Goal: Information Seeking & Learning: Check status

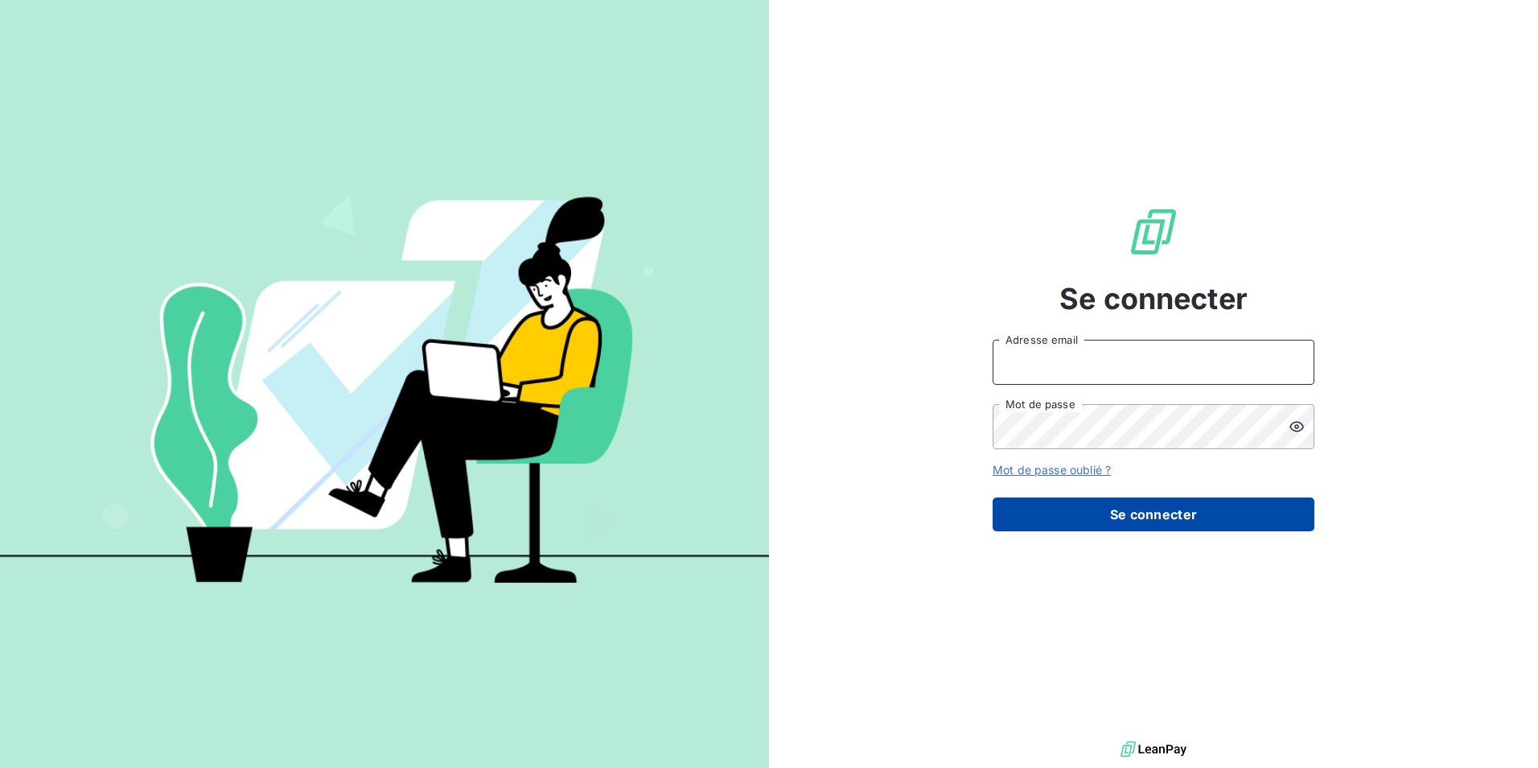
type input "[EMAIL_ADDRESS][DOMAIN_NAME]"
click at [1087, 500] on button "Se connecter" at bounding box center [1154, 514] width 322 height 34
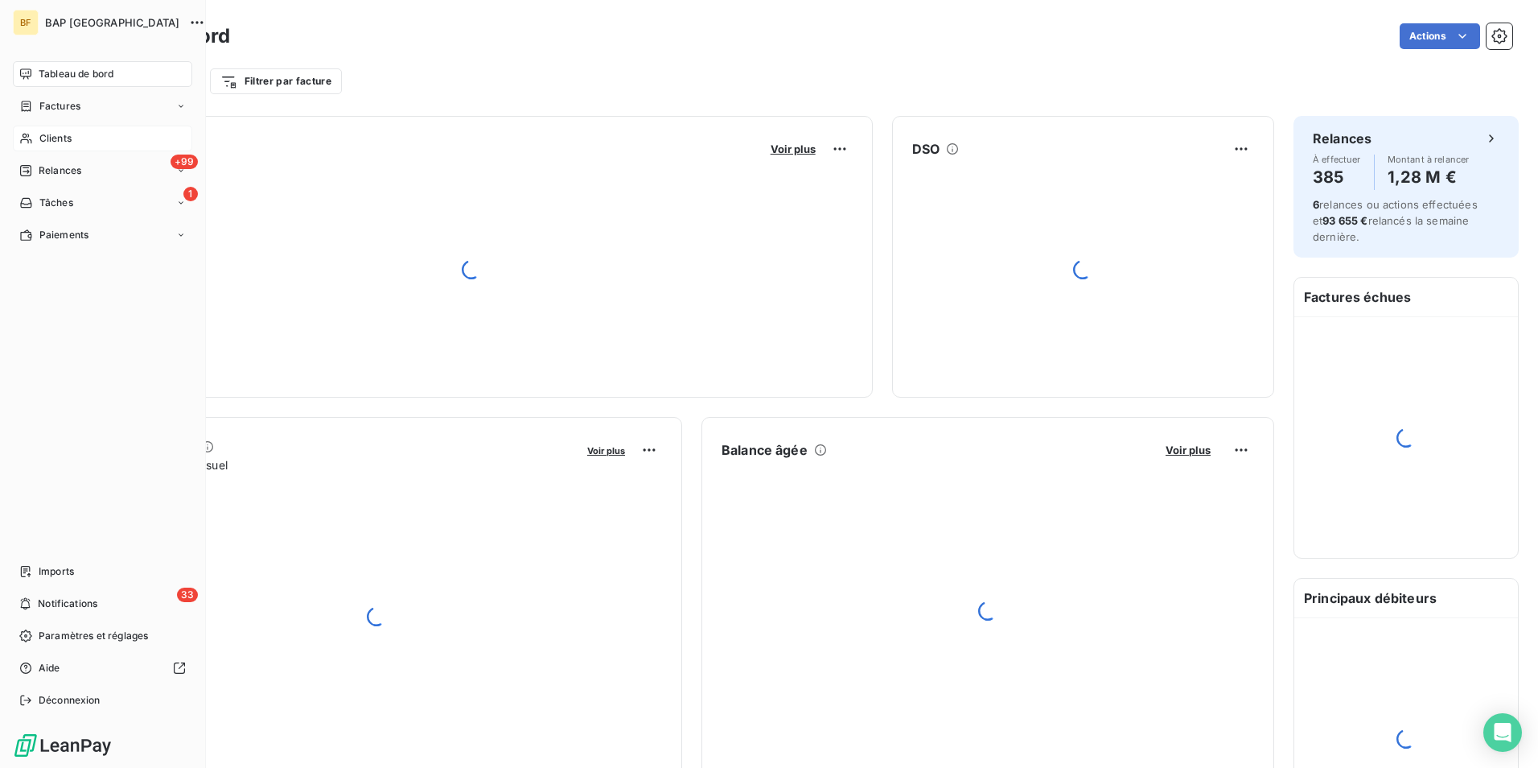
click at [31, 134] on icon at bounding box center [26, 138] width 14 height 13
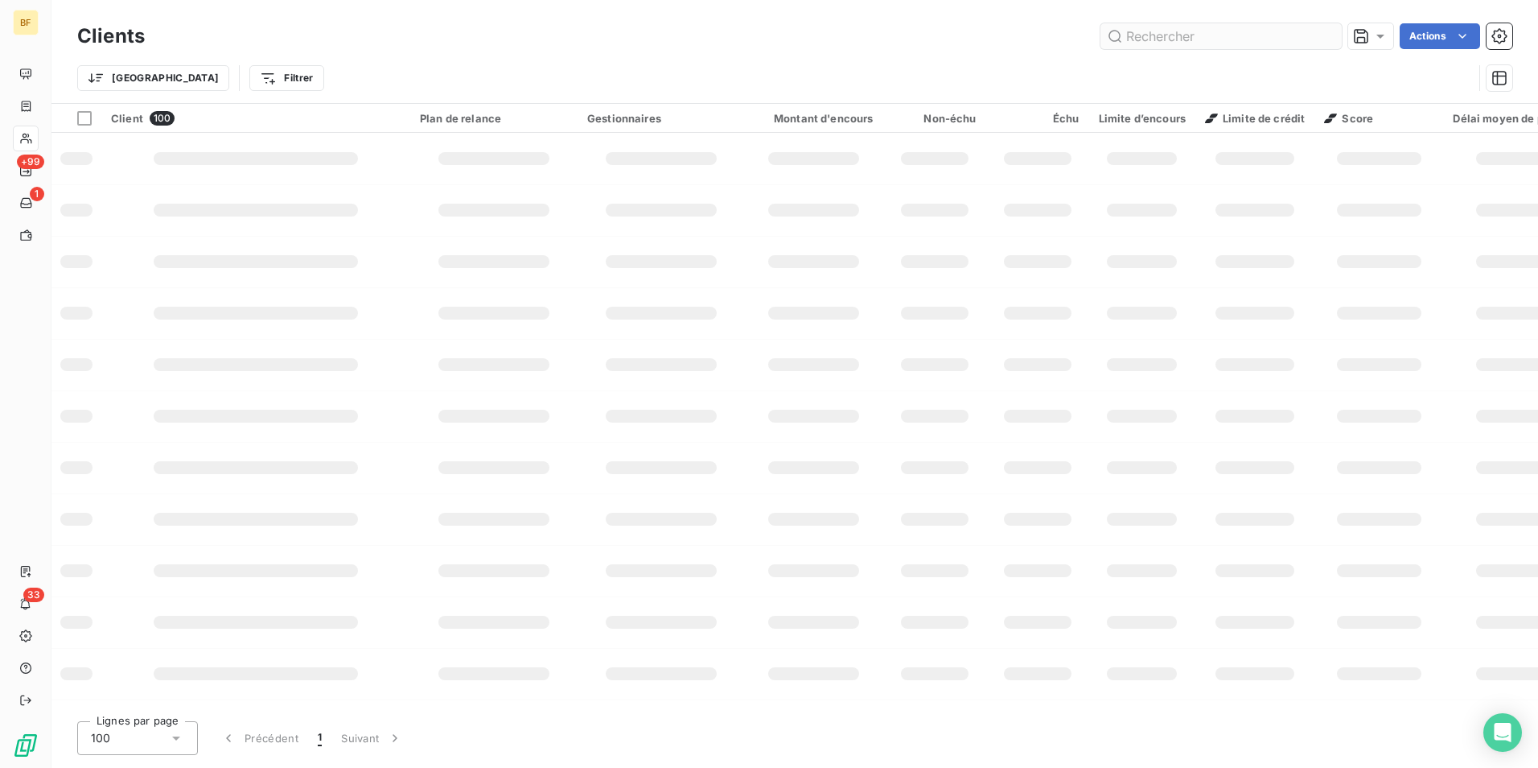
click at [1179, 37] on input "text" at bounding box center [1221, 36] width 241 height 26
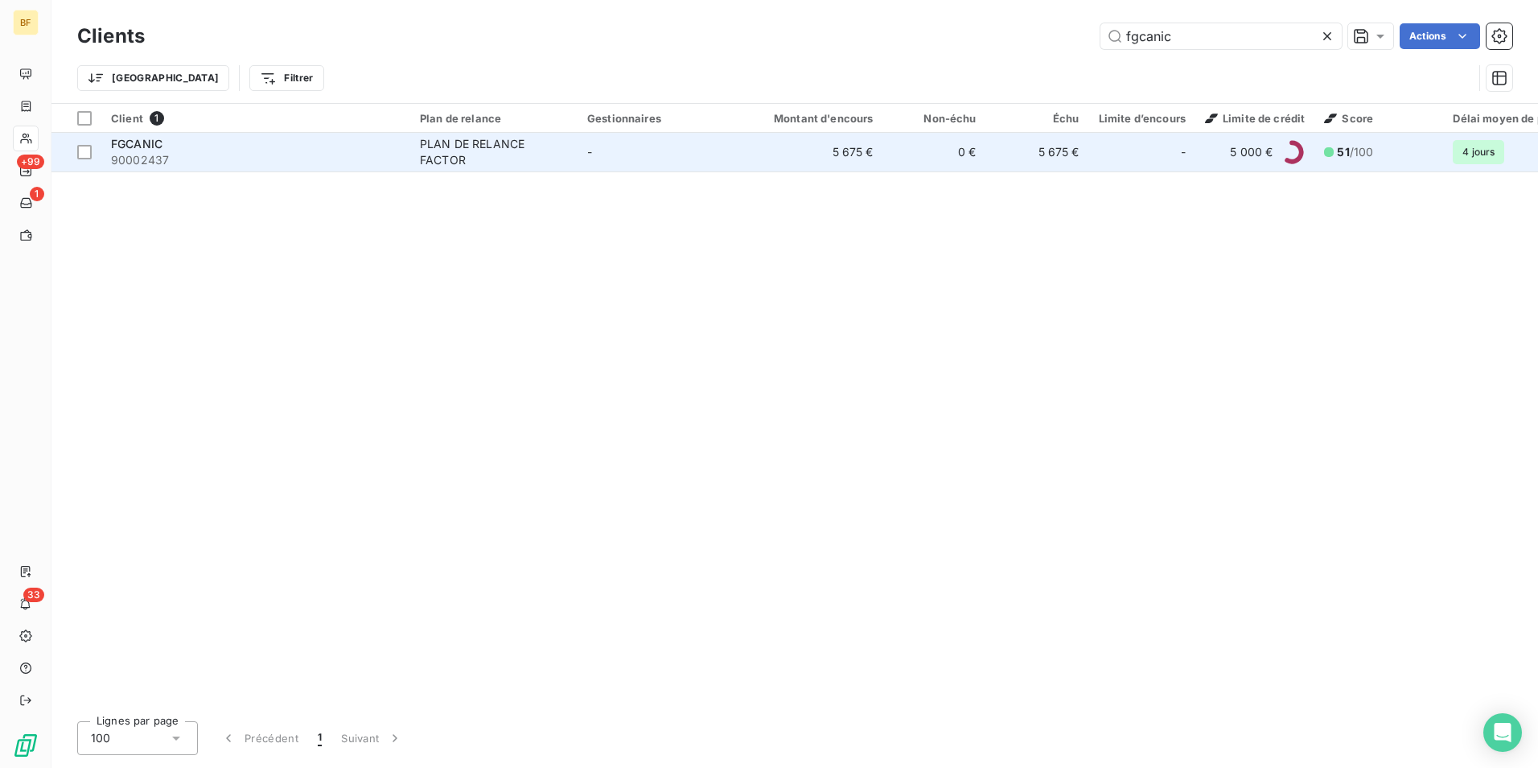
type input "fgcanic"
click at [257, 171] on td "FGCANIC 90002437" at bounding box center [255, 152] width 309 height 39
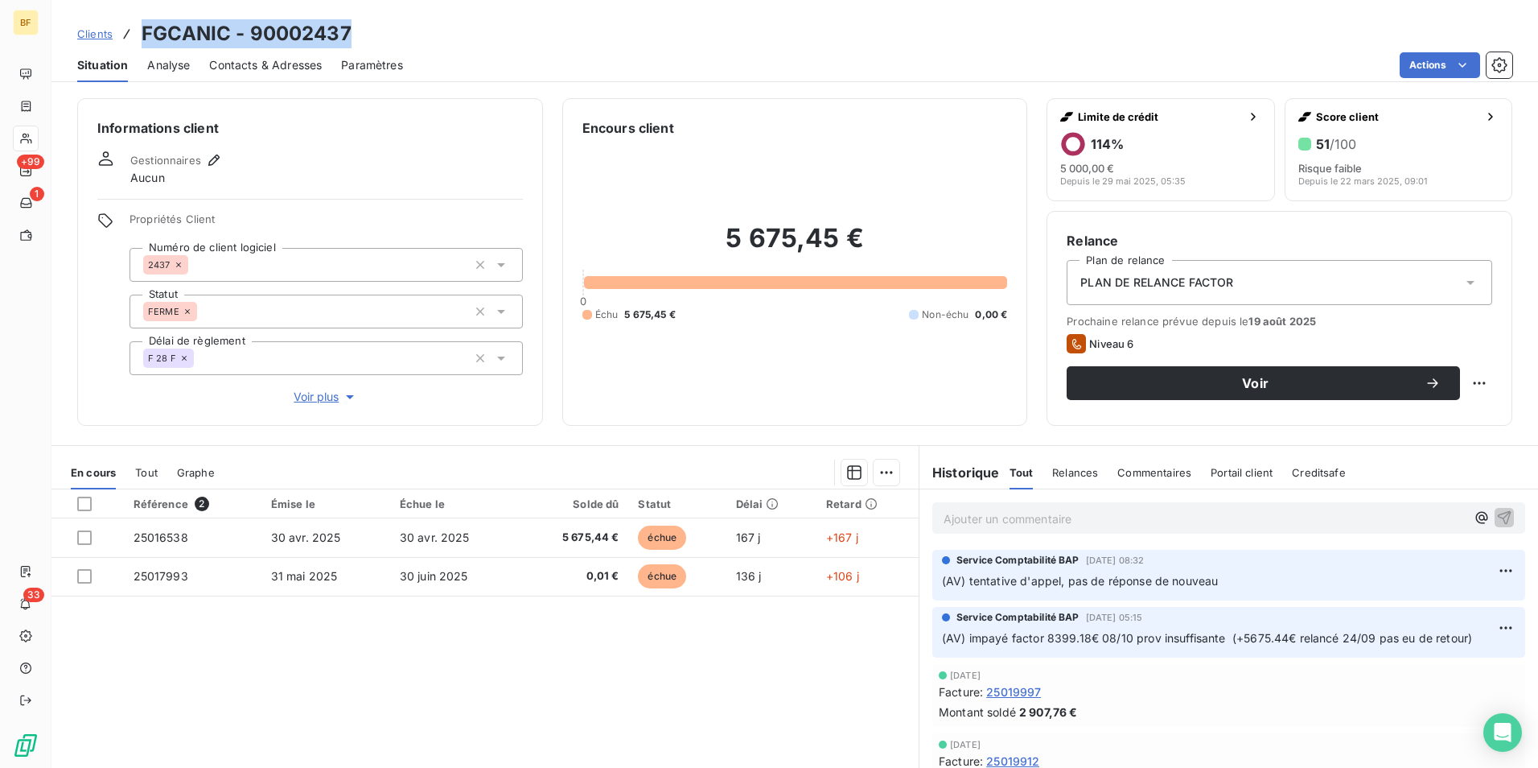
drag, startPoint x: 376, startPoint y: 34, endPoint x: 146, endPoint y: 28, distance: 230.2
click at [146, 28] on div "Clients FGCANIC - 90002437" at bounding box center [794, 33] width 1487 height 29
copy h3 "FGCANIC - 90002437"
drag, startPoint x: 299, startPoint y: 72, endPoint x: 323, endPoint y: 72, distance: 24.1
click at [299, 72] on span "Contacts & Adresses" at bounding box center [265, 65] width 113 height 16
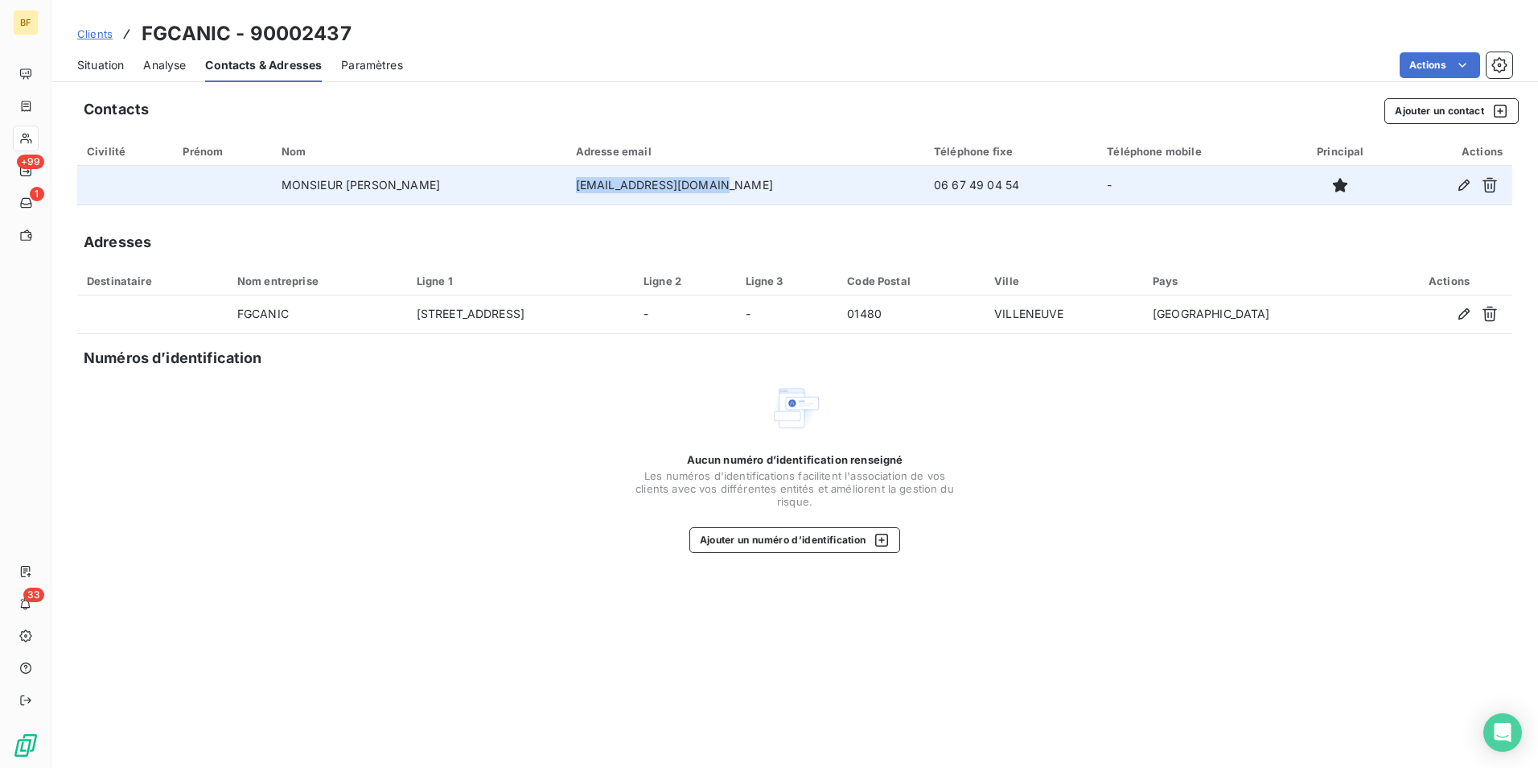
drag, startPoint x: 739, startPoint y: 190, endPoint x: 596, endPoint y: 183, distance: 143.4
click at [596, 183] on td "[EMAIL_ADDRESS][DOMAIN_NAME]" at bounding box center [745, 185] width 358 height 39
copy td "[EMAIL_ADDRESS][DOMAIN_NAME]"
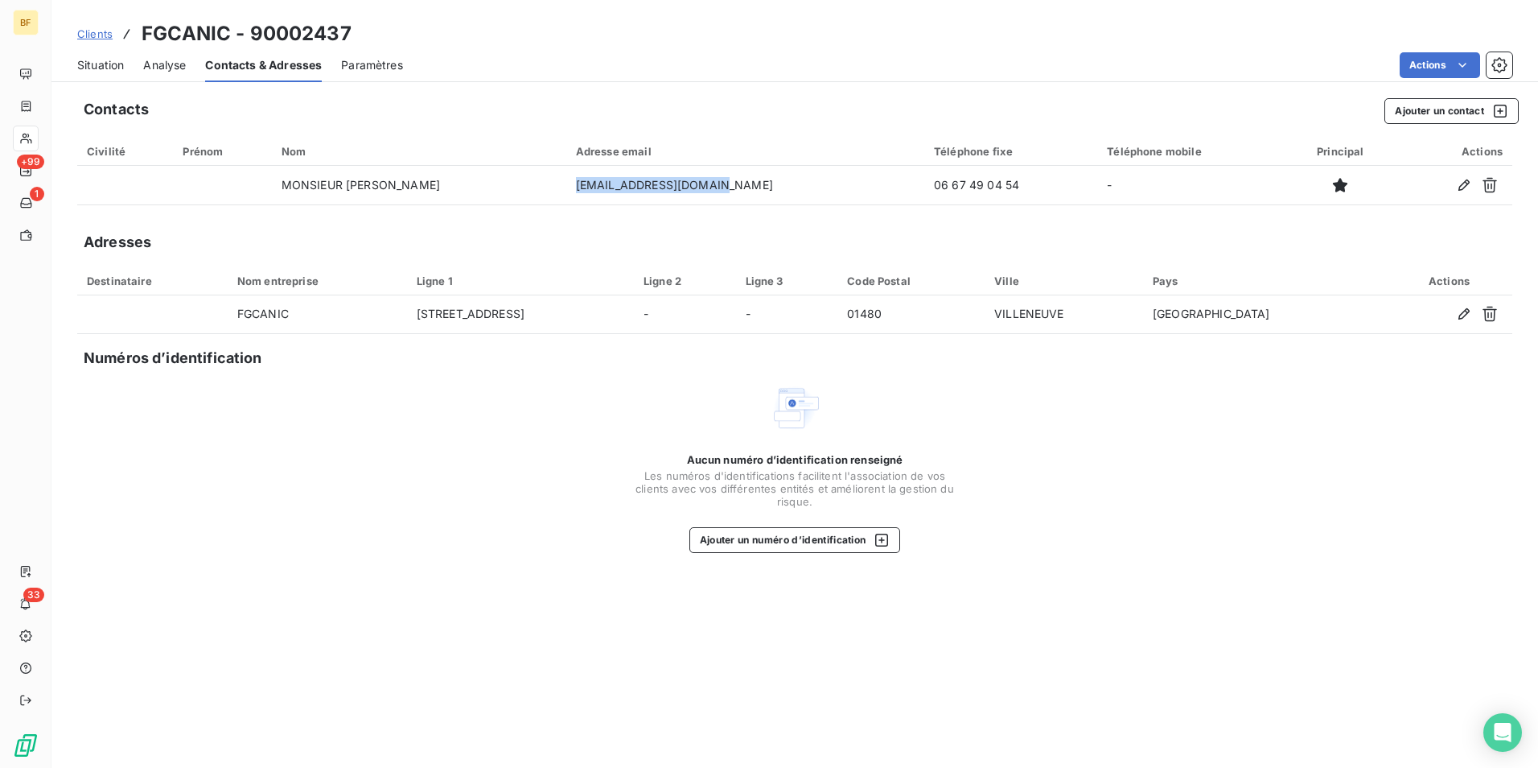
drag, startPoint x: 105, startPoint y: 72, endPoint x: 109, endPoint y: 81, distance: 10.5
click at [105, 72] on span "Situation" at bounding box center [100, 65] width 47 height 16
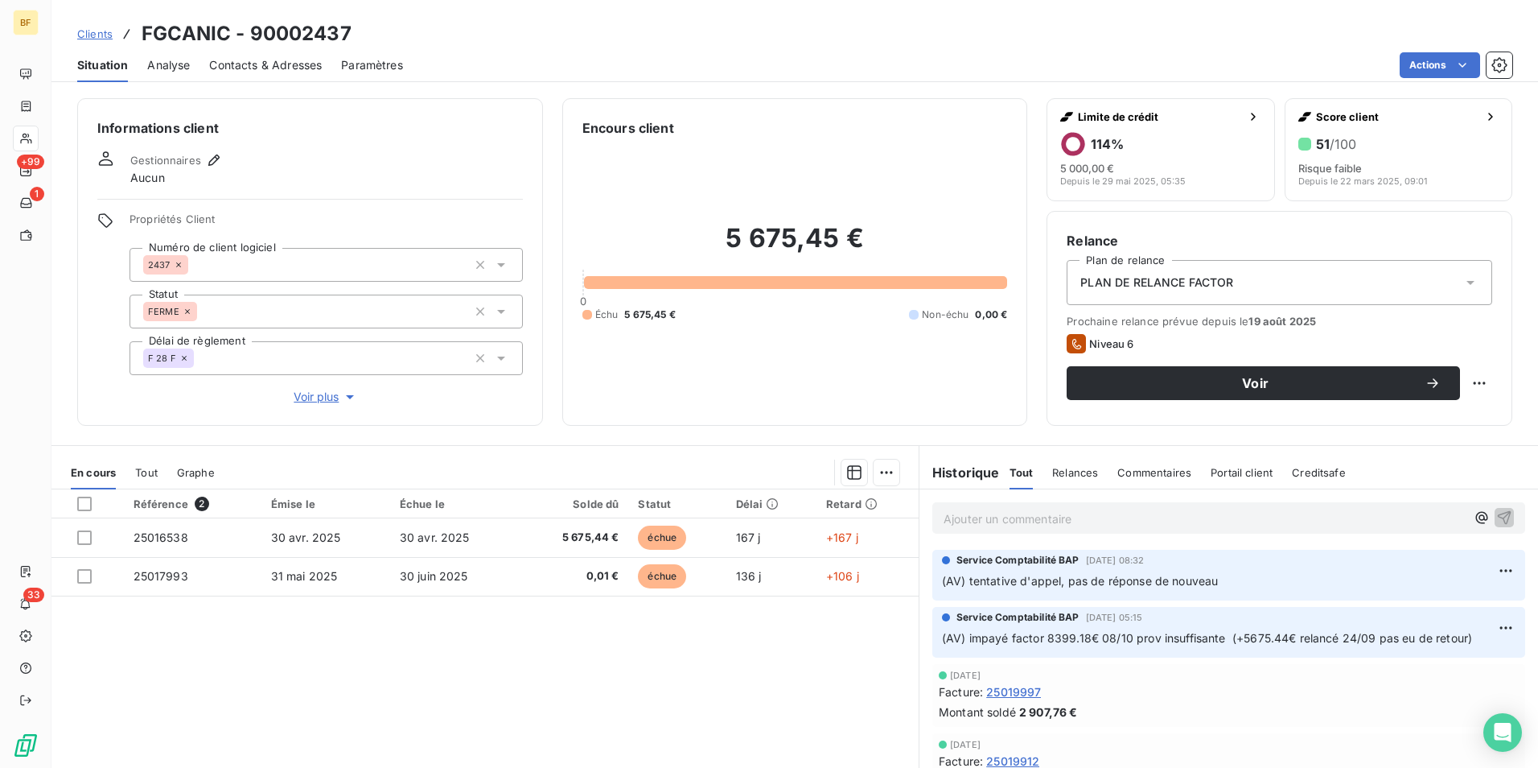
click at [477, 649] on div "Référence 2 Émise le Échue le Solde dû Statut Délai Retard 25016538 [DATE] [DAT…" at bounding box center [484, 644] width 867 height 310
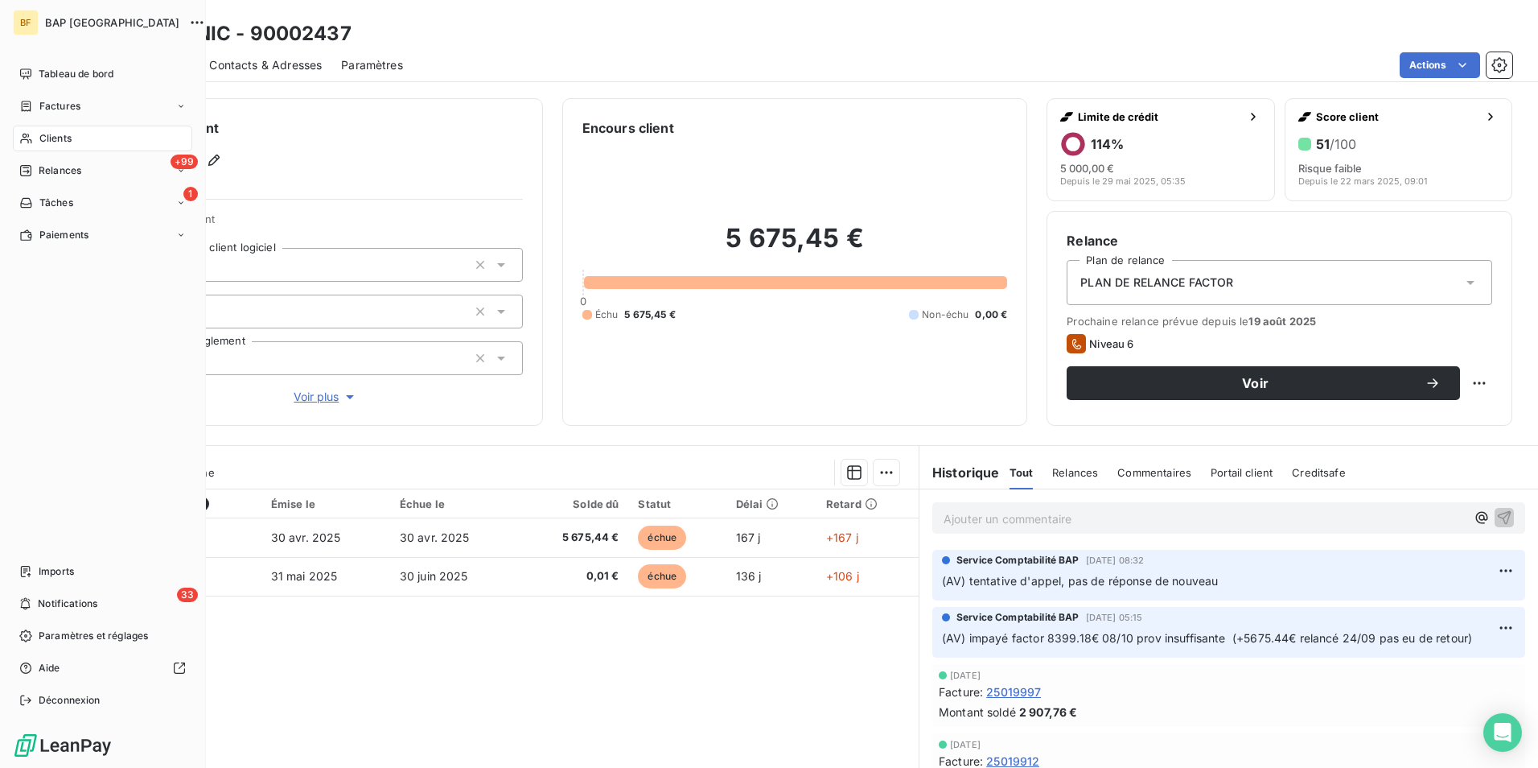
click at [51, 142] on span "Clients" at bounding box center [55, 138] width 32 height 14
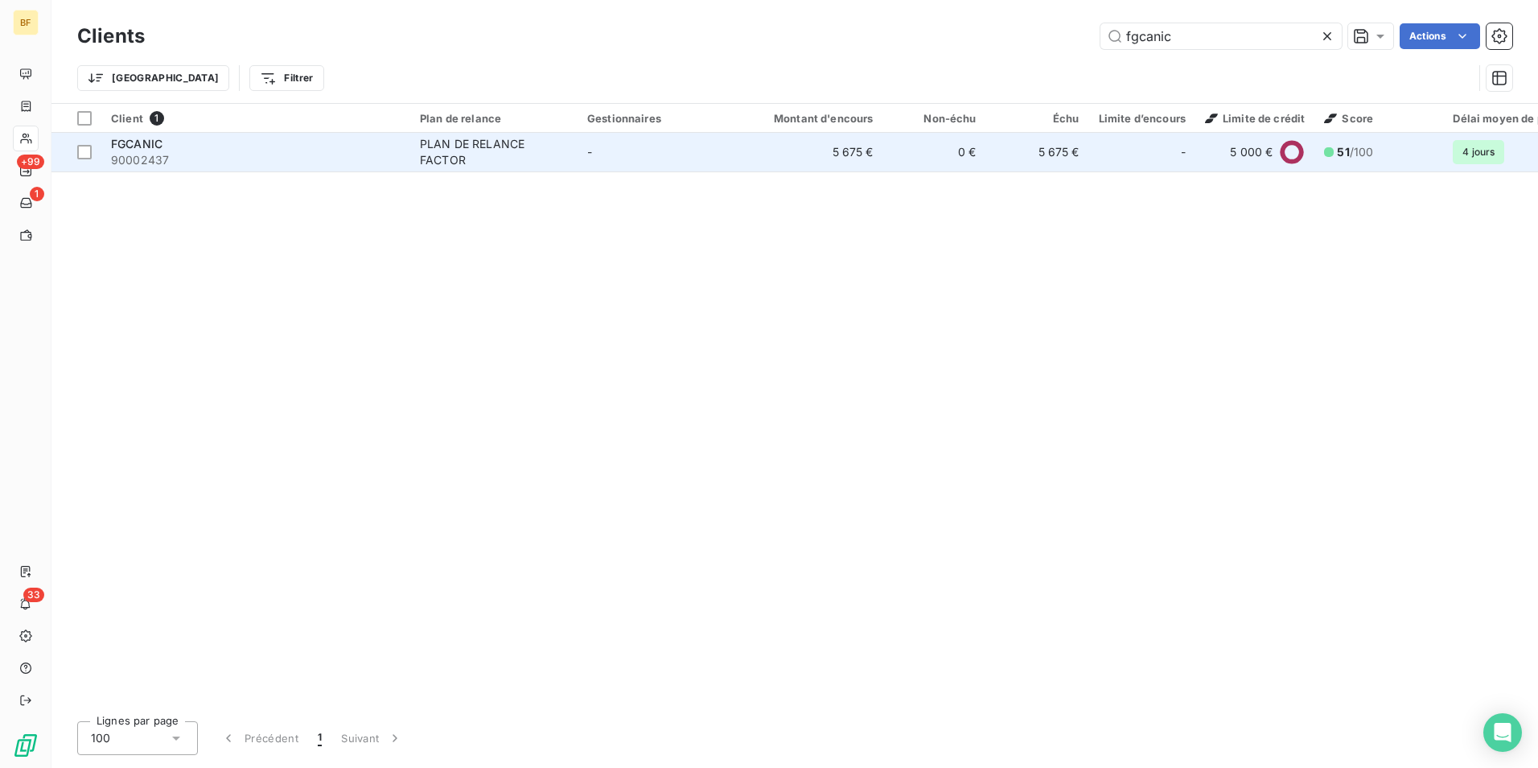
click at [161, 154] on span "90002437" at bounding box center [256, 160] width 290 height 16
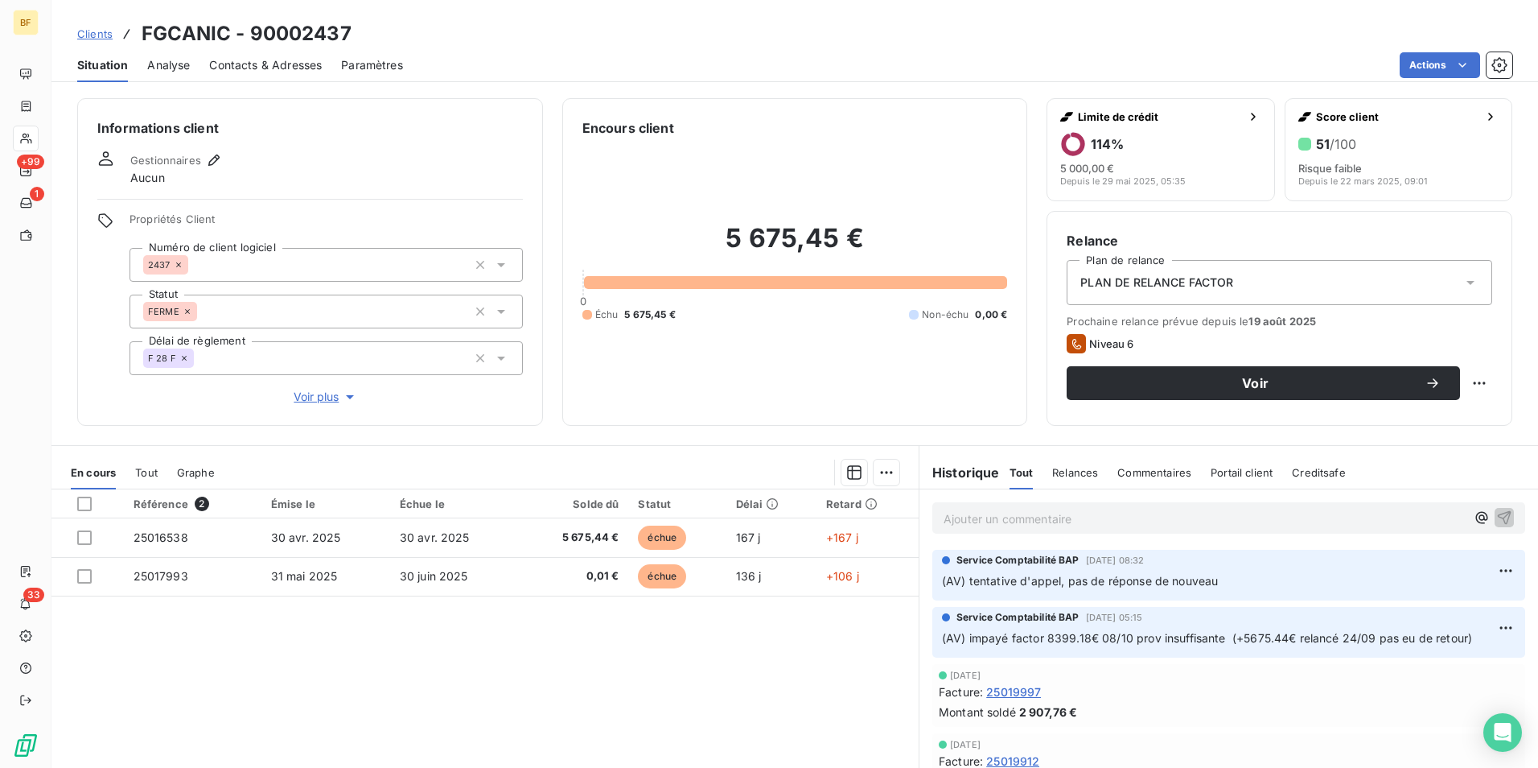
click at [994, 519] on p "Ajouter un commentaire ﻿" at bounding box center [1205, 518] width 522 height 20
click at [1036, 514] on span "(AV) virement reçu 5675.44€ + mise en place échéancier" at bounding box center [1097, 517] width 307 height 14
click at [1370, 522] on p "(AV) virement reçu FAC 25016538 - 5675.44€ + mise en place échéancier" at bounding box center [1205, 517] width 522 height 19
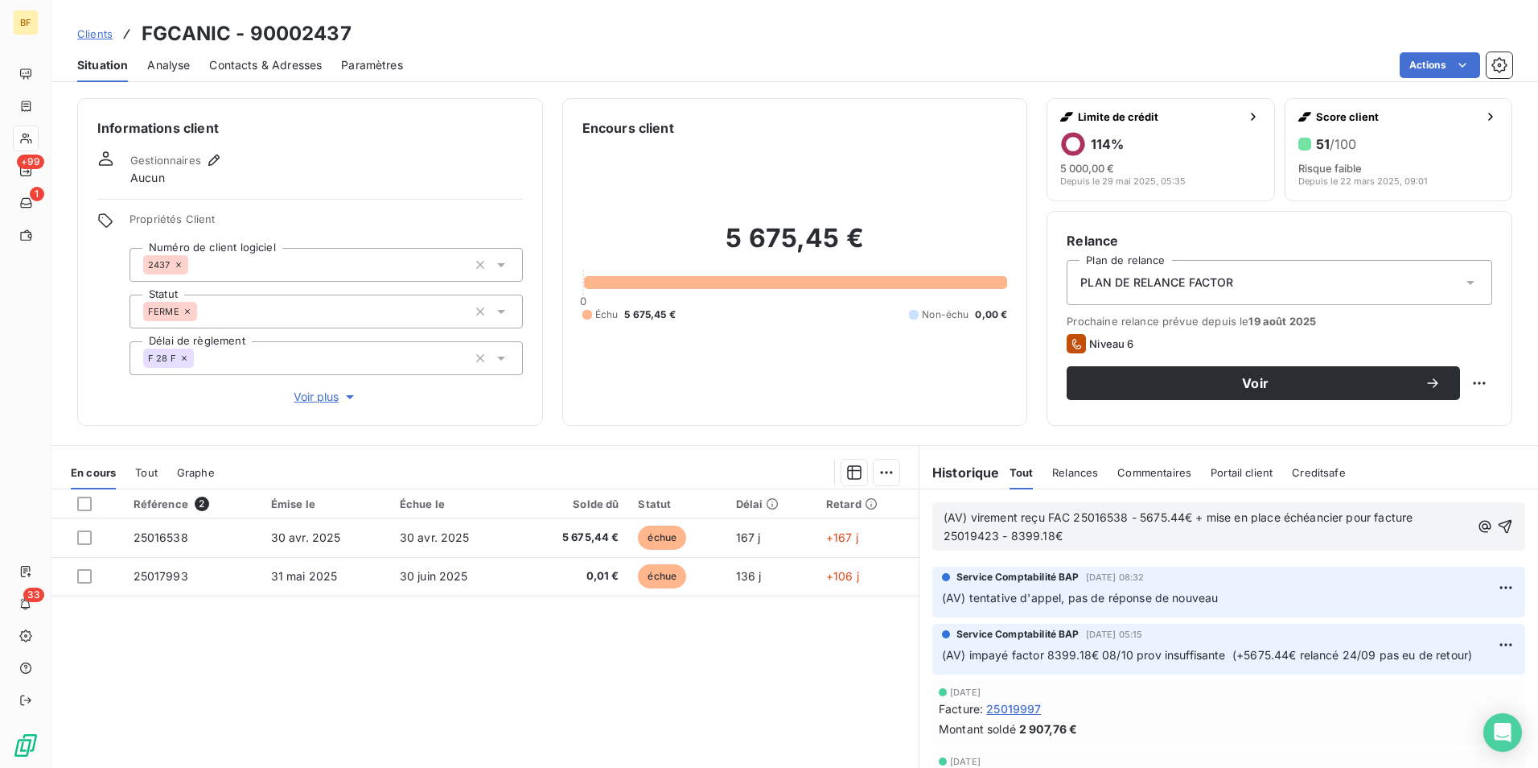
click at [1097, 529] on p "(AV) virement reçu FAC 25016538 - 5675.44€ + mise en place échéancier pour fact…" at bounding box center [1207, 526] width 526 height 37
click at [1176, 534] on span "(AV) virement reçu FAC 25016538 - 5675.44€ + mise en place échéancier pour fact…" at bounding box center [1210, 526] width 532 height 32
click at [1348, 537] on p "(AV) virement reçu FAC 25016538 - 5675.44€ + mise en place échéancier pour fact…" at bounding box center [1208, 526] width 529 height 37
click at [1179, 540] on span "(AV) virement reçu FAC 25016538 - 5675.44€ + mise en place échéancier pour fact…" at bounding box center [1210, 526] width 532 height 32
click at [1361, 534] on p "(AV) virement reçu FAC 25016538 - 5675.44€ + mise en place échéancier pour fact…" at bounding box center [1208, 526] width 529 height 37
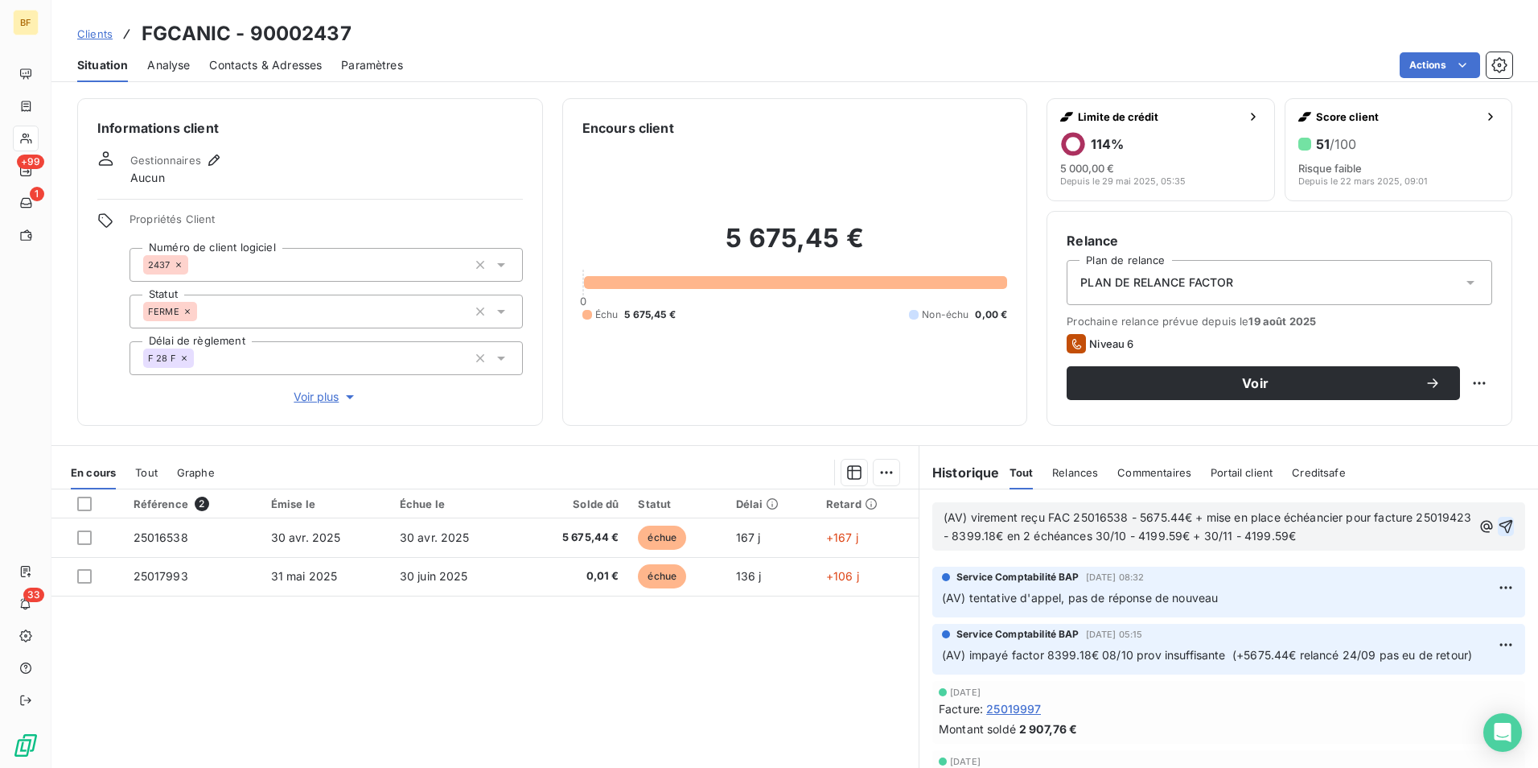
click at [1498, 525] on icon "button" at bounding box center [1506, 526] width 16 height 16
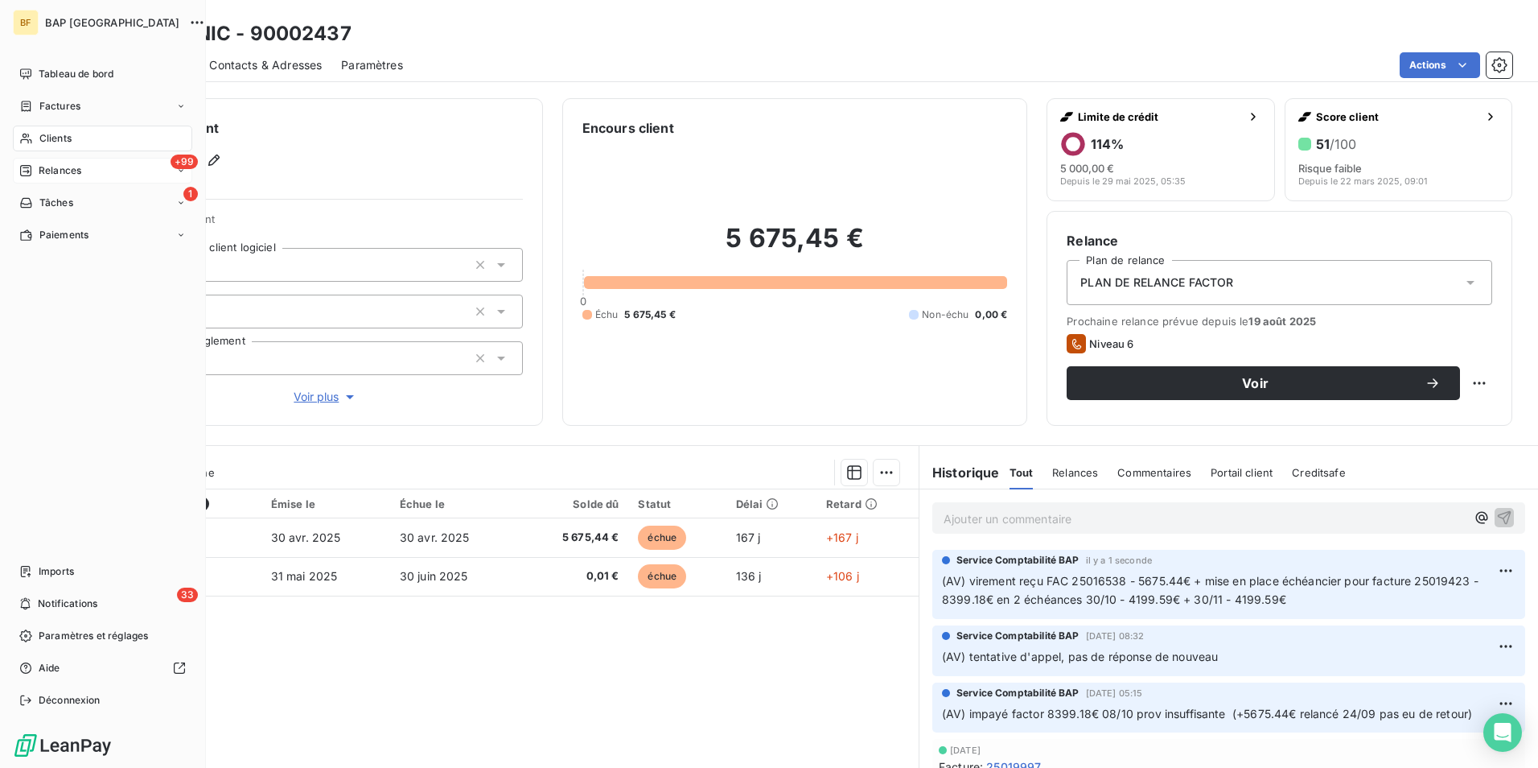
drag, startPoint x: 35, startPoint y: 137, endPoint x: 155, endPoint y: 158, distance: 121.8
click at [35, 137] on div "Clients" at bounding box center [102, 139] width 179 height 26
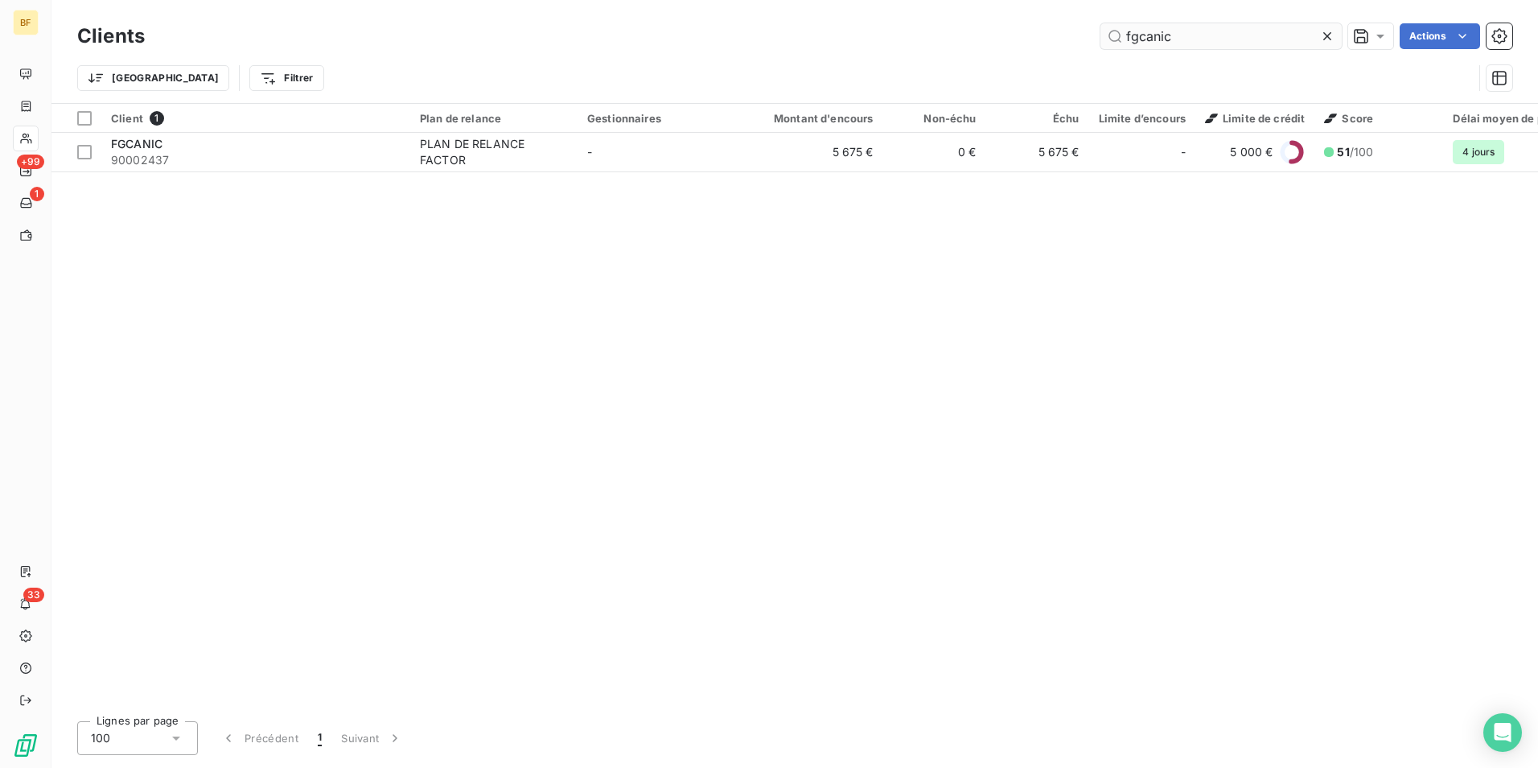
drag, startPoint x: 1189, startPoint y: 35, endPoint x: 1104, endPoint y: 37, distance: 85.3
click at [1104, 37] on input "fgcanic" at bounding box center [1221, 36] width 241 height 26
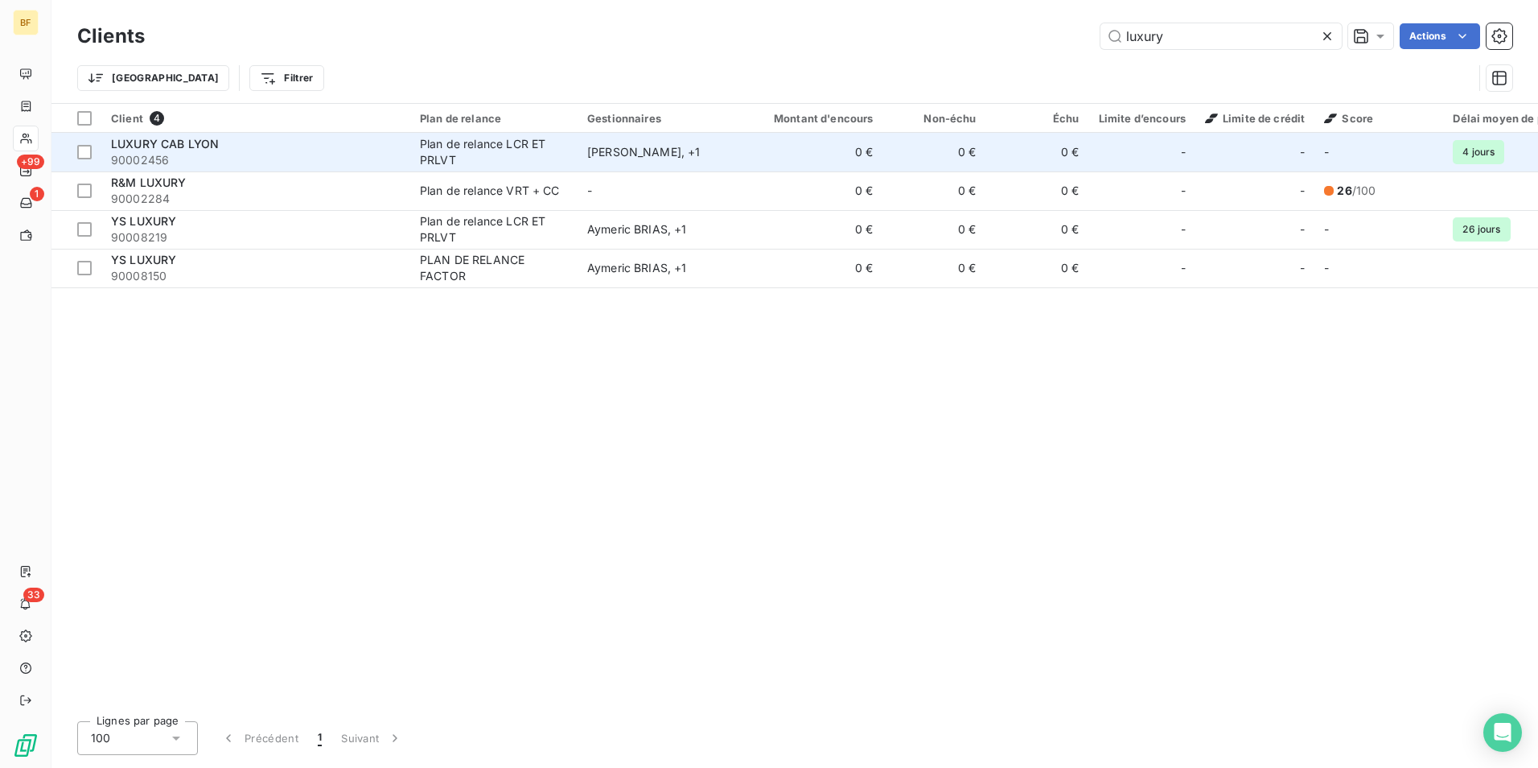
type input "luxury"
click at [221, 138] on div "LUXURY CAB LYON" at bounding box center [256, 144] width 290 height 16
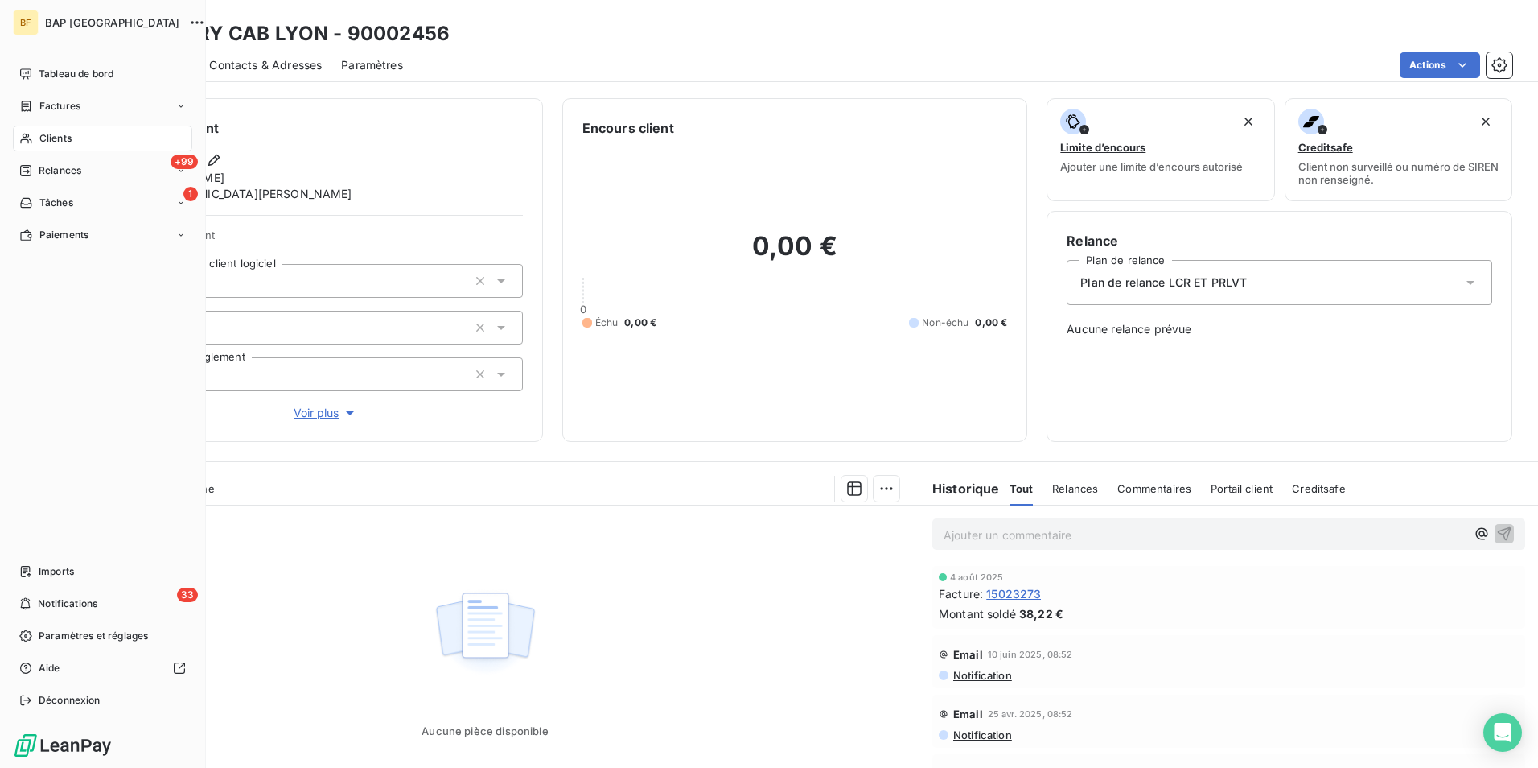
click at [40, 141] on span "Clients" at bounding box center [55, 138] width 32 height 14
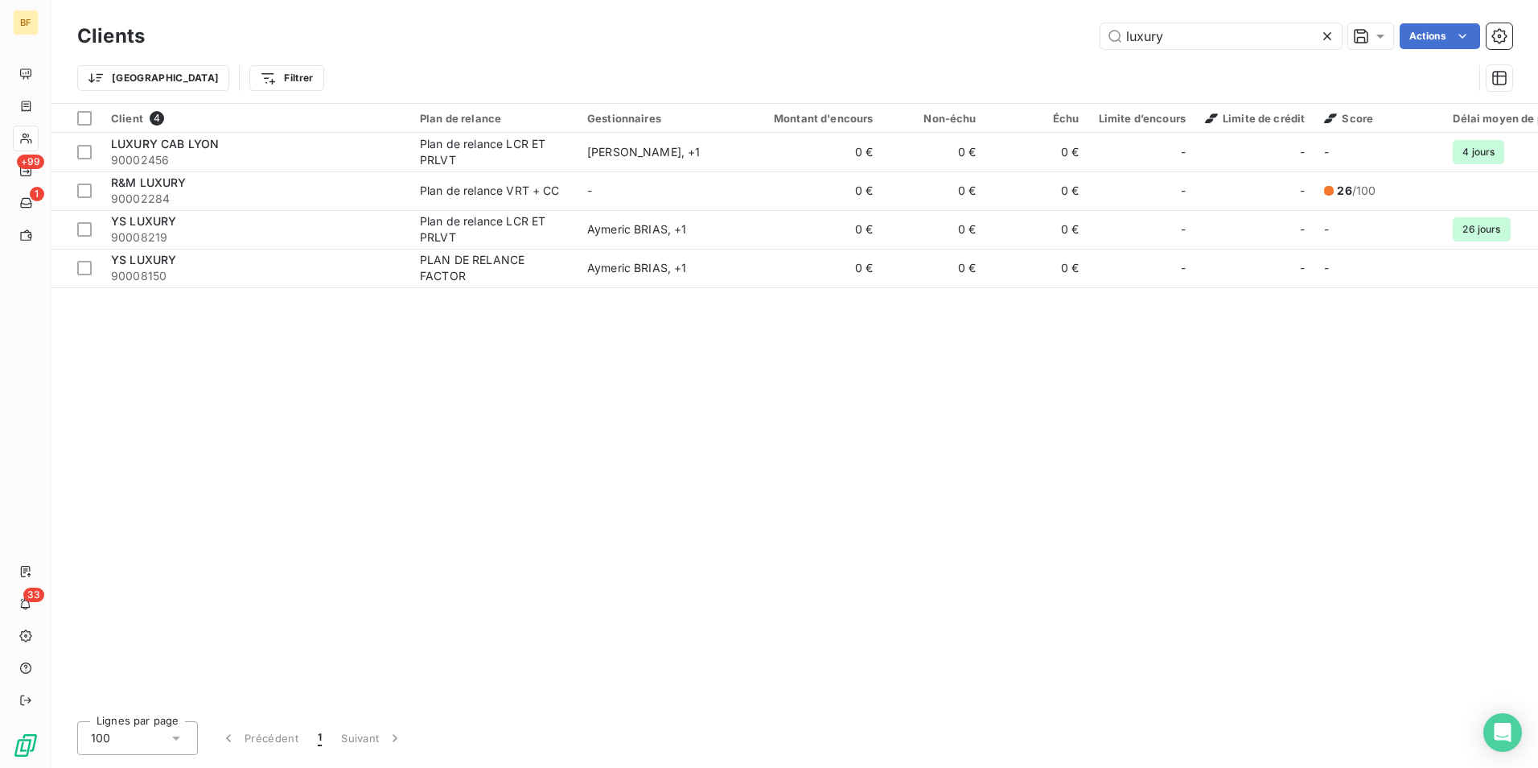
drag, startPoint x: 1099, startPoint y: 24, endPoint x: 1089, endPoint y: 22, distance: 10.0
click at [1091, 23] on div "Clients luxury Actions" at bounding box center [794, 36] width 1435 height 34
type input "f"
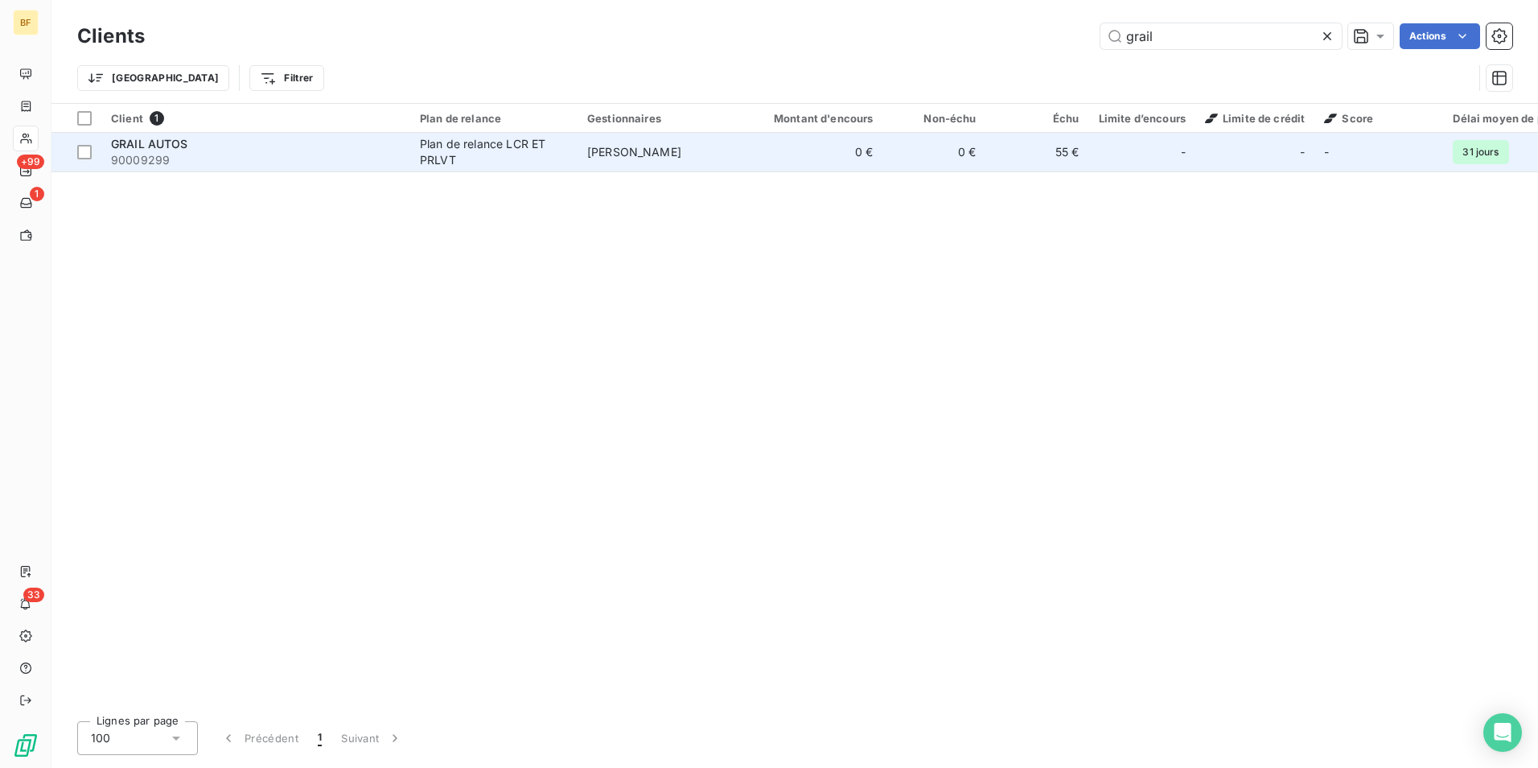
type input "grail"
click at [274, 160] on span "90009299" at bounding box center [256, 160] width 290 height 16
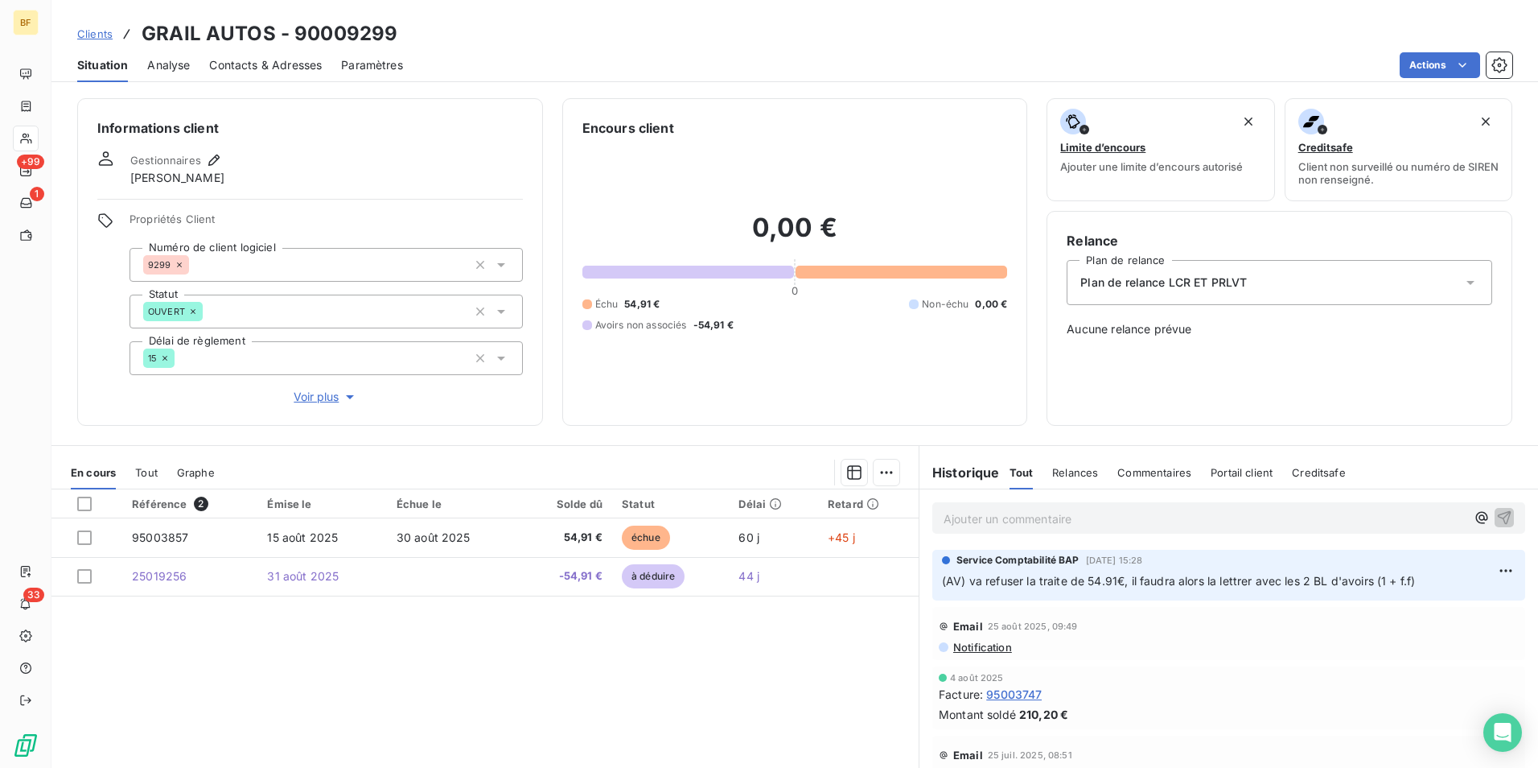
click at [741, 70] on div "Actions" at bounding box center [967, 65] width 1090 height 26
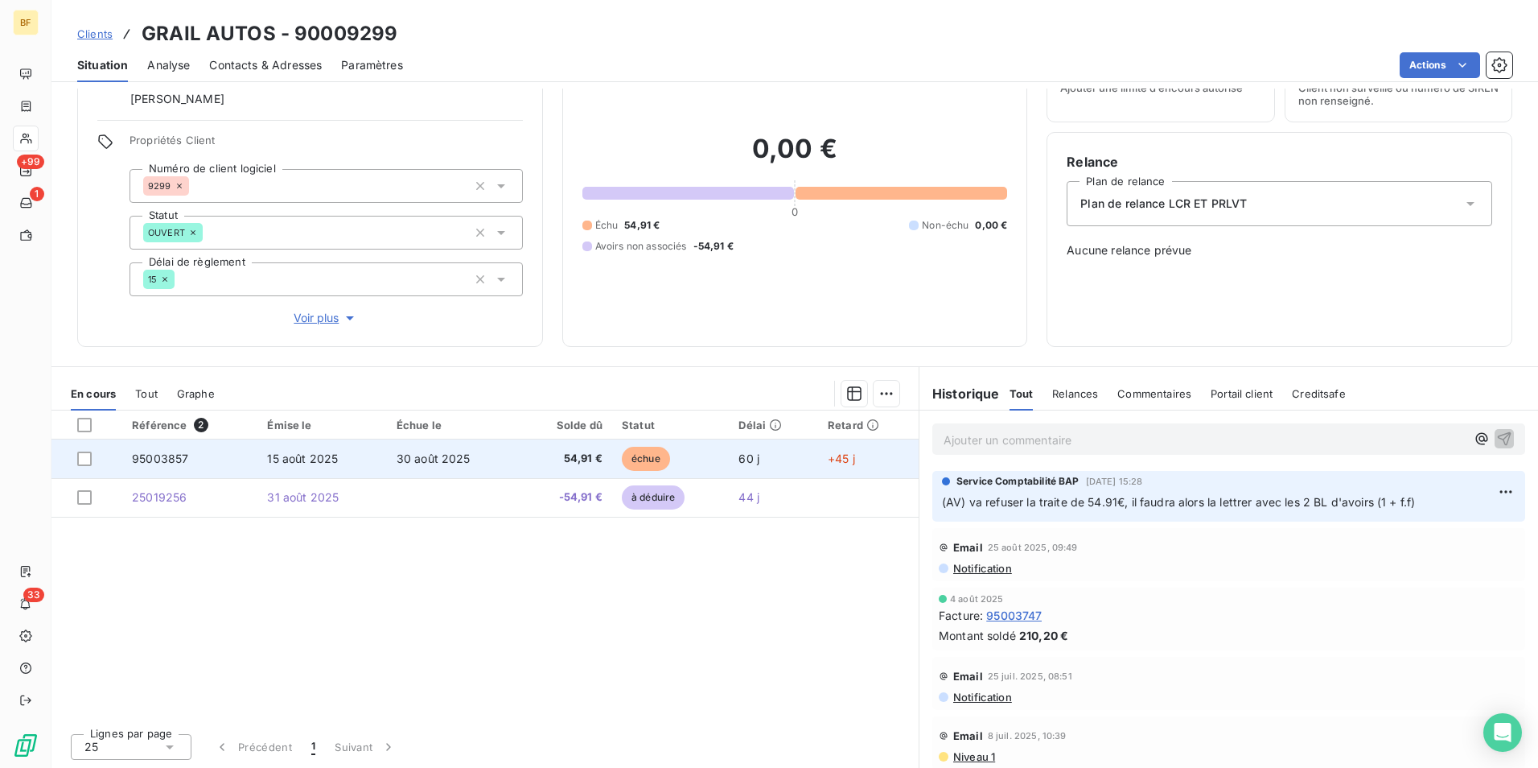
scroll to position [80, 0]
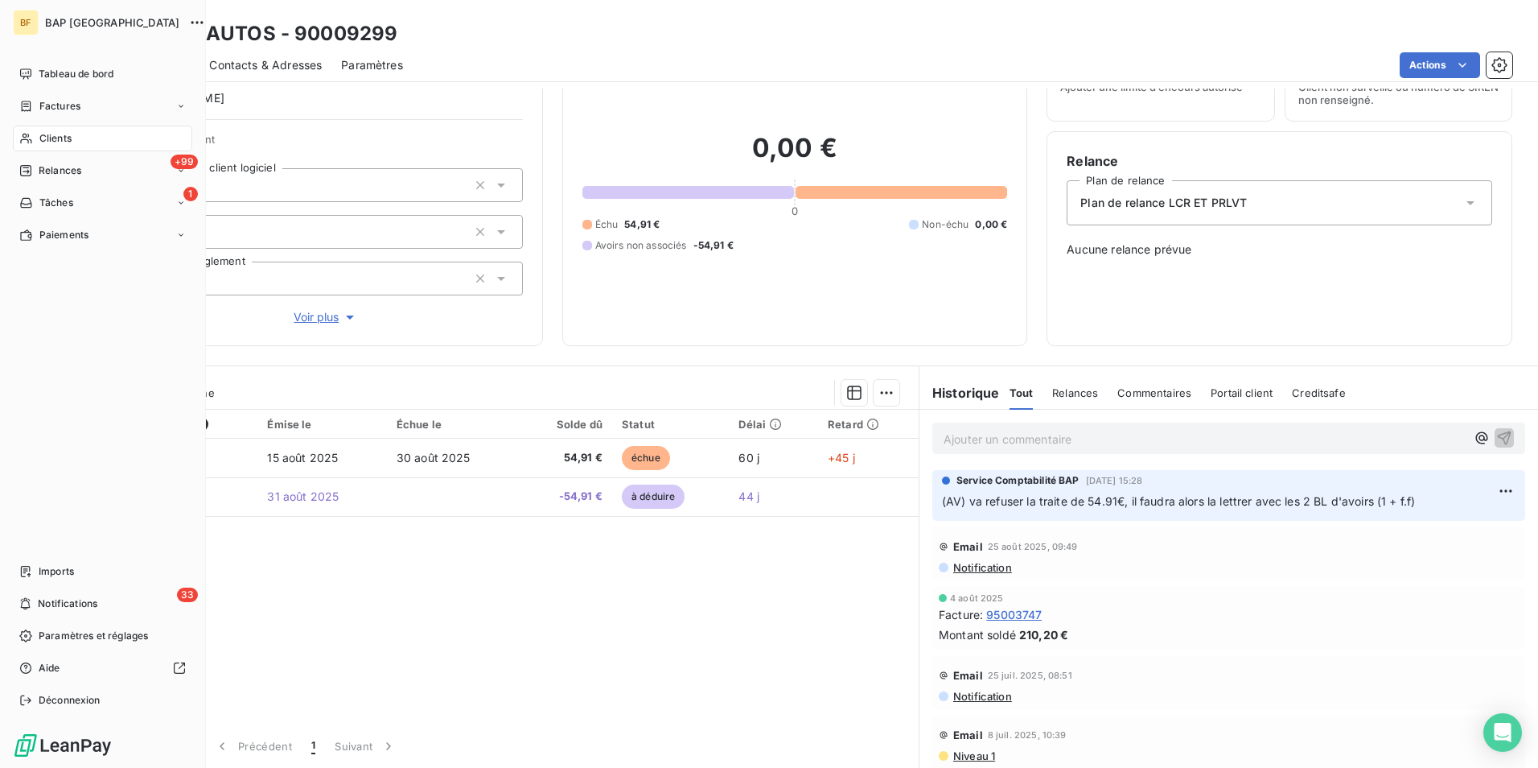
click at [29, 134] on icon at bounding box center [26, 138] width 14 height 13
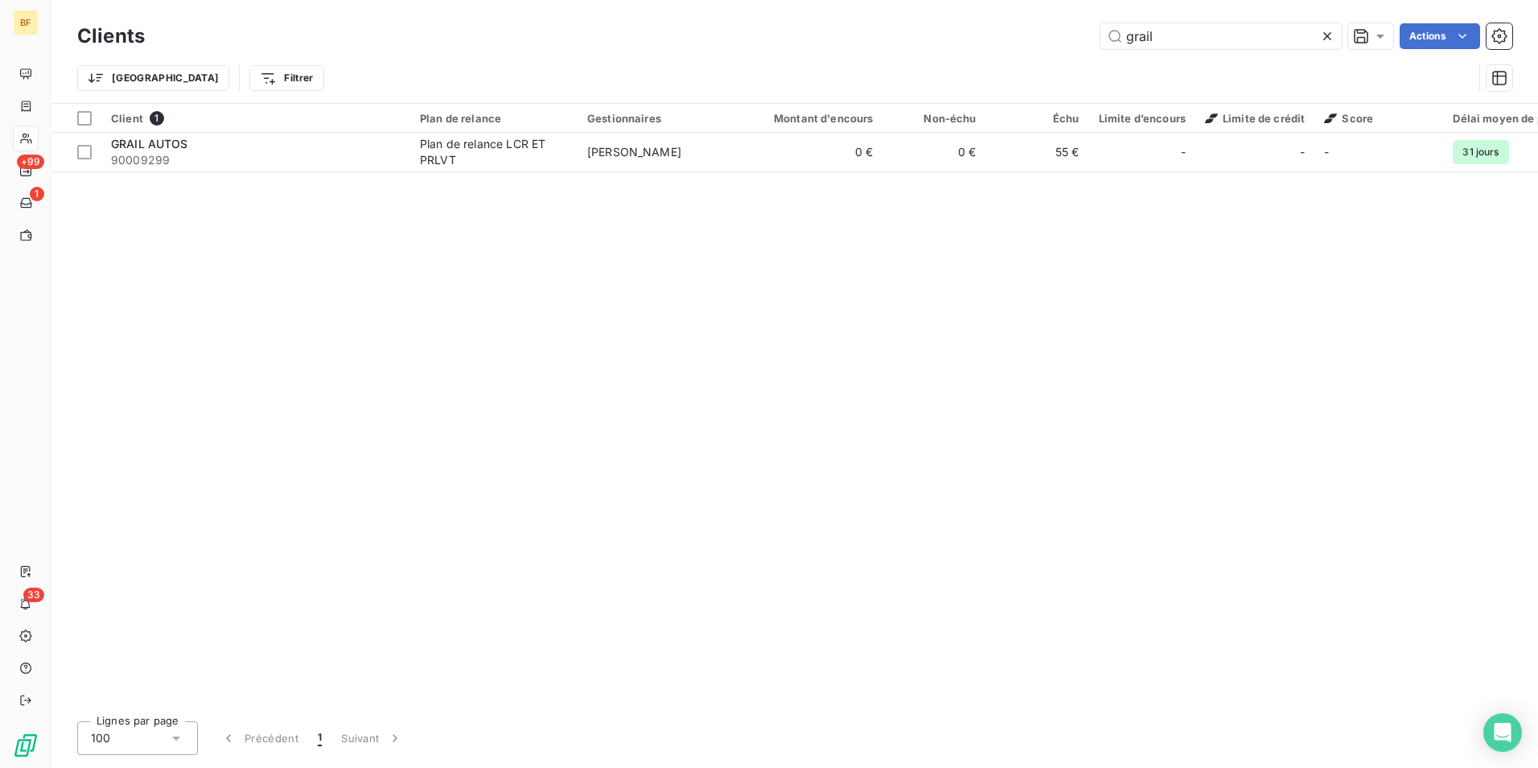
drag, startPoint x: 1159, startPoint y: 36, endPoint x: 1022, endPoint y: 32, distance: 137.6
click at [1023, 33] on div "grail Actions" at bounding box center [838, 36] width 1348 height 26
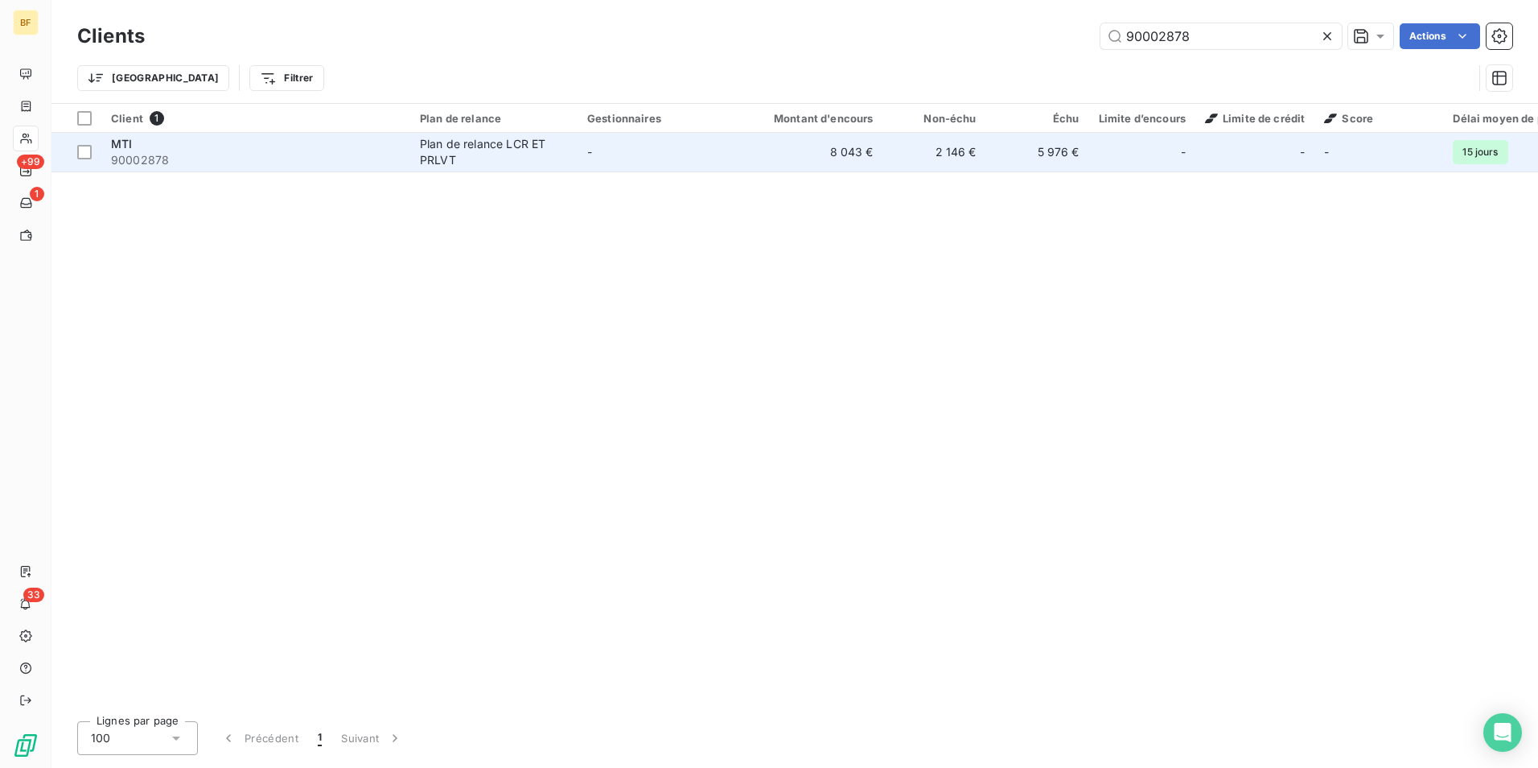
type input "90002878"
click at [191, 156] on span "90002878" at bounding box center [256, 160] width 290 height 16
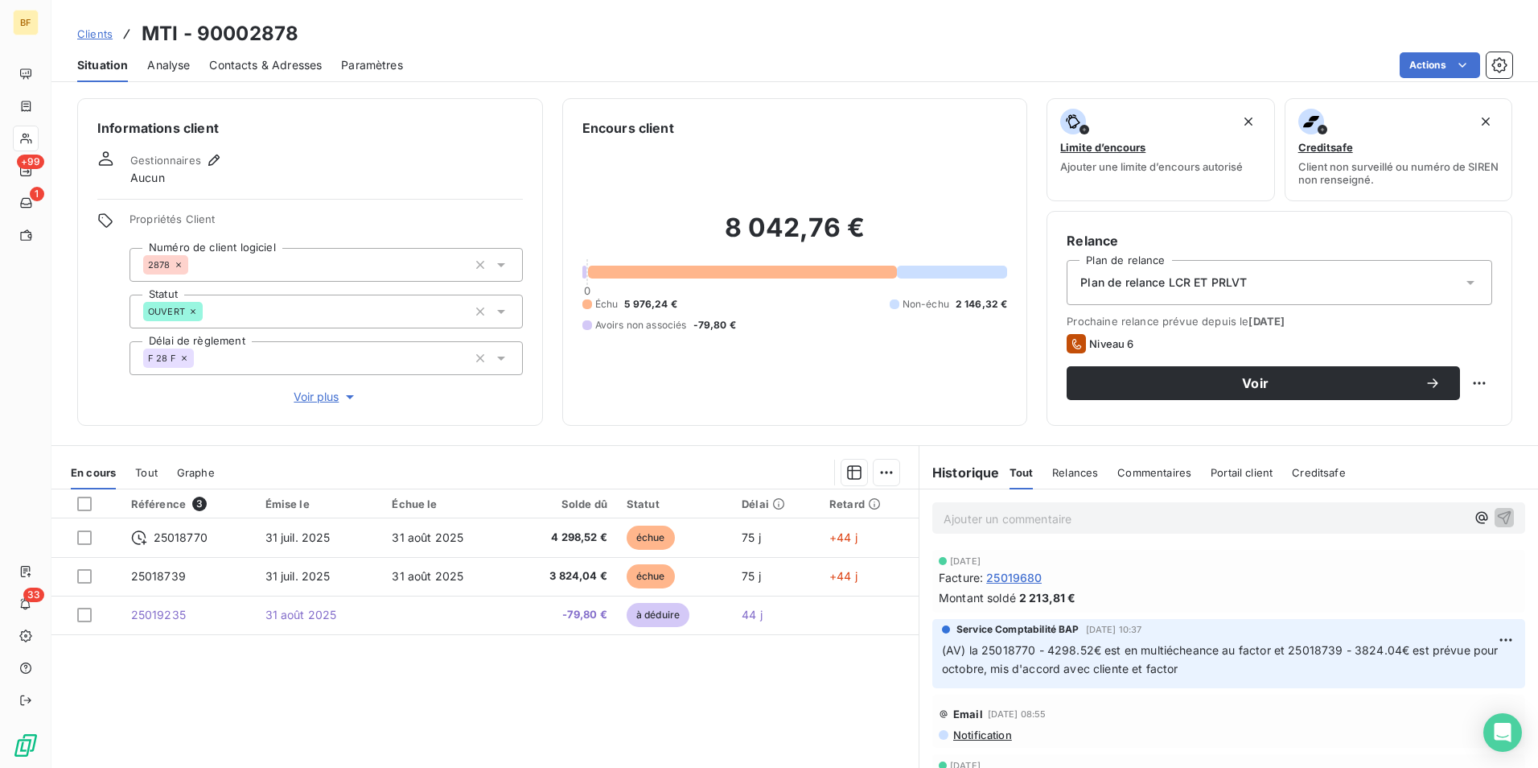
scroll to position [80, 0]
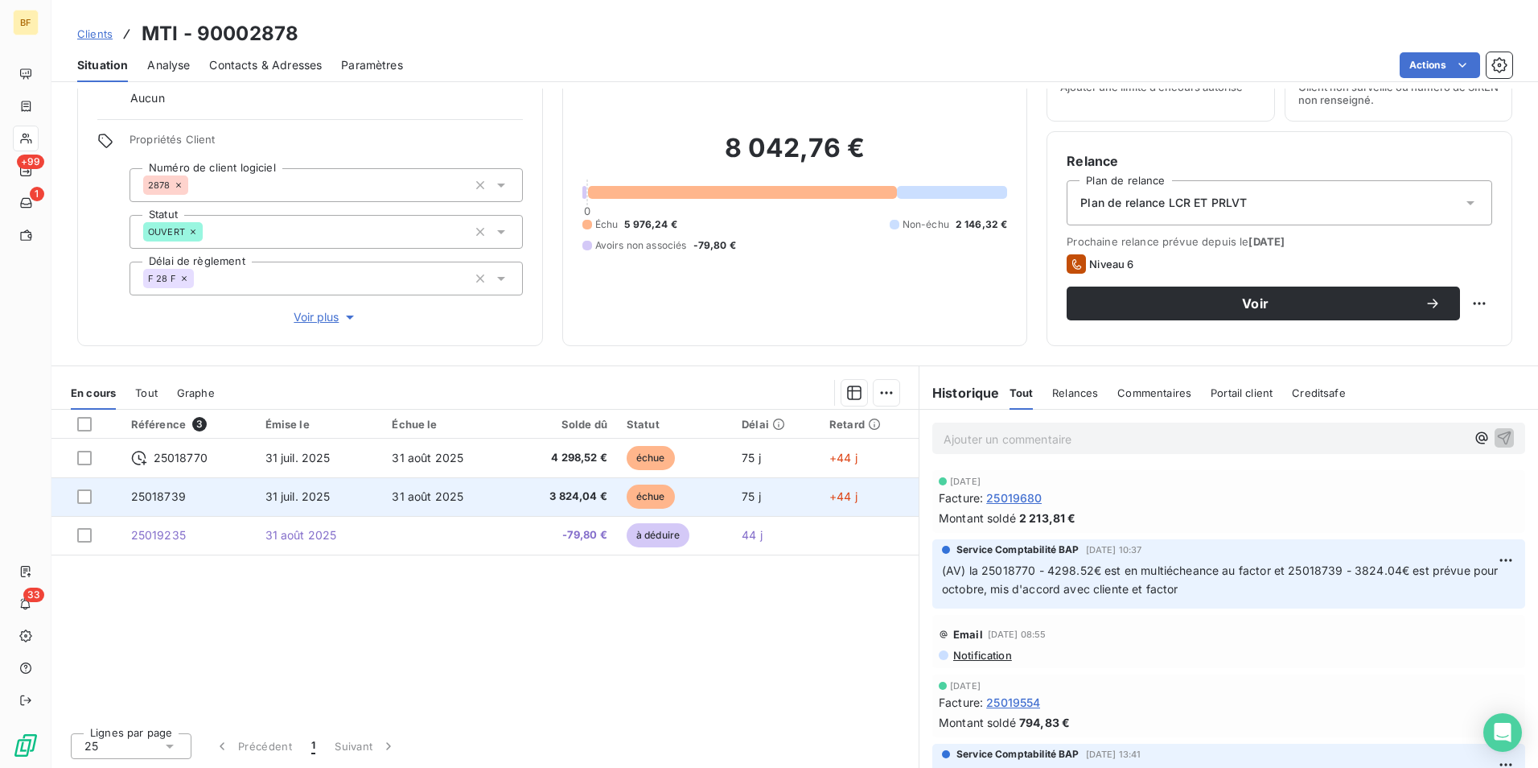
click at [552, 500] on span "3 824,04 €" at bounding box center [563, 496] width 88 height 16
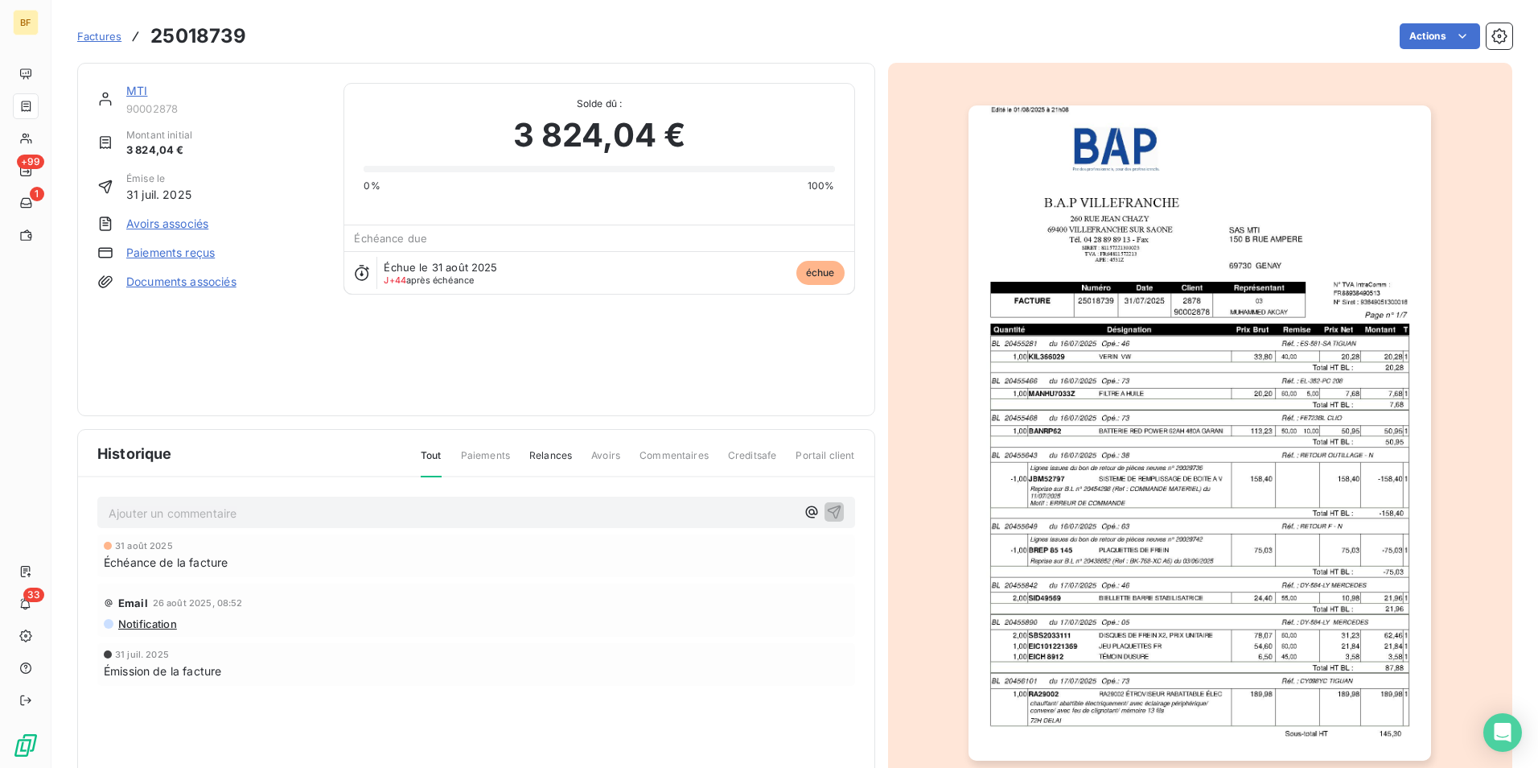
click at [584, 485] on div "Historique Tout Paiements Relances Avoirs Commentaires Creditsafe Portail clien…" at bounding box center [476, 616] width 796 height 372
click at [1248, 386] on img "button" at bounding box center [1200, 432] width 463 height 655
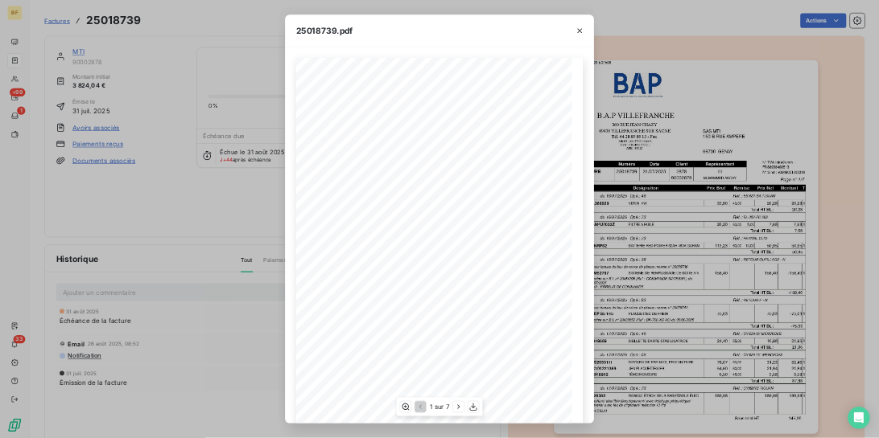
scroll to position [61, 0]
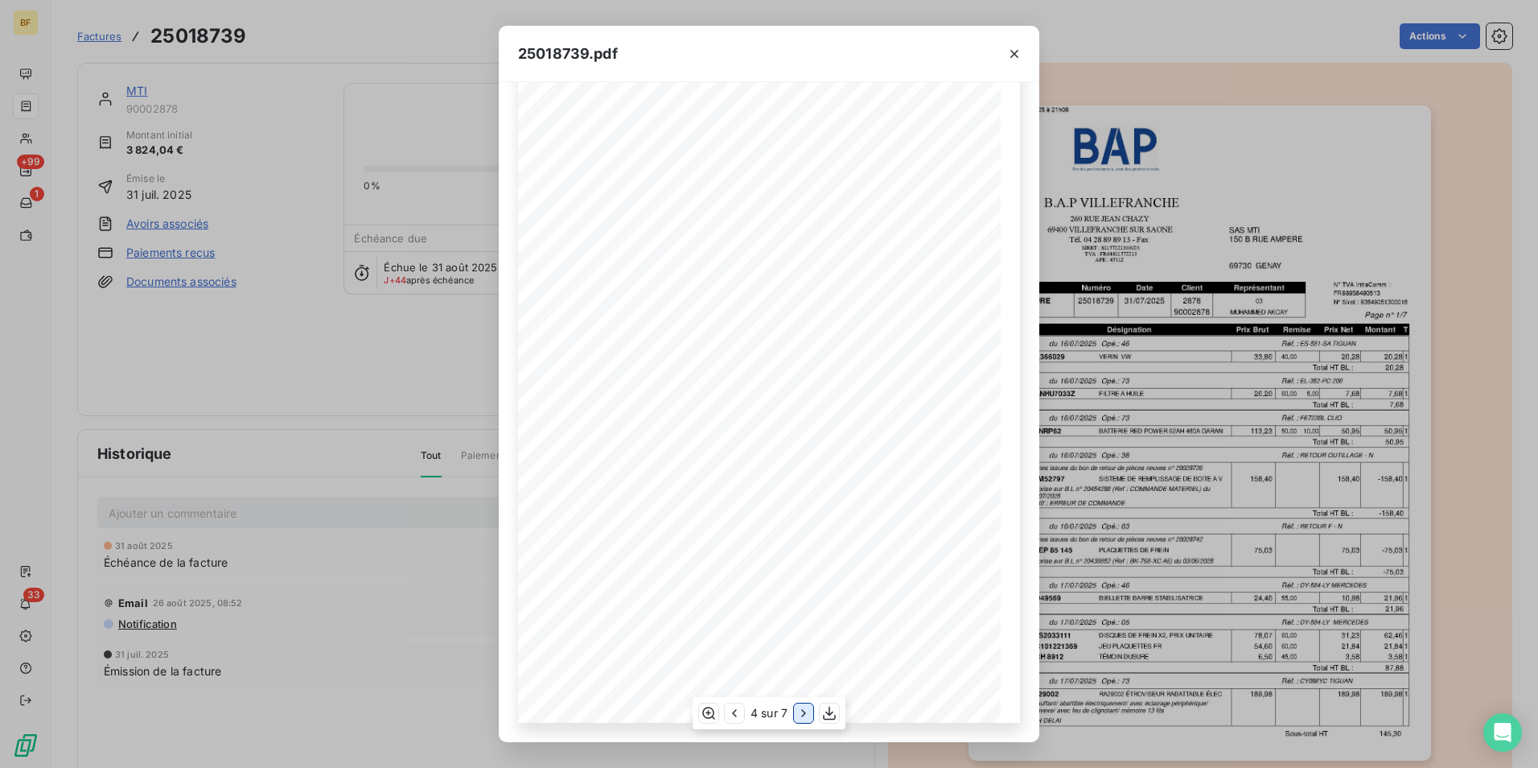
click at [806, 708] on icon "button" at bounding box center [804, 713] width 16 height 16
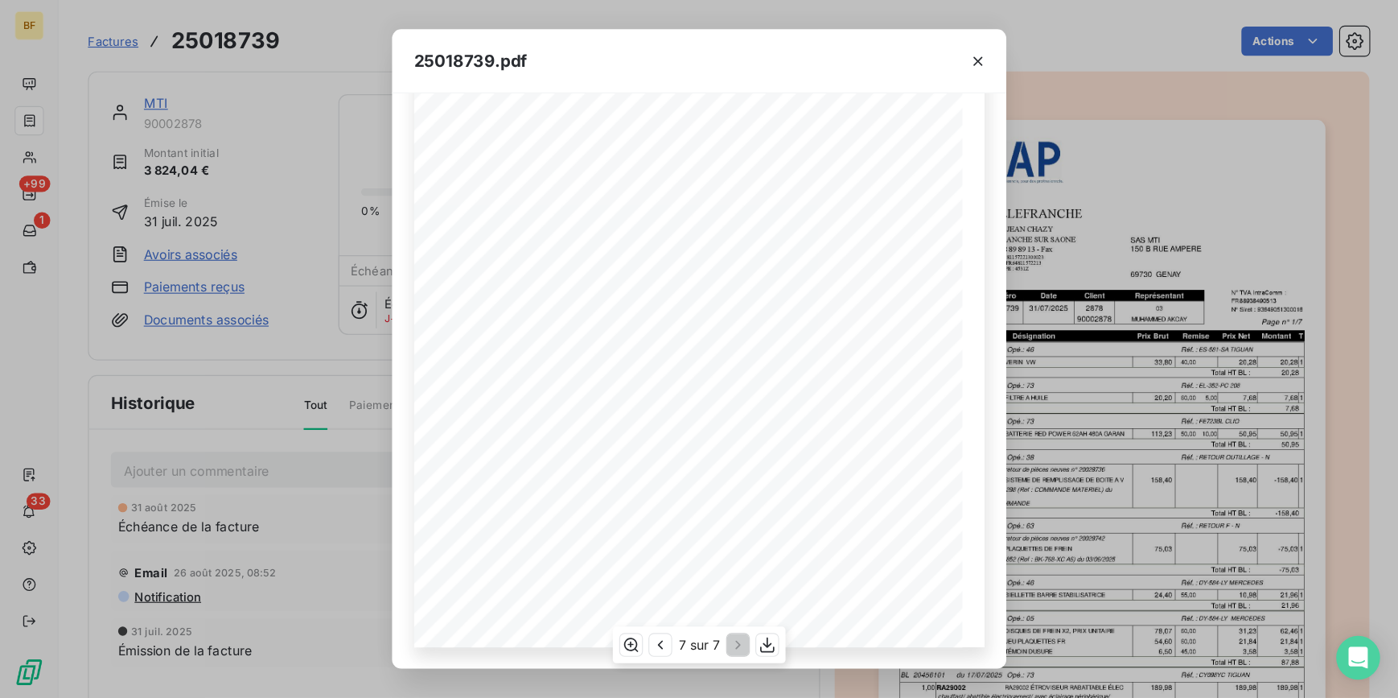
scroll to position [130, 0]
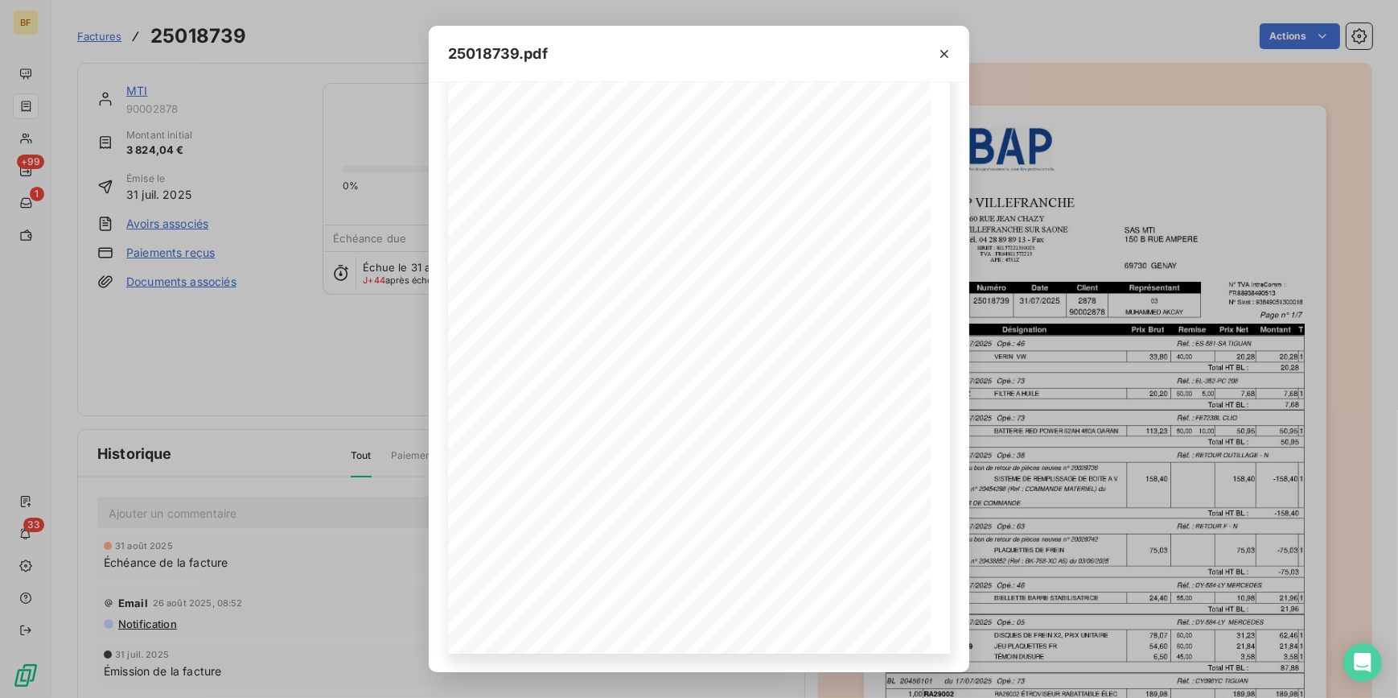
drag, startPoint x: 949, startPoint y: 53, endPoint x: 603, endPoint y: 47, distance: 346.8
click at [949, 53] on icon "button" at bounding box center [944, 54] width 16 height 16
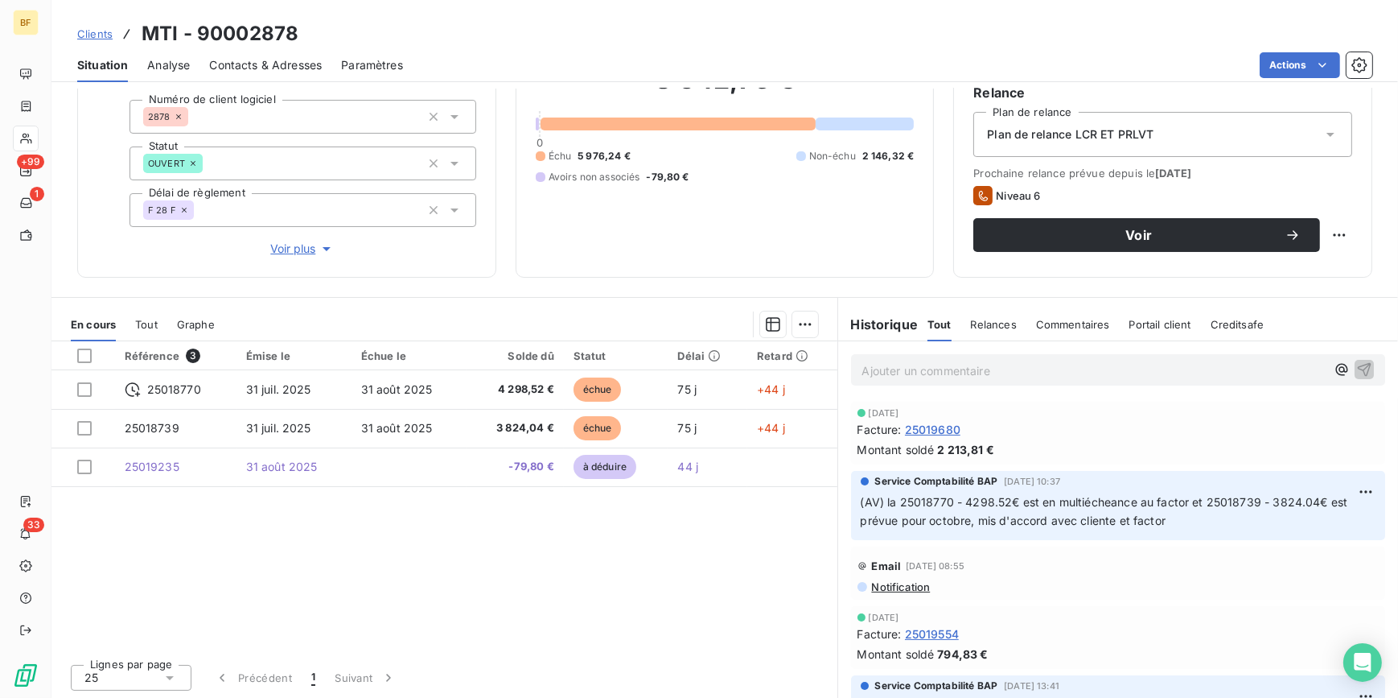
scroll to position [149, 0]
click at [296, 63] on span "Contacts & Adresses" at bounding box center [265, 65] width 113 height 16
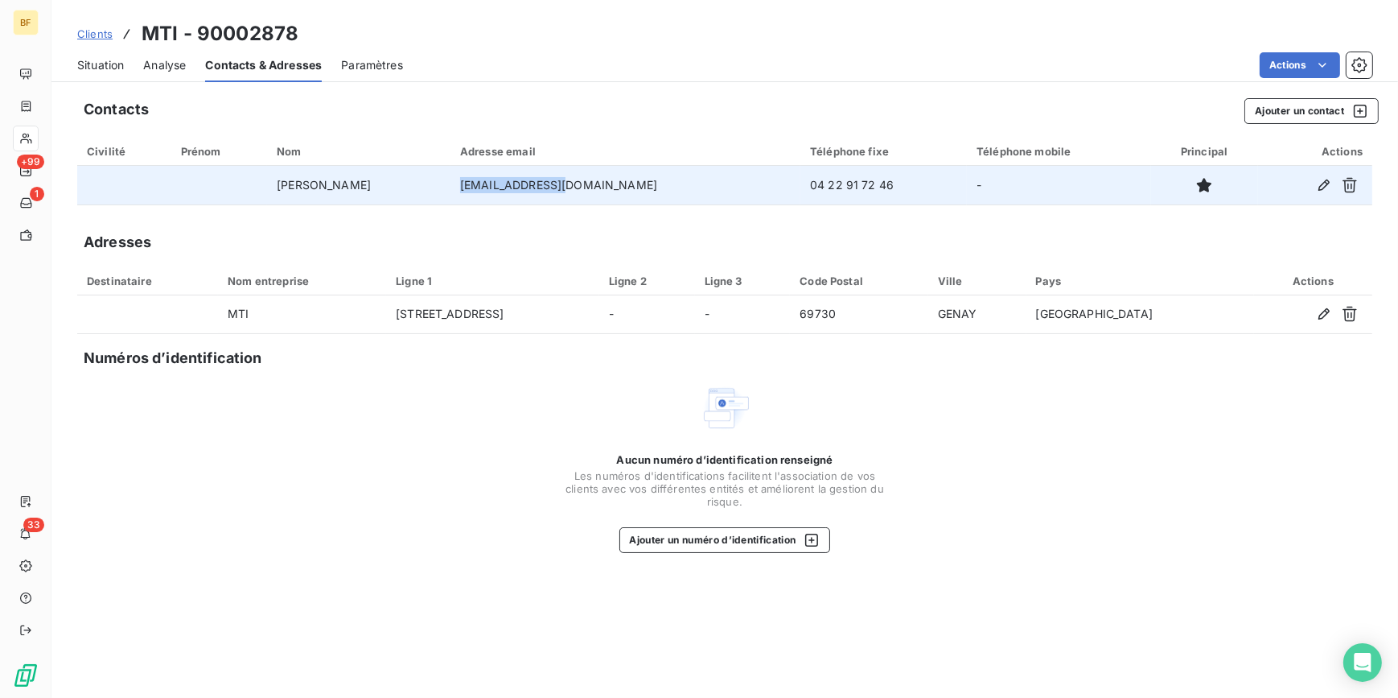
drag, startPoint x: 639, startPoint y: 189, endPoint x: 534, endPoint y: 183, distance: 104.7
click at [534, 183] on td "[EMAIL_ADDRESS][DOMAIN_NAME]" at bounding box center [626, 185] width 350 height 39
copy td "[EMAIL_ADDRESS][DOMAIN_NAME]"
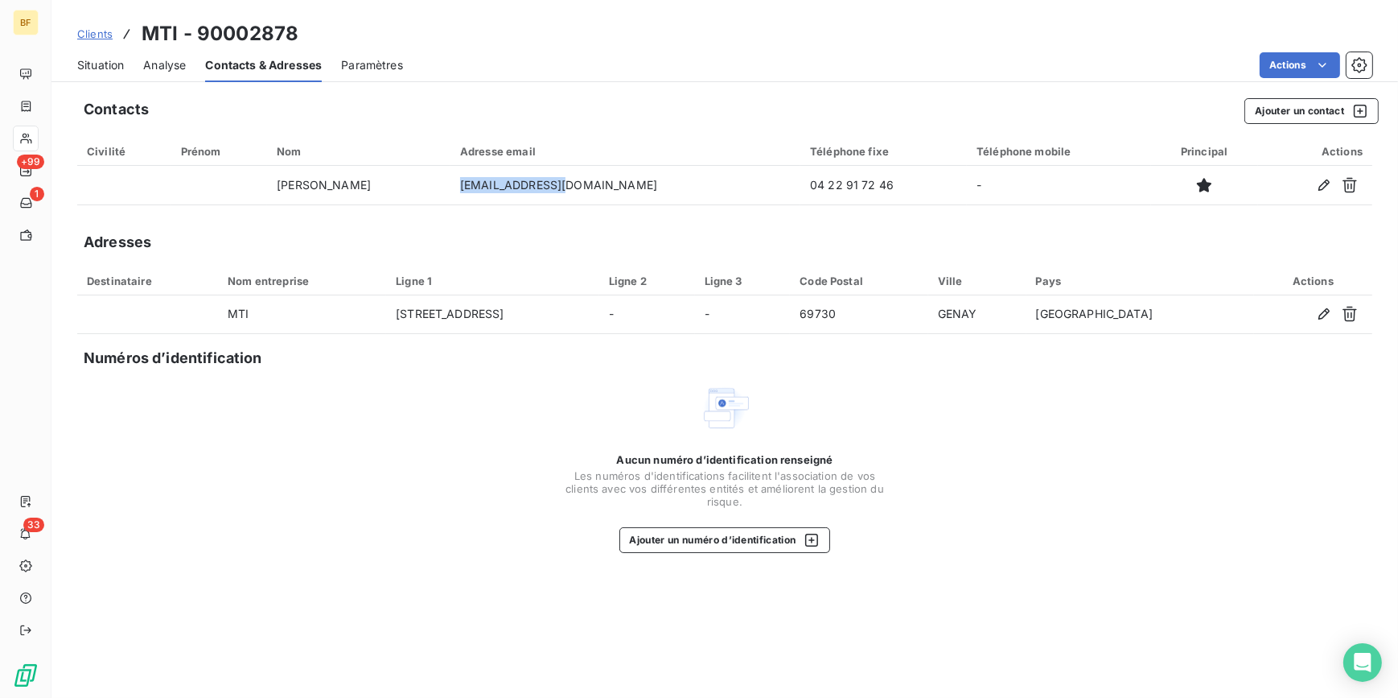
drag, startPoint x: 102, startPoint y: 64, endPoint x: 23, endPoint y: 126, distance: 100.8
click at [102, 64] on span "Situation" at bounding box center [100, 65] width 47 height 16
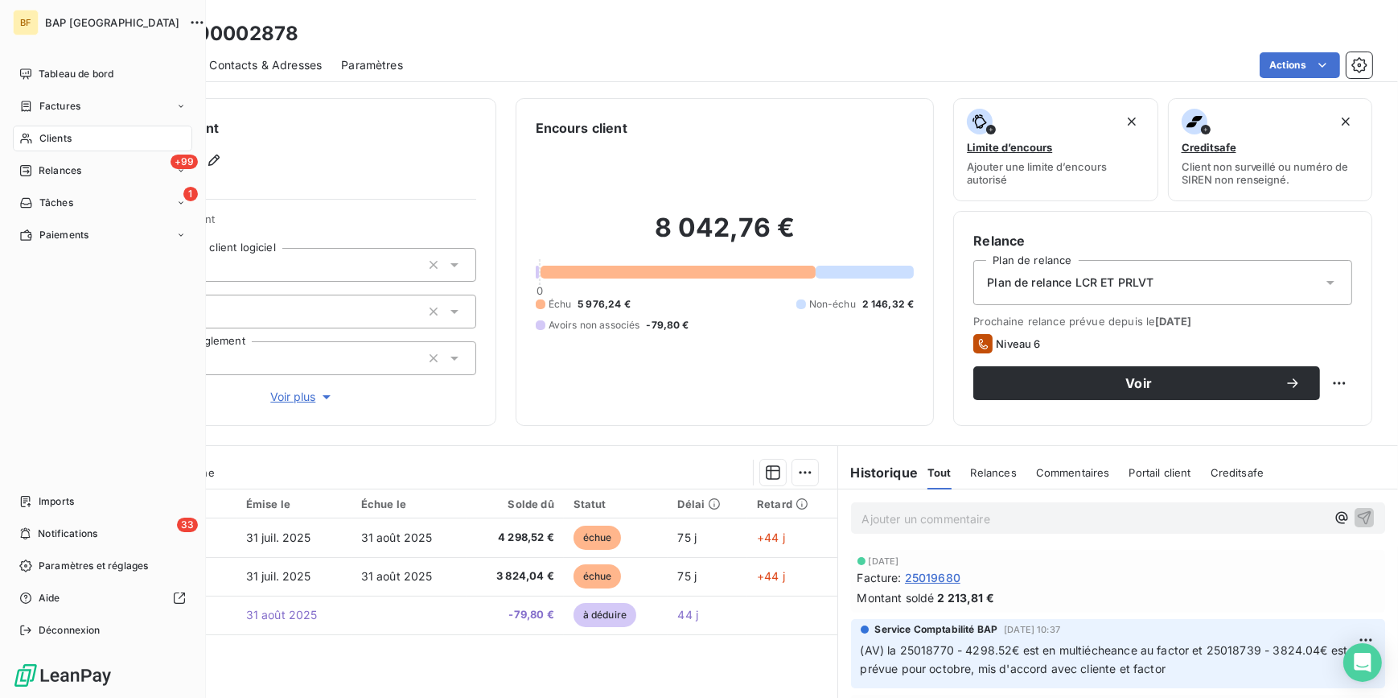
click at [52, 135] on span "Clients" at bounding box center [55, 138] width 32 height 14
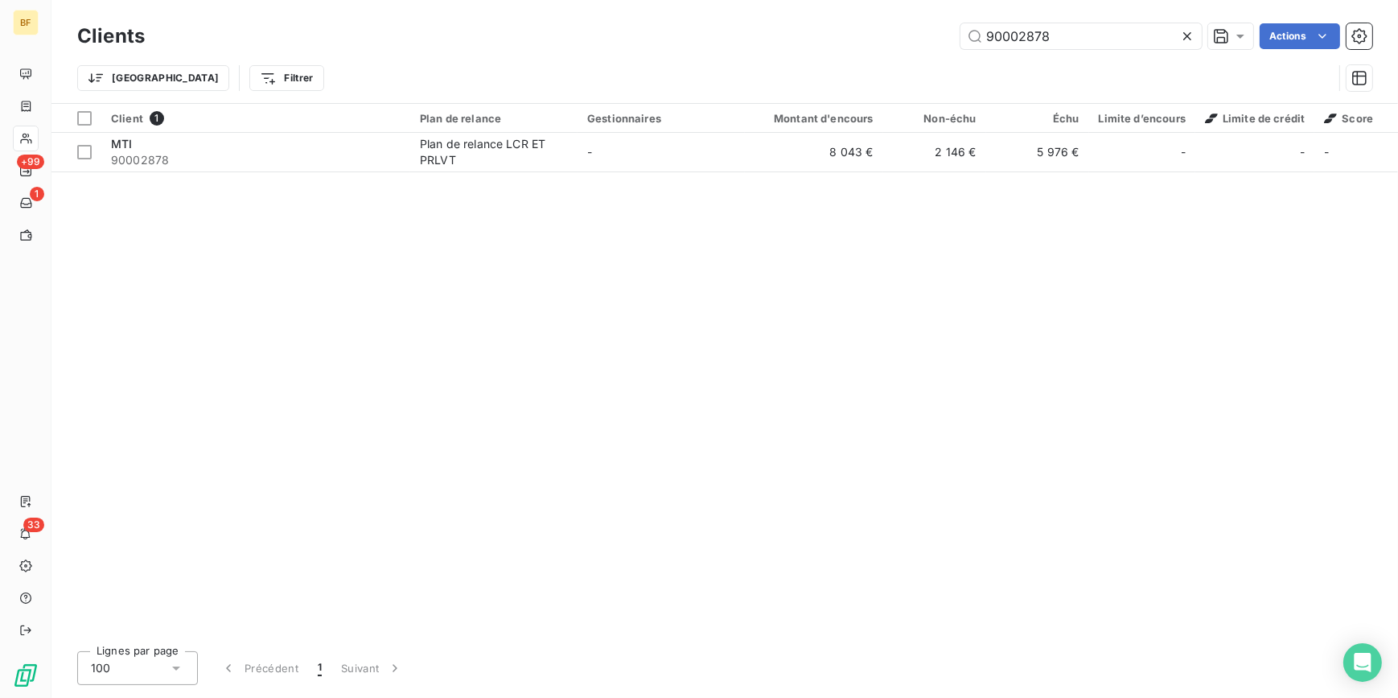
drag, startPoint x: 1078, startPoint y: 42, endPoint x: 796, endPoint y: 14, distance: 283.8
click at [796, 14] on div "Clients 90002878 Actions Trier Filtrer" at bounding box center [724, 51] width 1347 height 103
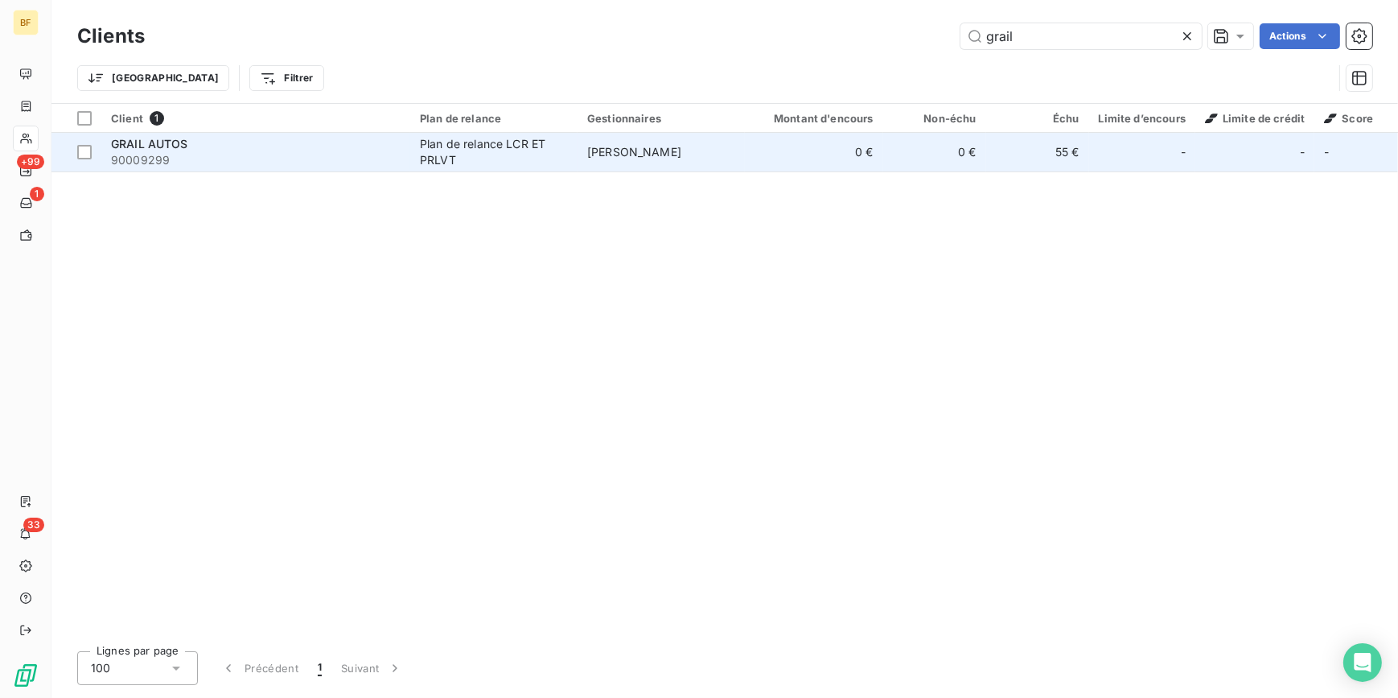
type input "grail"
click at [372, 152] on span "90009299" at bounding box center [256, 160] width 290 height 16
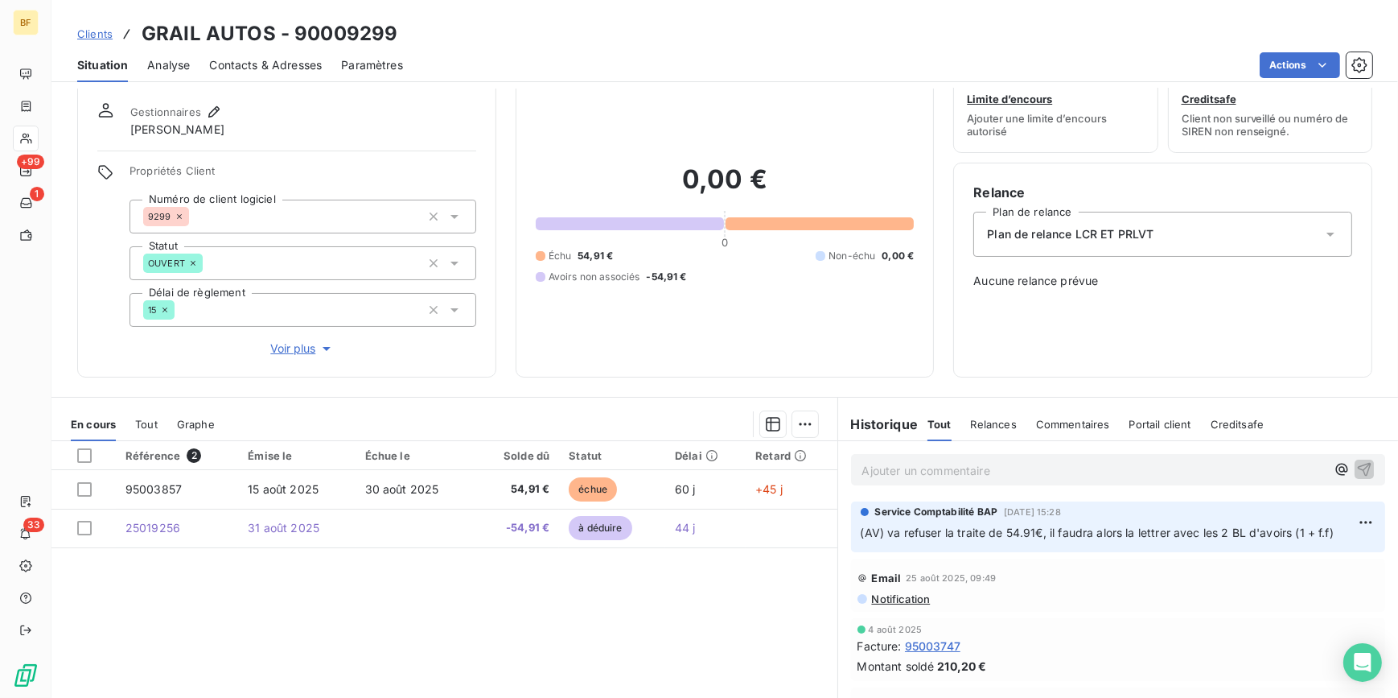
scroll to position [72, 0]
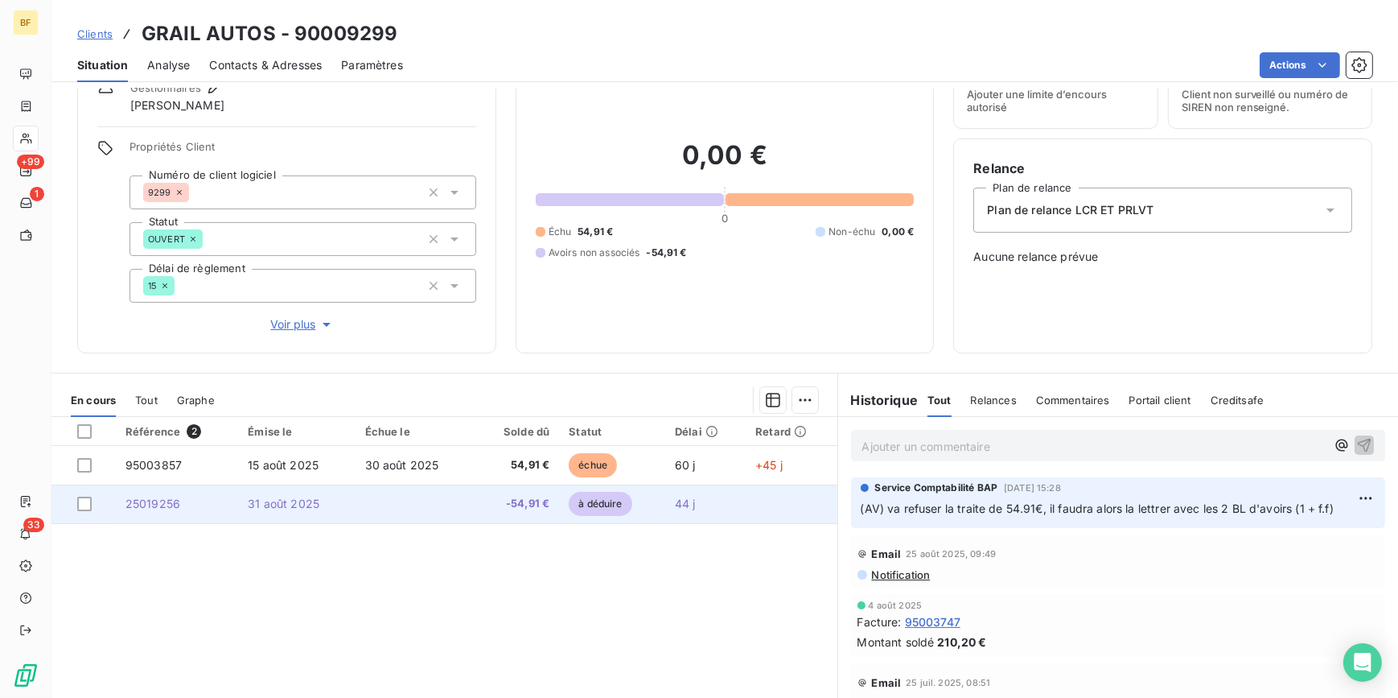
click at [418, 501] on td at bounding box center [416, 503] width 120 height 39
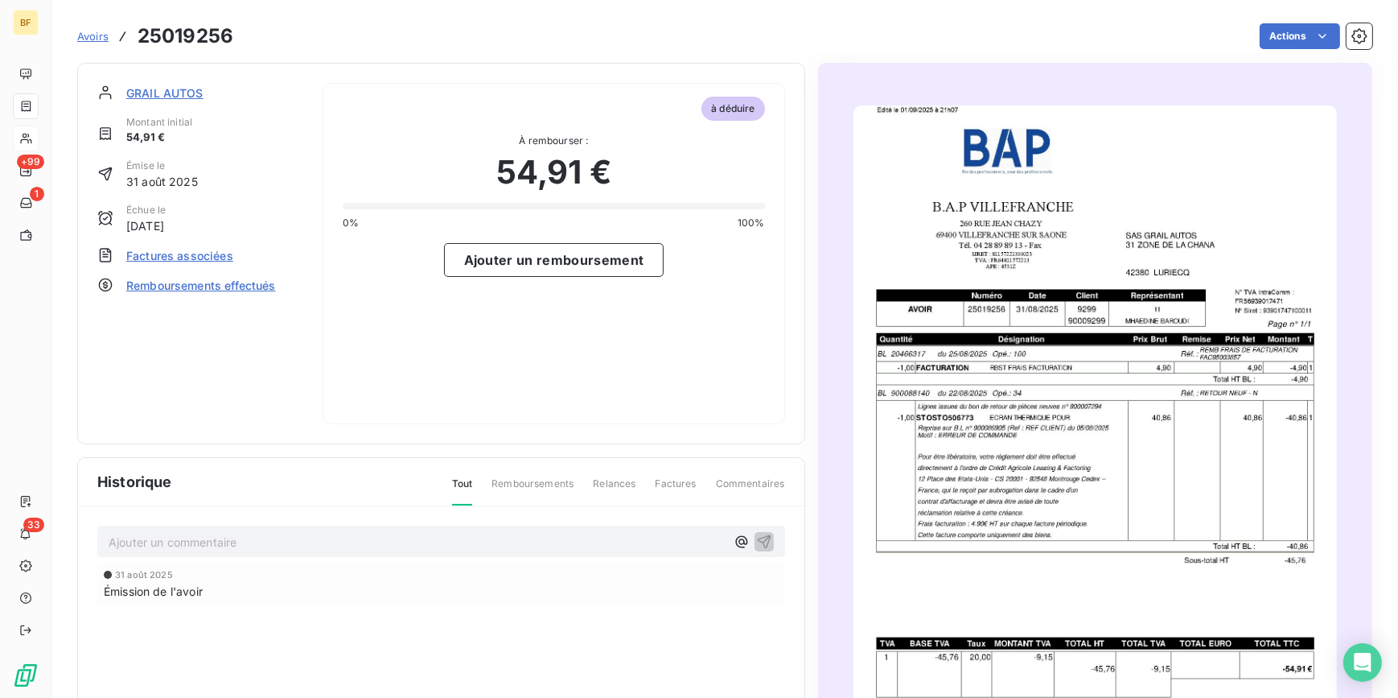
click at [198, 36] on h3 "25019256" at bounding box center [186, 36] width 96 height 29
copy h3 "25019256"
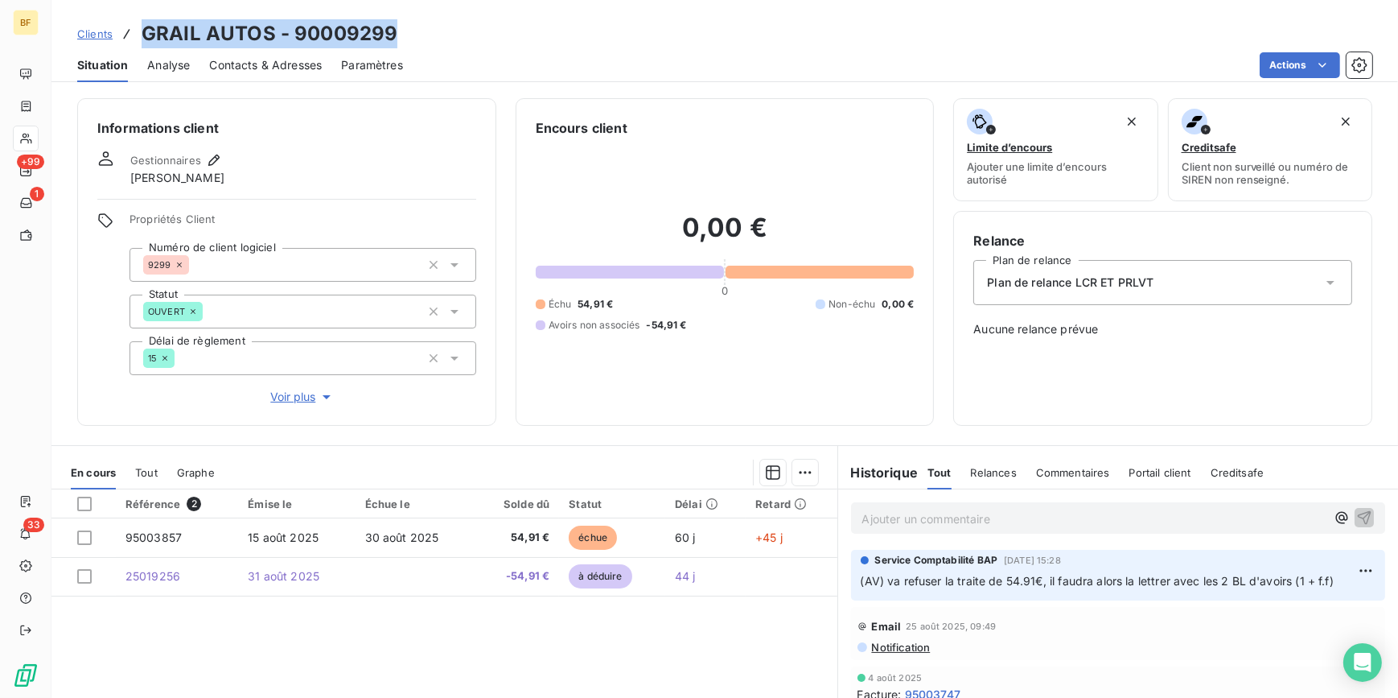
drag, startPoint x: 408, startPoint y: 33, endPoint x: 143, endPoint y: 29, distance: 264.7
click at [143, 29] on div "Clients GRAIL AUTOS - 90009299" at bounding box center [724, 33] width 1347 height 29
copy h3 "GRAIL AUTOS - 90009299"
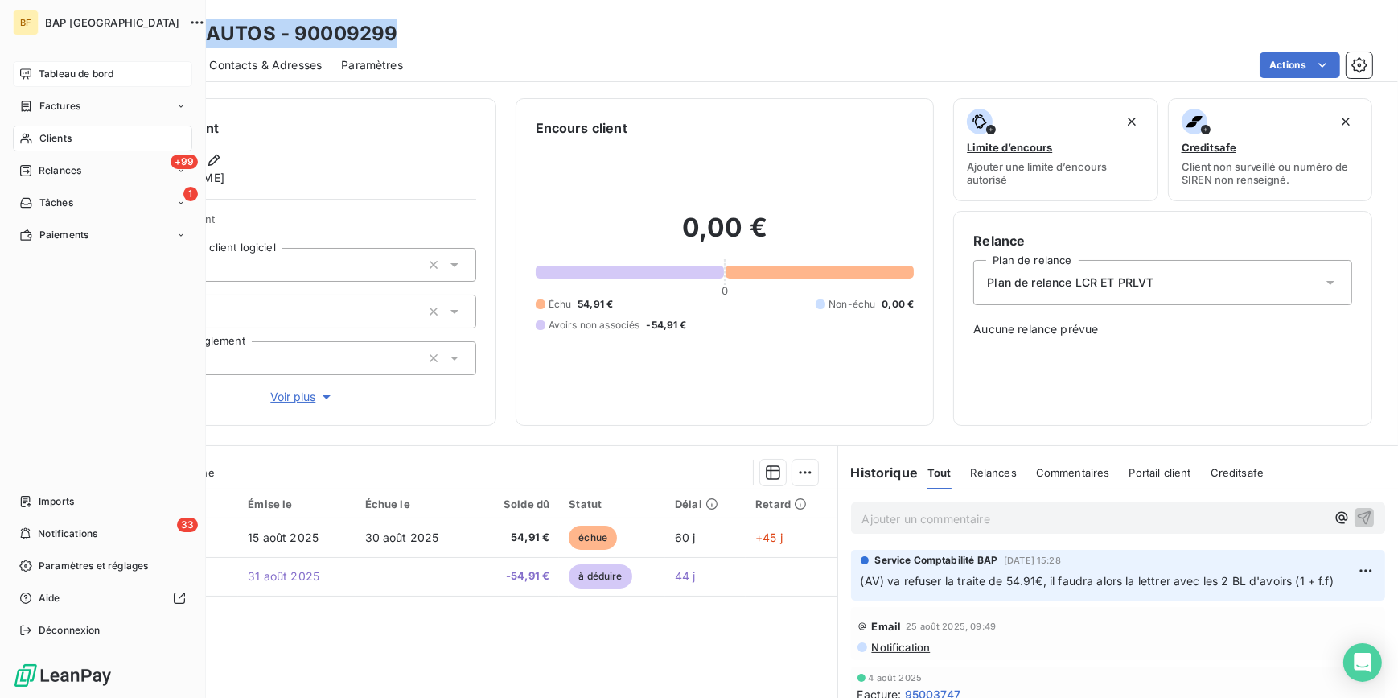
click at [34, 72] on div "Tableau de bord" at bounding box center [102, 74] width 179 height 26
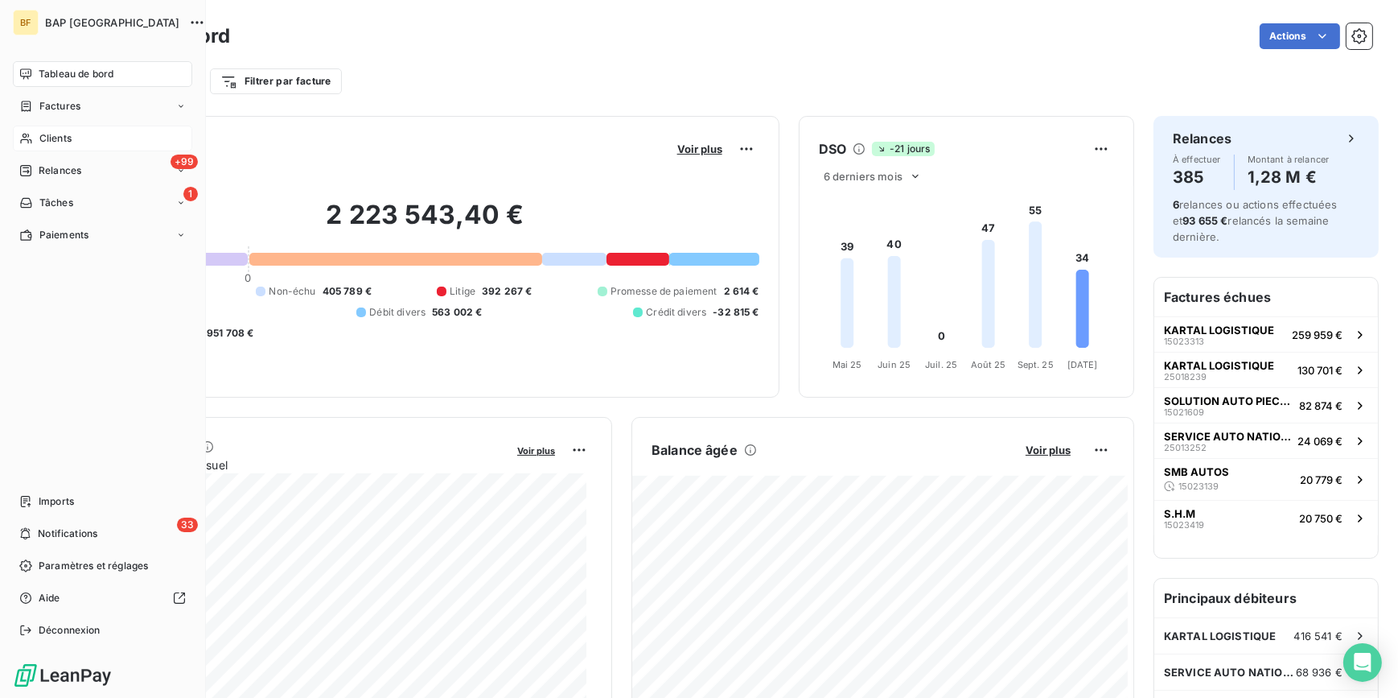
click at [32, 138] on div "Clients" at bounding box center [102, 139] width 179 height 26
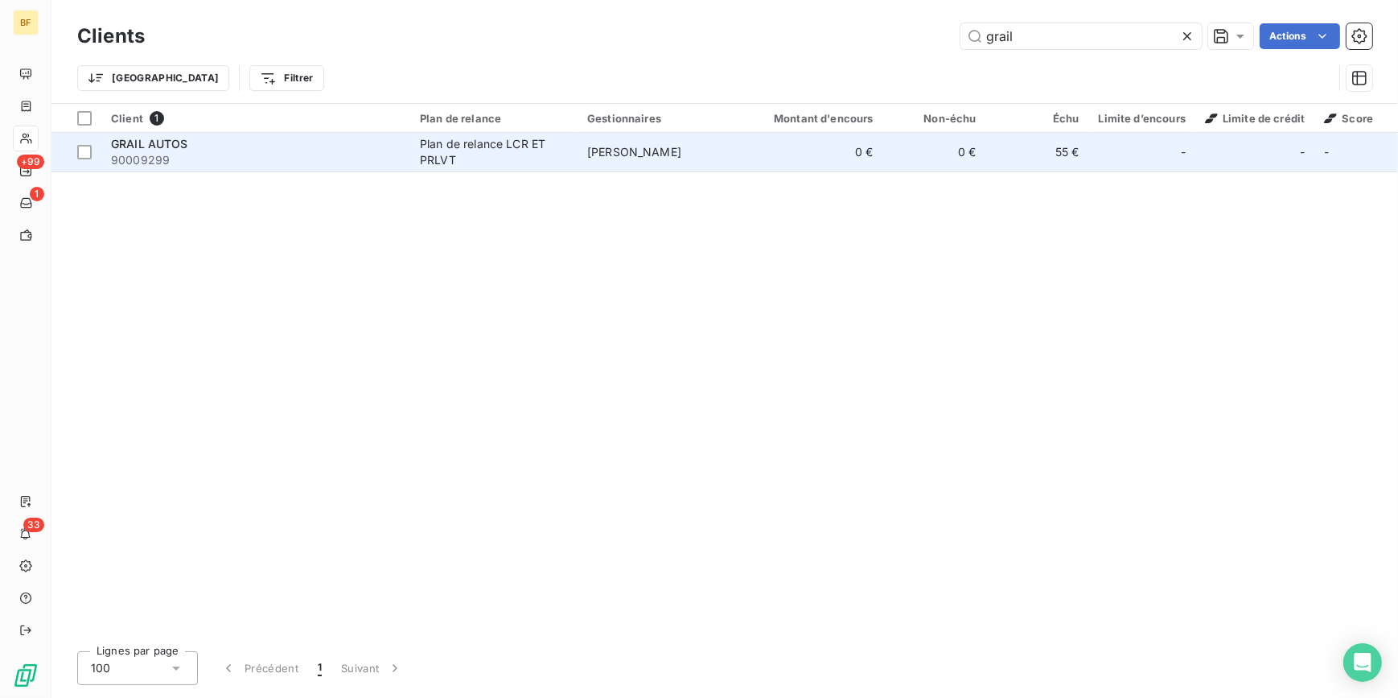
click at [298, 158] on span "90009299" at bounding box center [256, 160] width 290 height 16
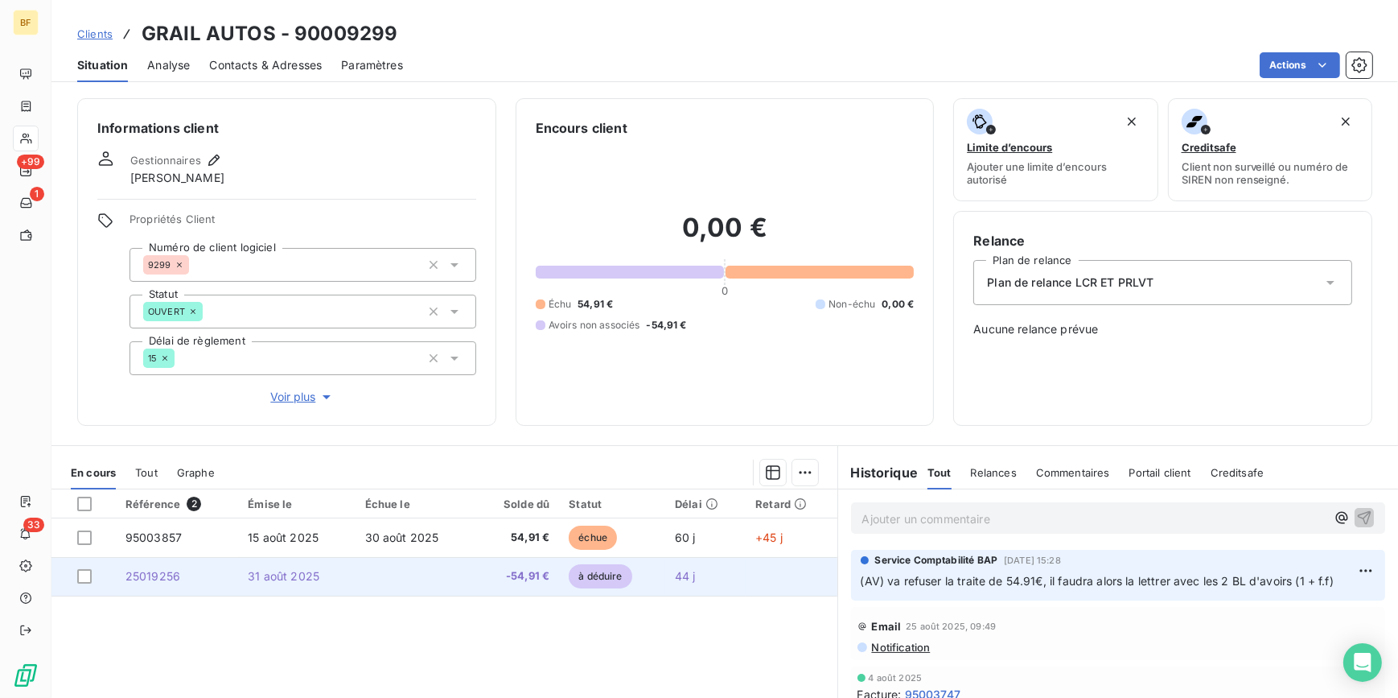
click at [368, 576] on td at bounding box center [416, 576] width 120 height 39
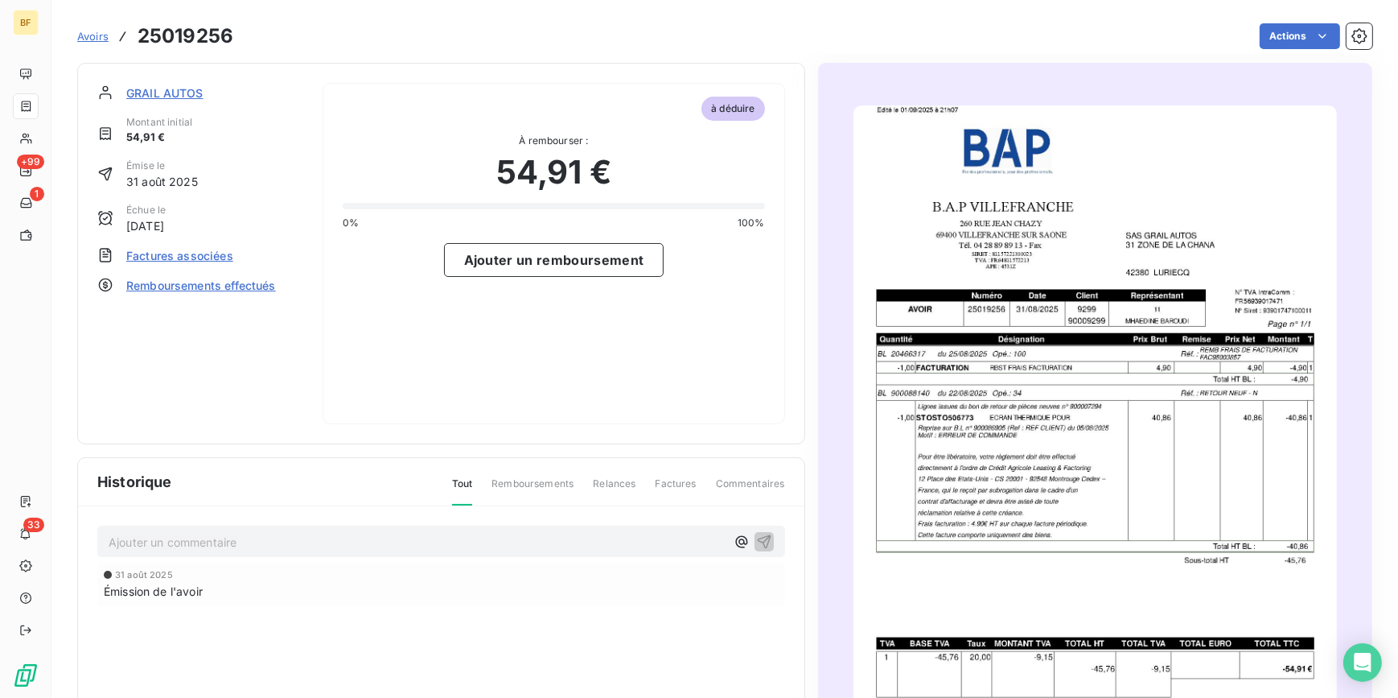
click at [192, 40] on h3 "25019256" at bounding box center [186, 36] width 96 height 29
copy h3 "25019256"
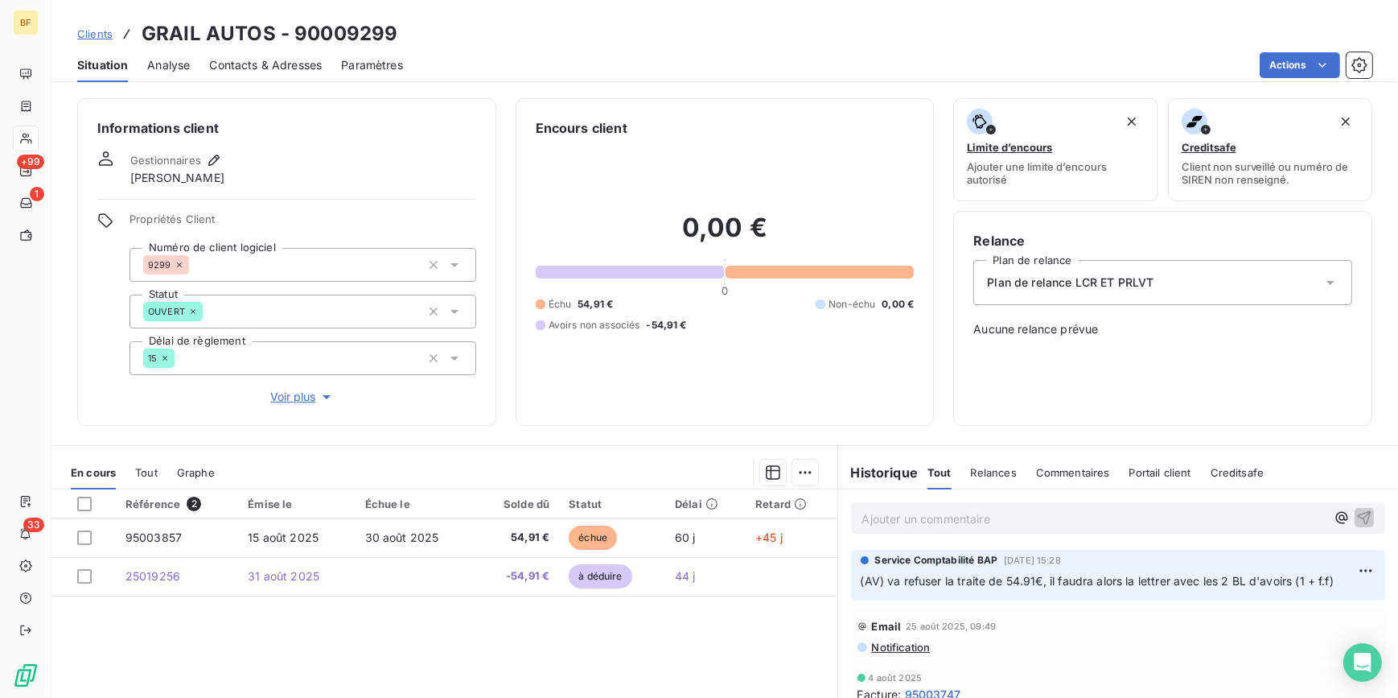
click at [912, 526] on p "Ajouter un commentaire ﻿" at bounding box center [1094, 518] width 464 height 20
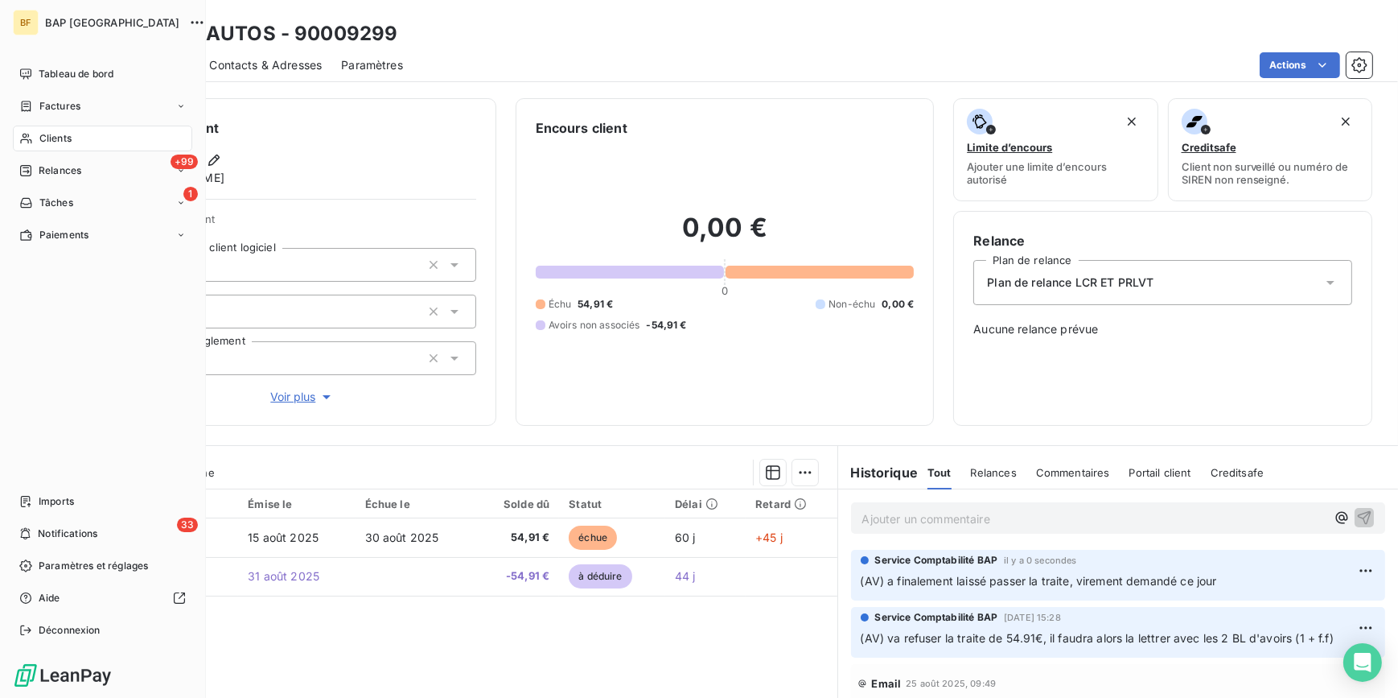
click at [42, 134] on span "Clients" at bounding box center [55, 138] width 32 height 14
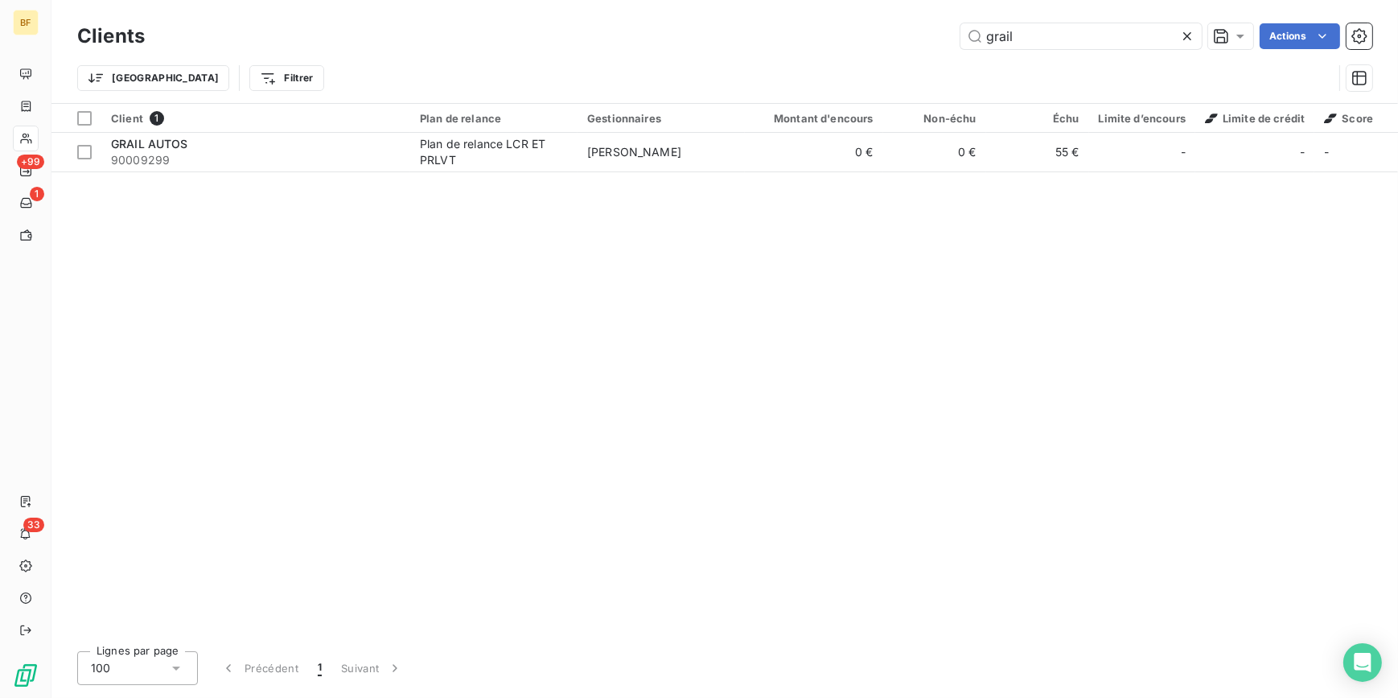
drag, startPoint x: 1030, startPoint y: 38, endPoint x: 941, endPoint y: 34, distance: 88.6
click at [941, 34] on div "grail Actions" at bounding box center [768, 36] width 1208 height 26
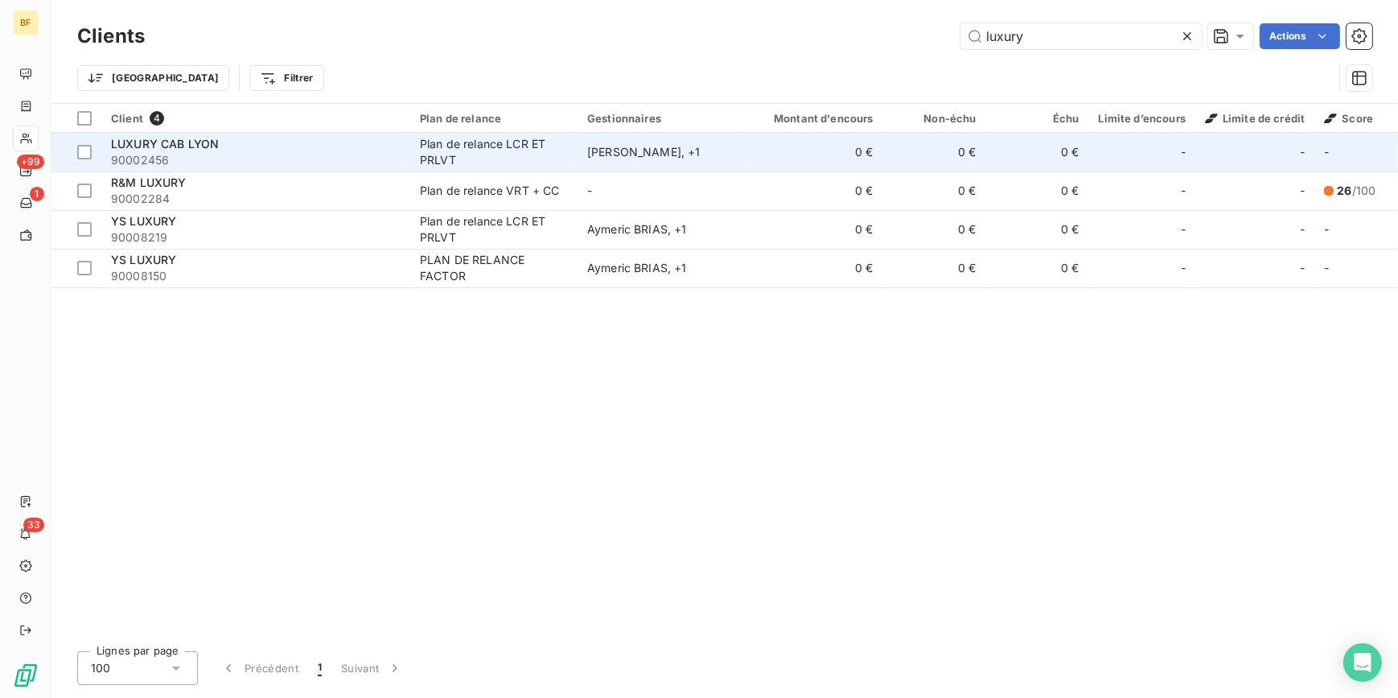
type input "luxury"
click at [208, 153] on span "90002456" at bounding box center [256, 160] width 290 height 16
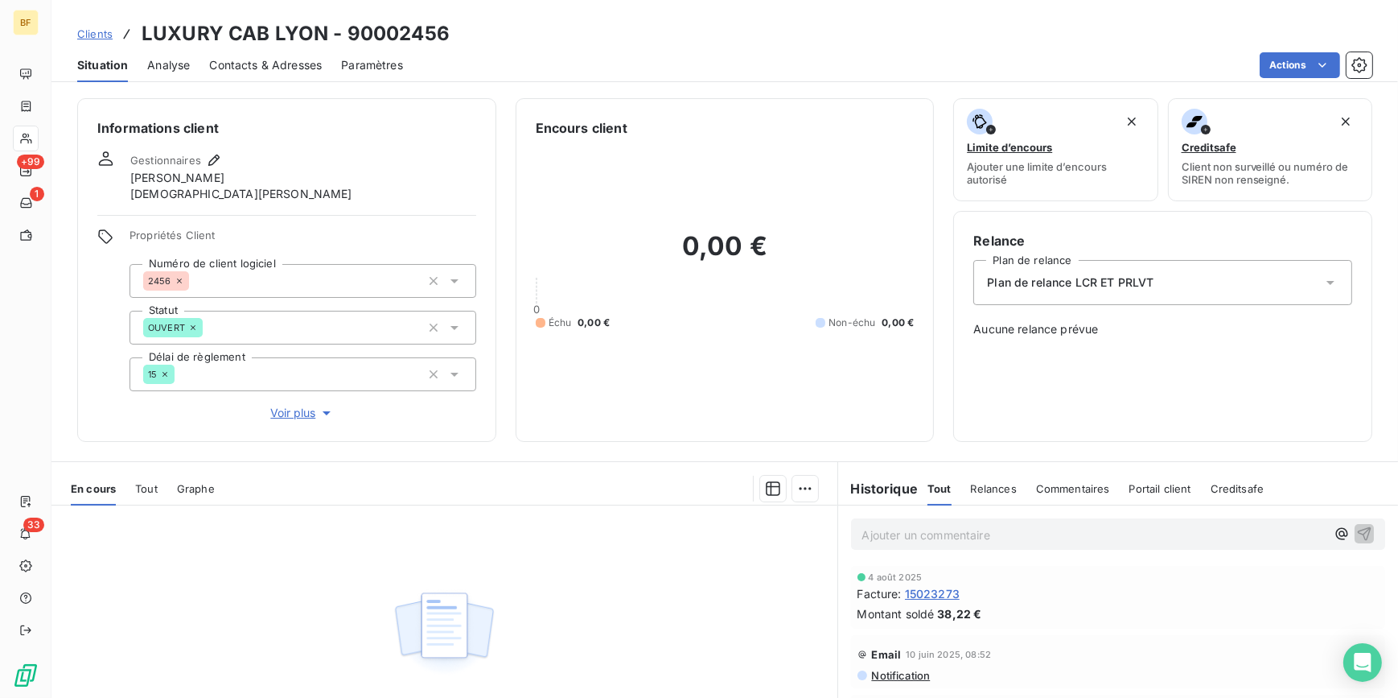
click at [145, 483] on span "Tout" at bounding box center [146, 488] width 23 height 13
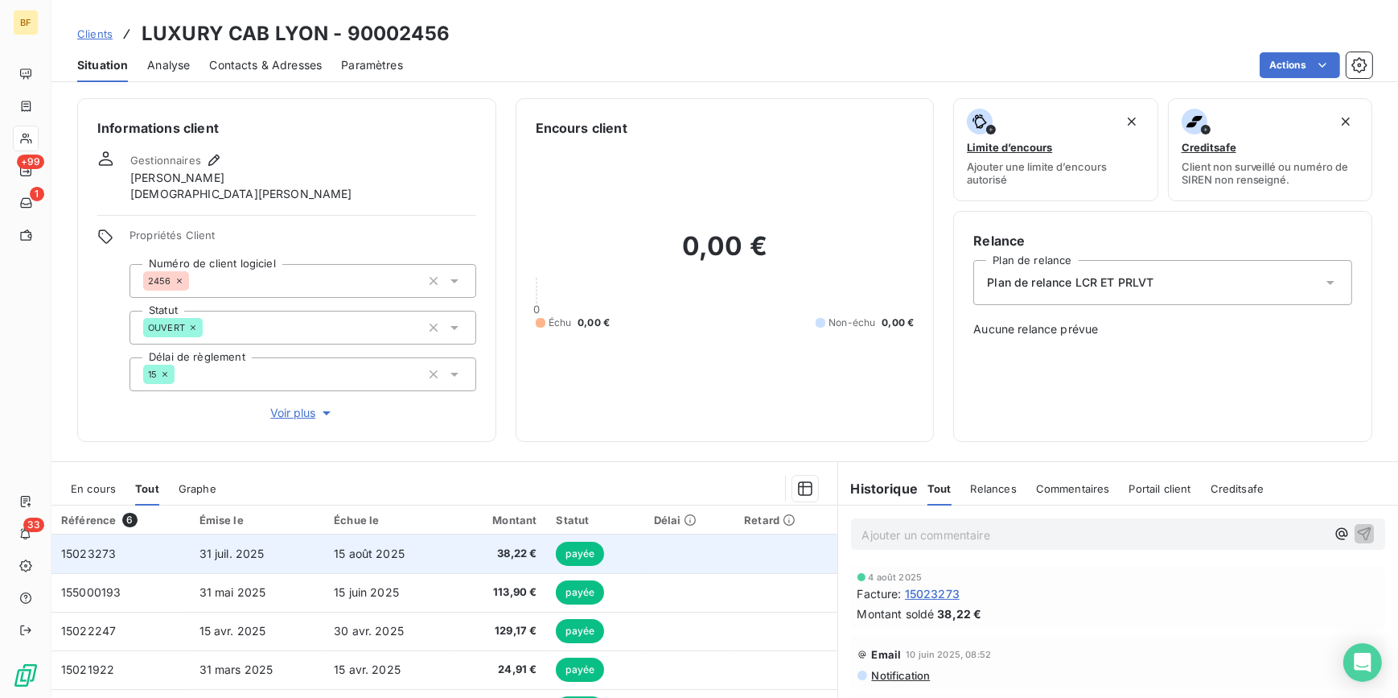
click at [489, 555] on span "38,22 €" at bounding box center [500, 553] width 72 height 16
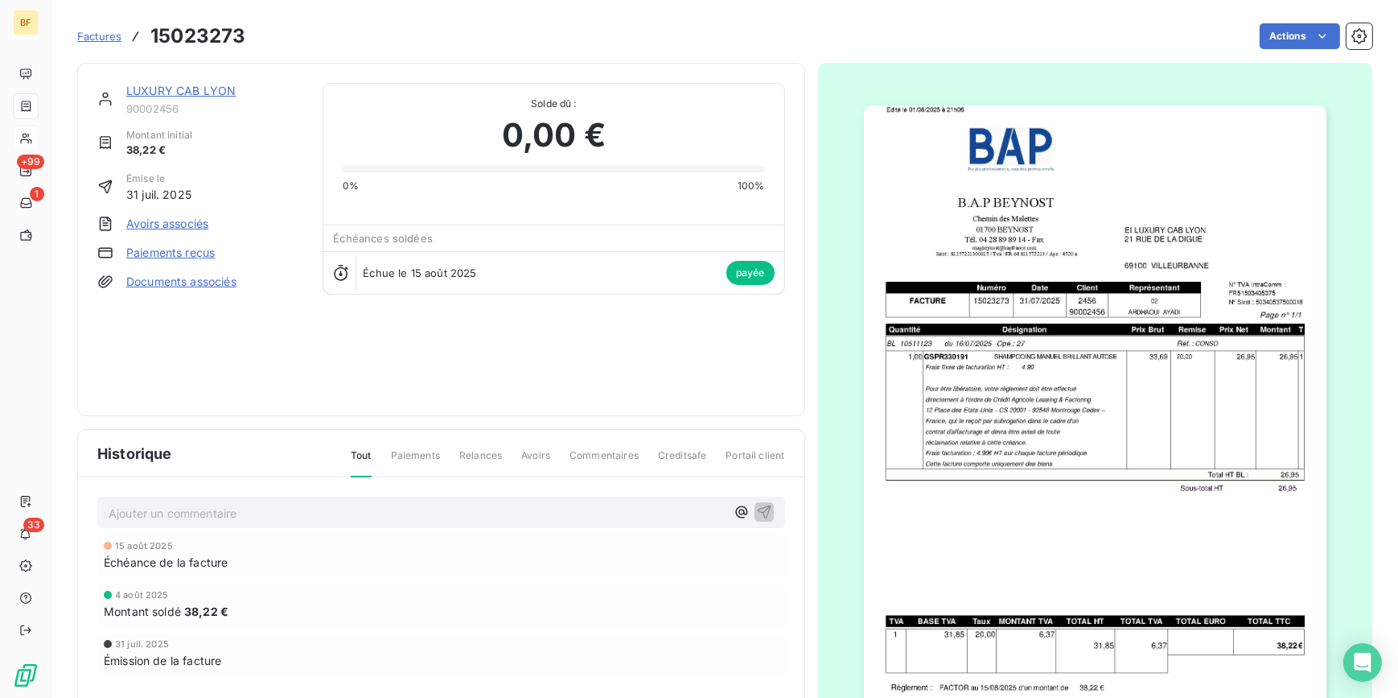
click at [210, 40] on h3 "15023273" at bounding box center [197, 36] width 95 height 29
copy h3 "15023273"
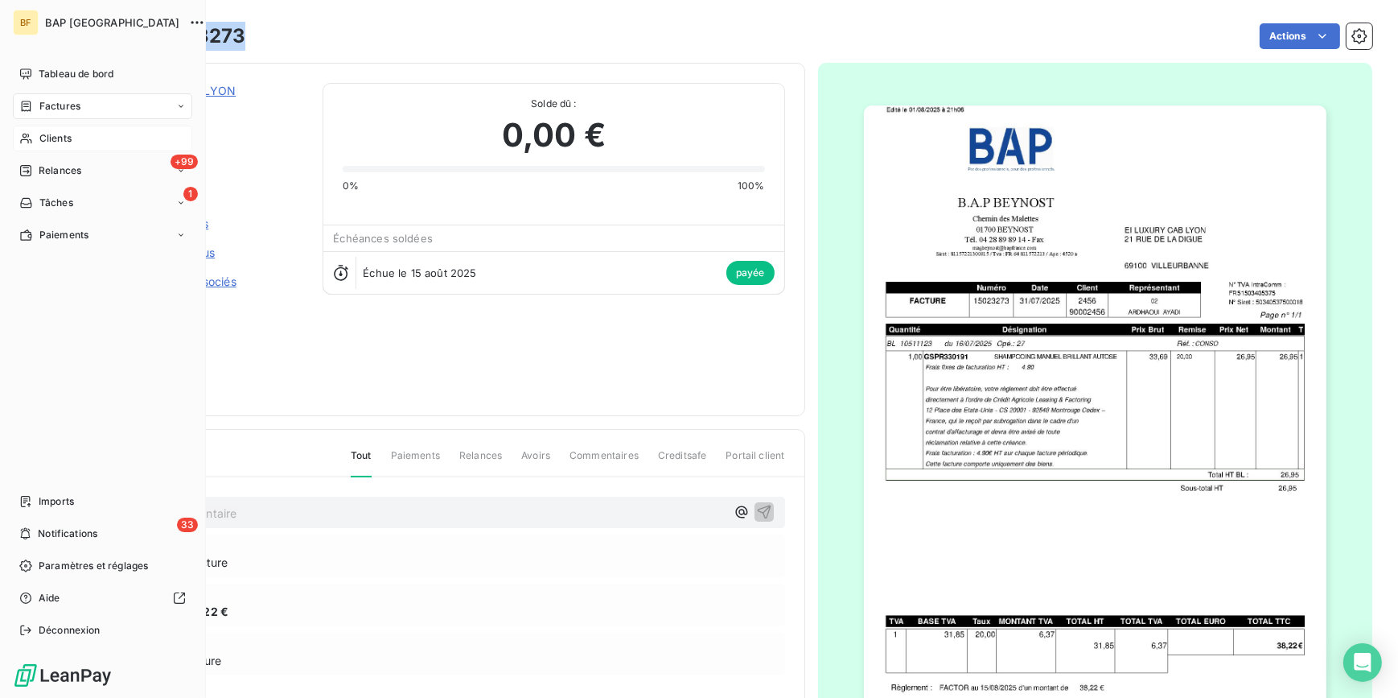
click at [40, 137] on span "Clients" at bounding box center [55, 138] width 32 height 14
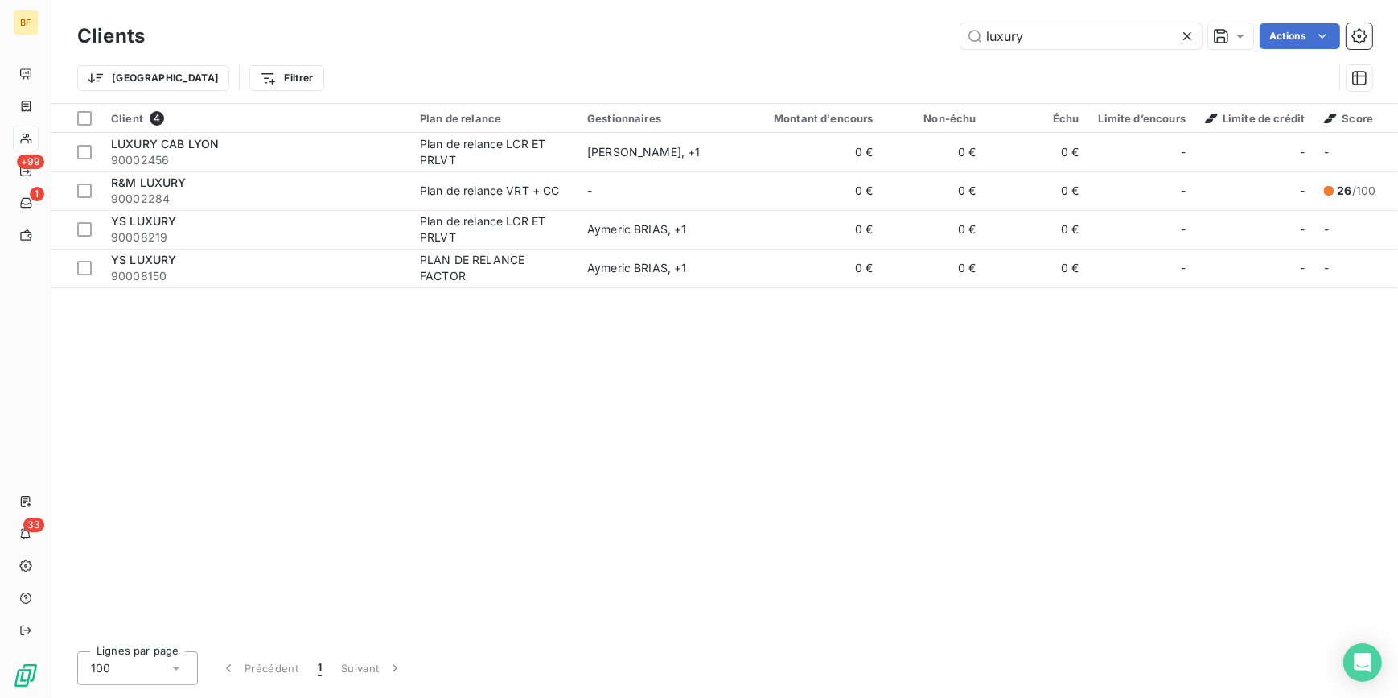
drag, startPoint x: 1044, startPoint y: 30, endPoint x: 947, endPoint y: 28, distance: 97.4
click at [947, 28] on div "luxury Actions" at bounding box center [768, 36] width 1208 height 26
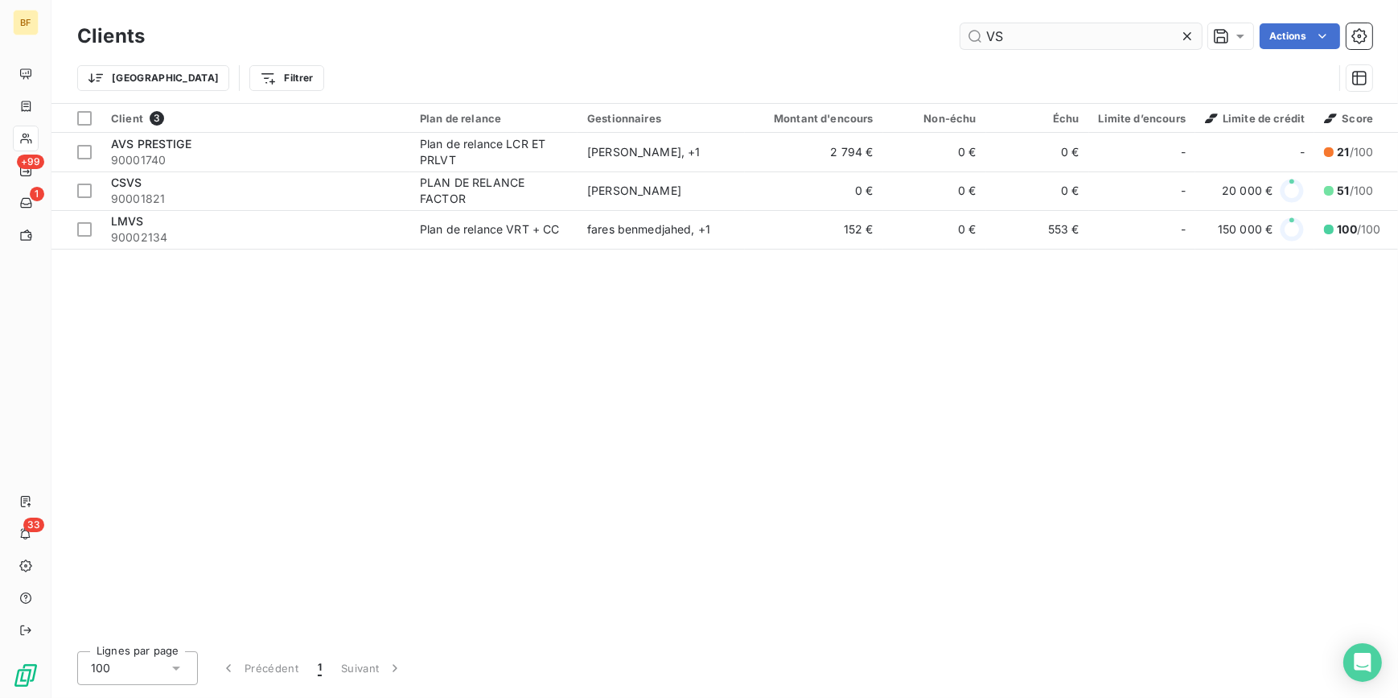
drag, startPoint x: 1019, startPoint y: 30, endPoint x: 984, endPoint y: 26, distance: 35.6
click at [984, 26] on input "VS" at bounding box center [1081, 36] width 241 height 26
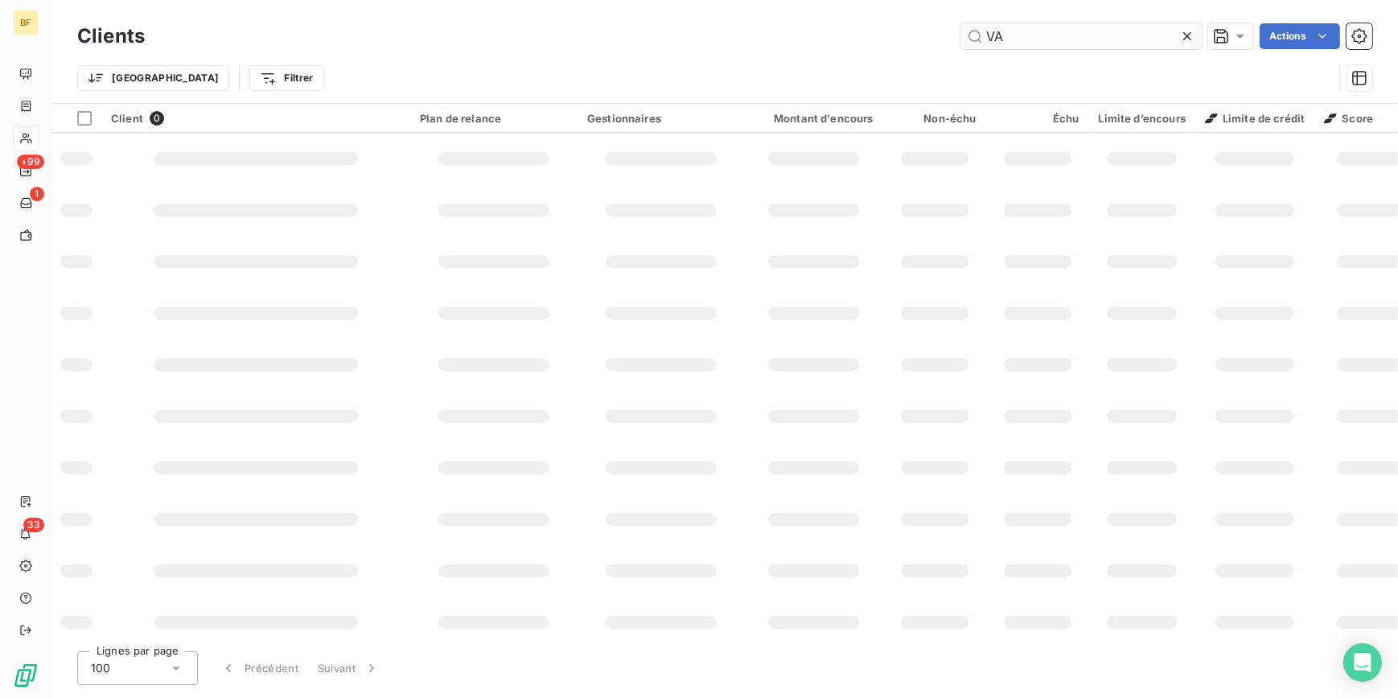
type input "V"
type input "S"
type input "9"
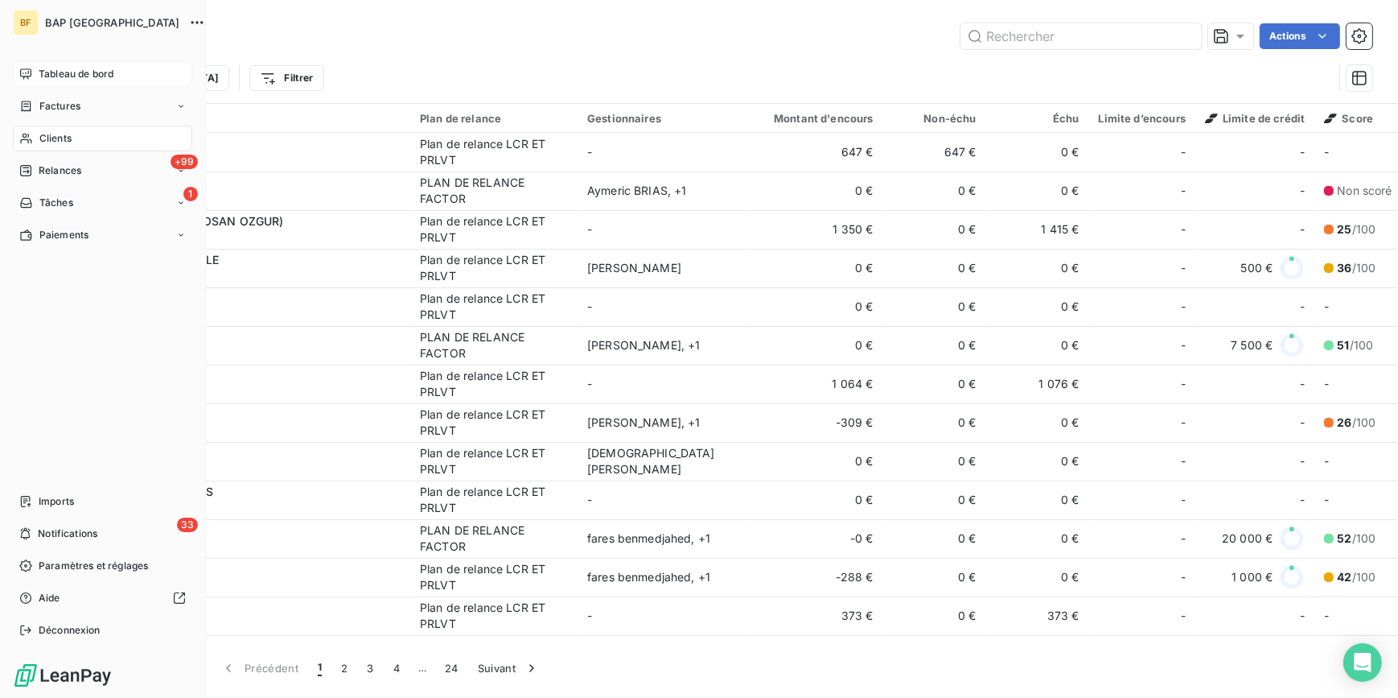
click at [39, 72] on span "Tableau de bord" at bounding box center [76, 74] width 75 height 14
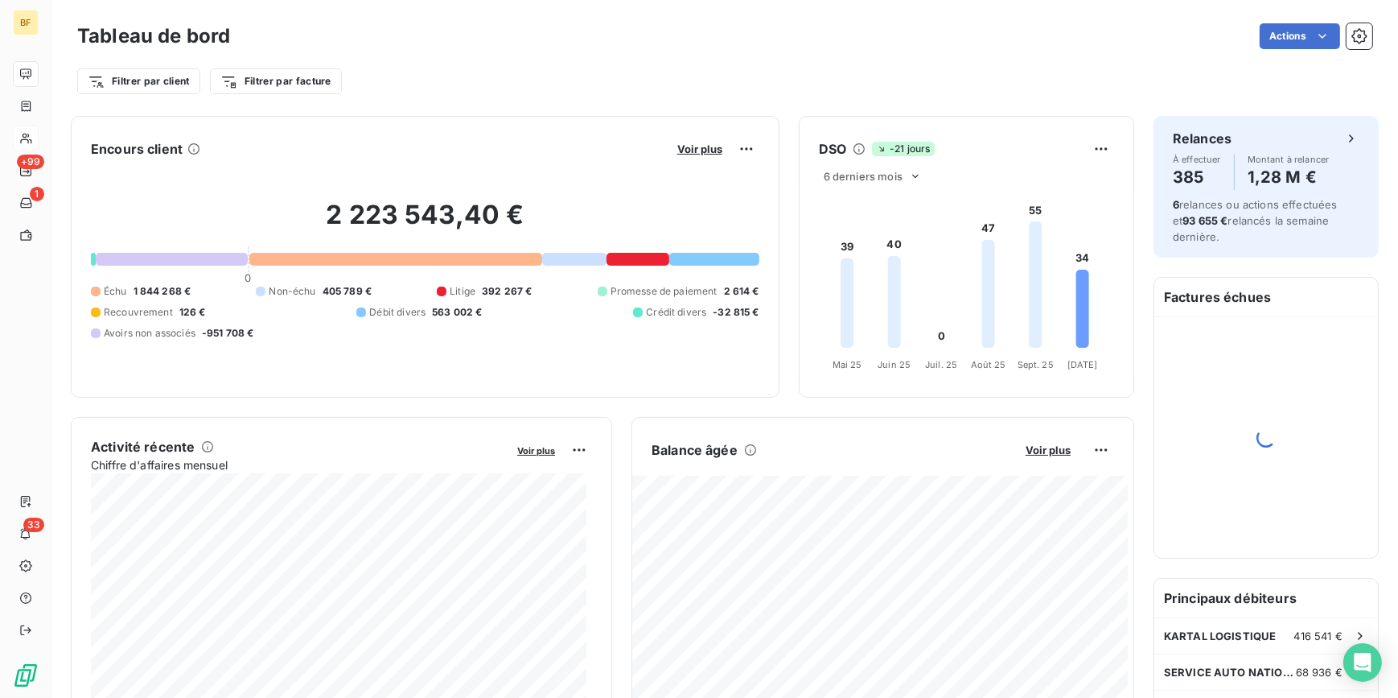
click at [662, 51] on div "Tableau de bord Actions" at bounding box center [724, 36] width 1295 height 34
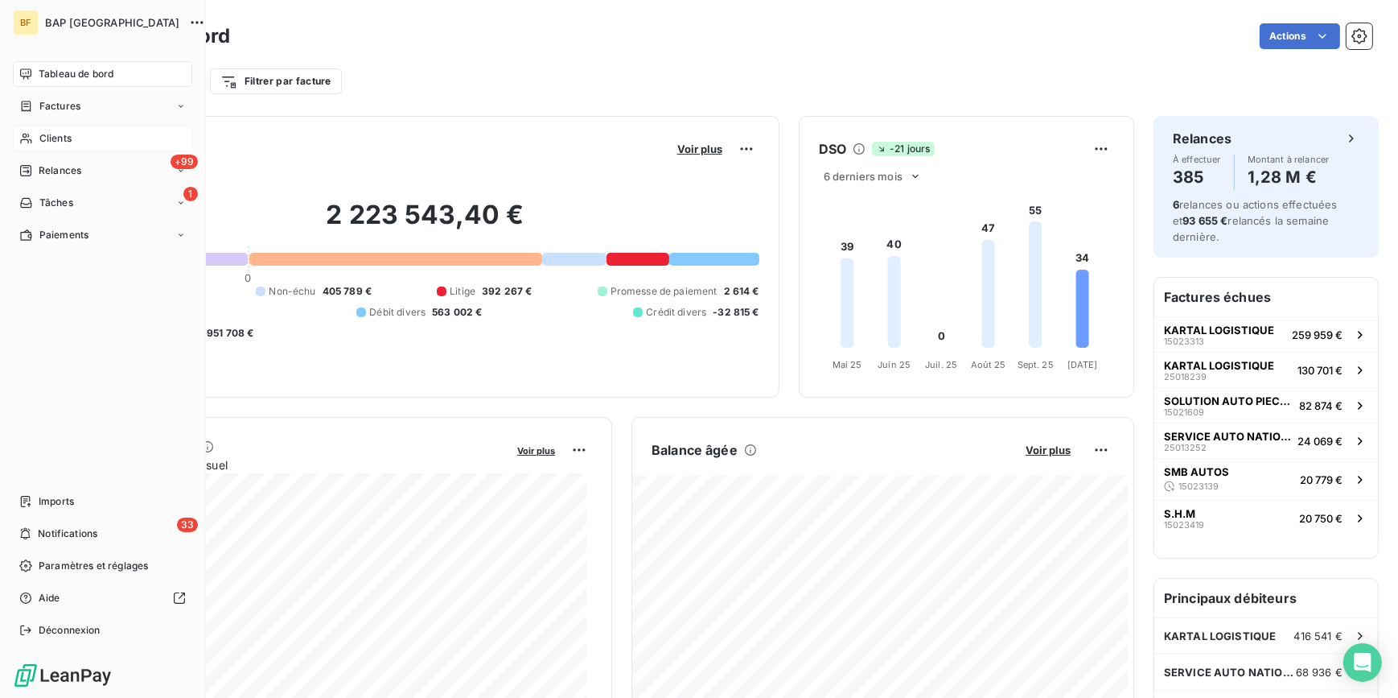
click at [57, 139] on span "Clients" at bounding box center [55, 138] width 32 height 14
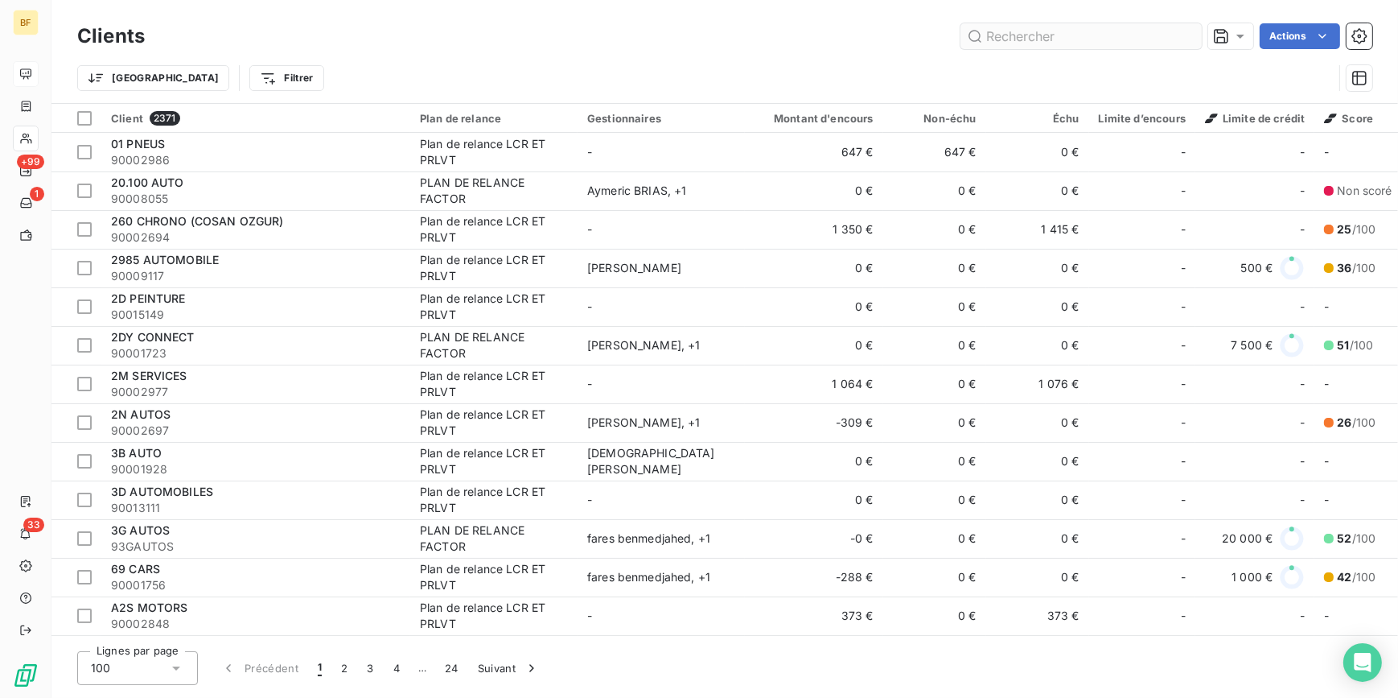
click at [1040, 33] on input "text" at bounding box center [1081, 36] width 241 height 26
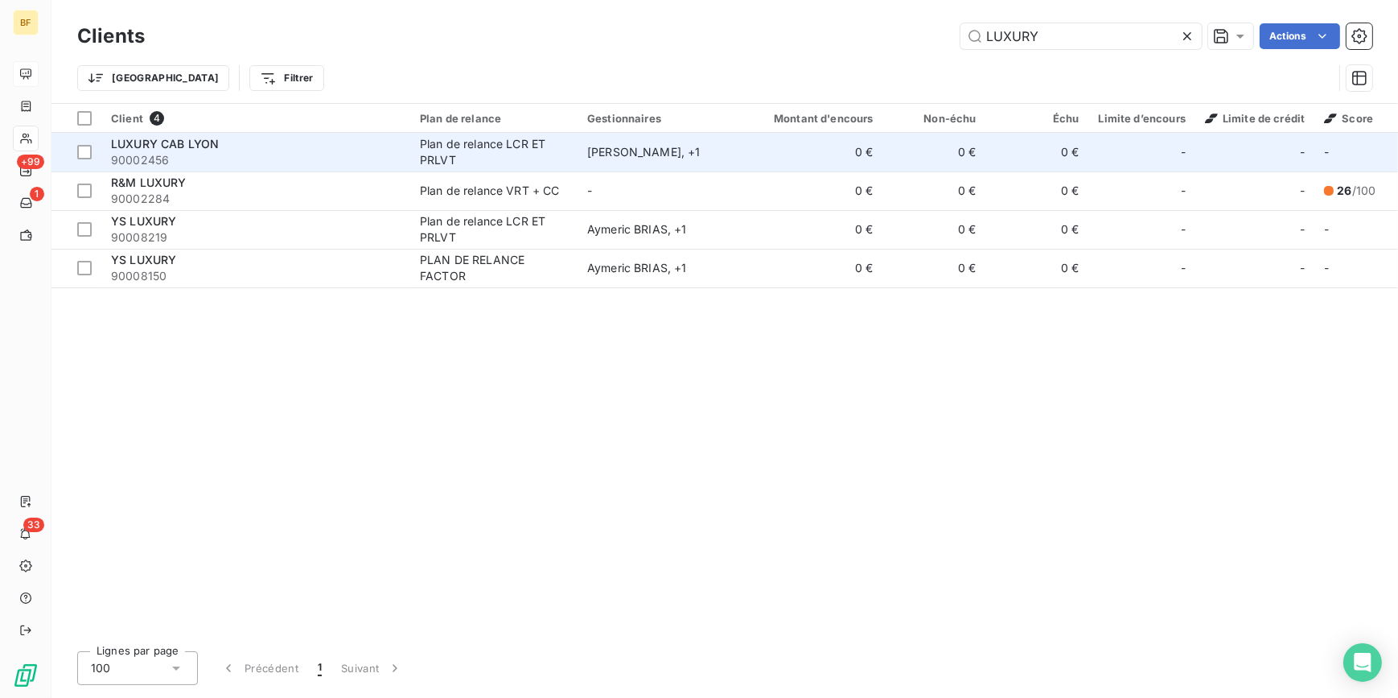
type input "LUXURY"
click at [217, 156] on span "90002456" at bounding box center [256, 160] width 290 height 16
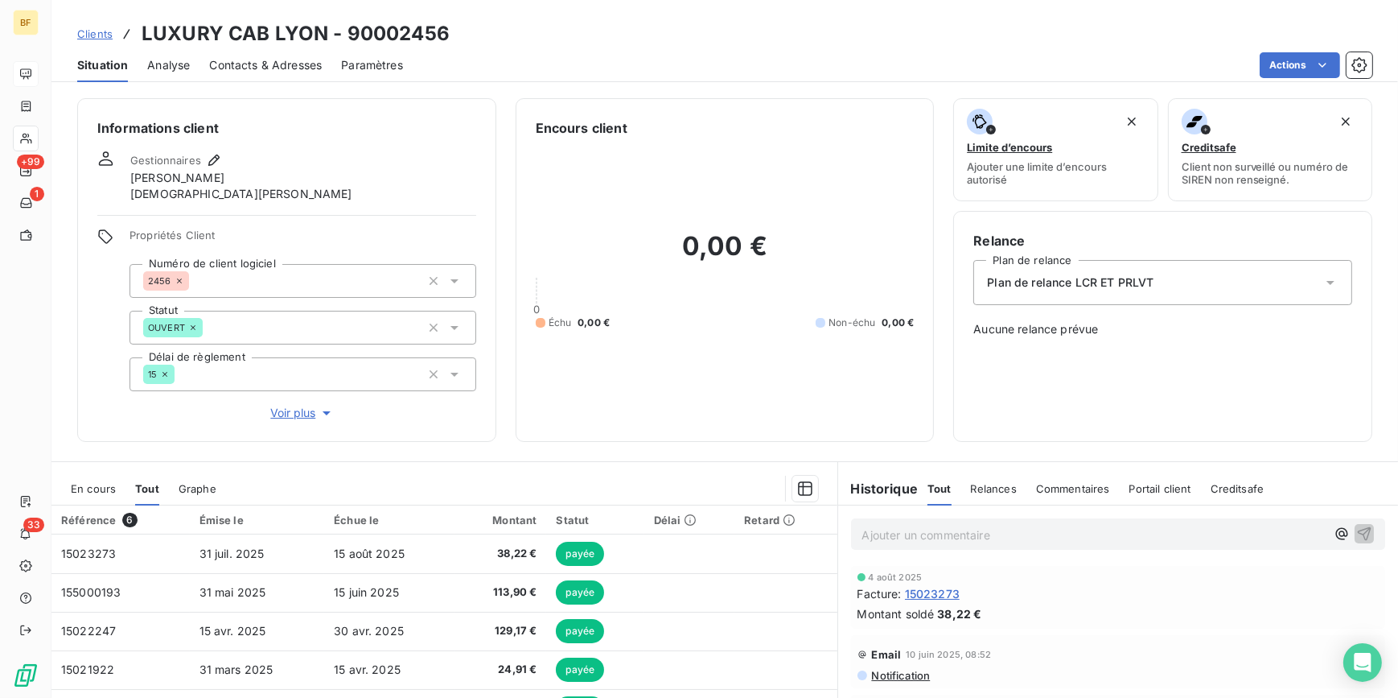
click at [943, 533] on p "Ajouter un commentaire ﻿" at bounding box center [1094, 535] width 464 height 20
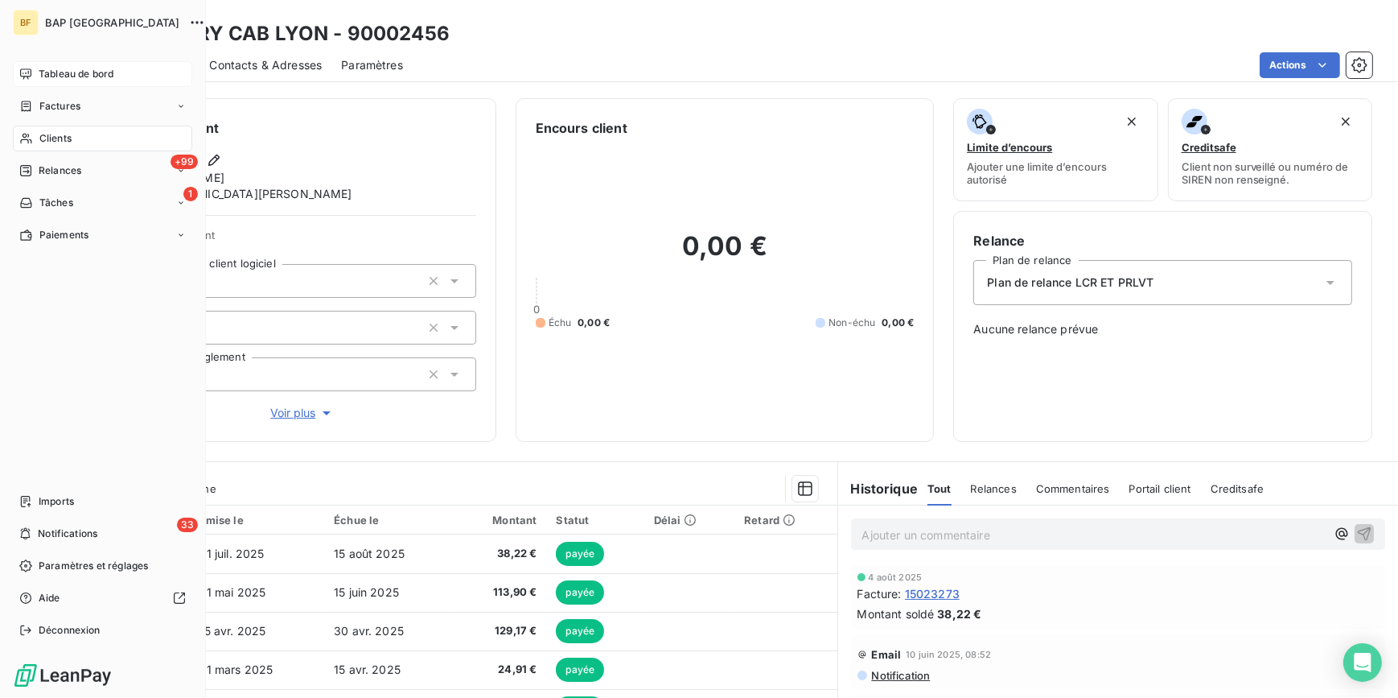
click at [37, 141] on div "Clients" at bounding box center [102, 139] width 179 height 26
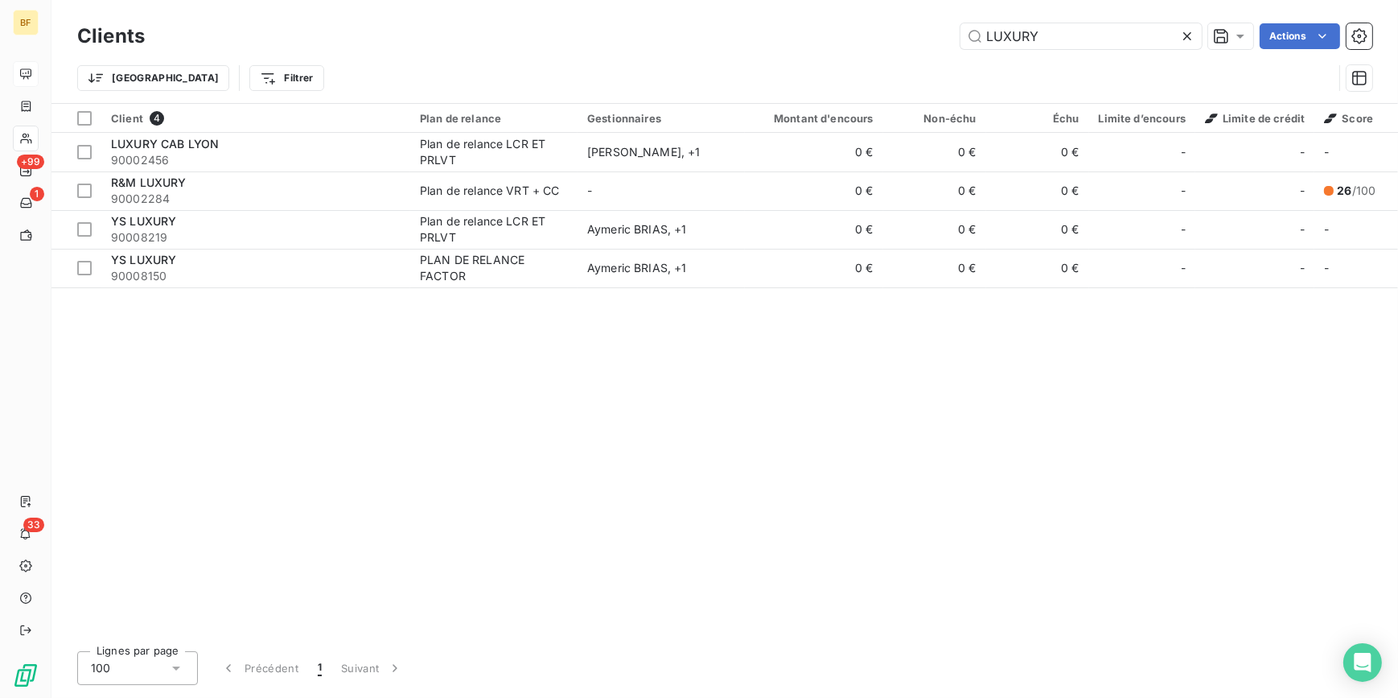
drag, startPoint x: 1006, startPoint y: 21, endPoint x: 870, endPoint y: -5, distance: 137.6
click at [870, 0] on html "BF +99 1 33 Clients LUXURY Actions Trier Filtrer Client 4 Plan de relance Gesti…" at bounding box center [699, 349] width 1398 height 698
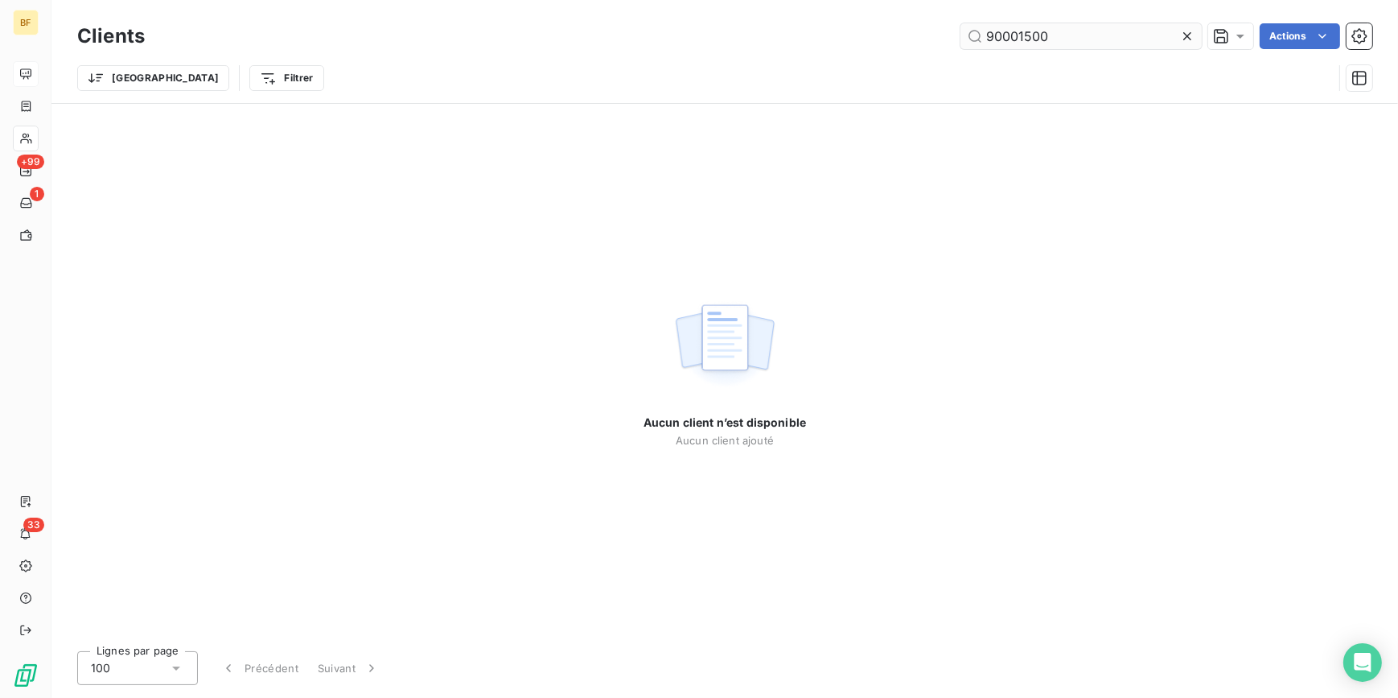
click at [1019, 39] on input "90001500" at bounding box center [1081, 36] width 241 height 26
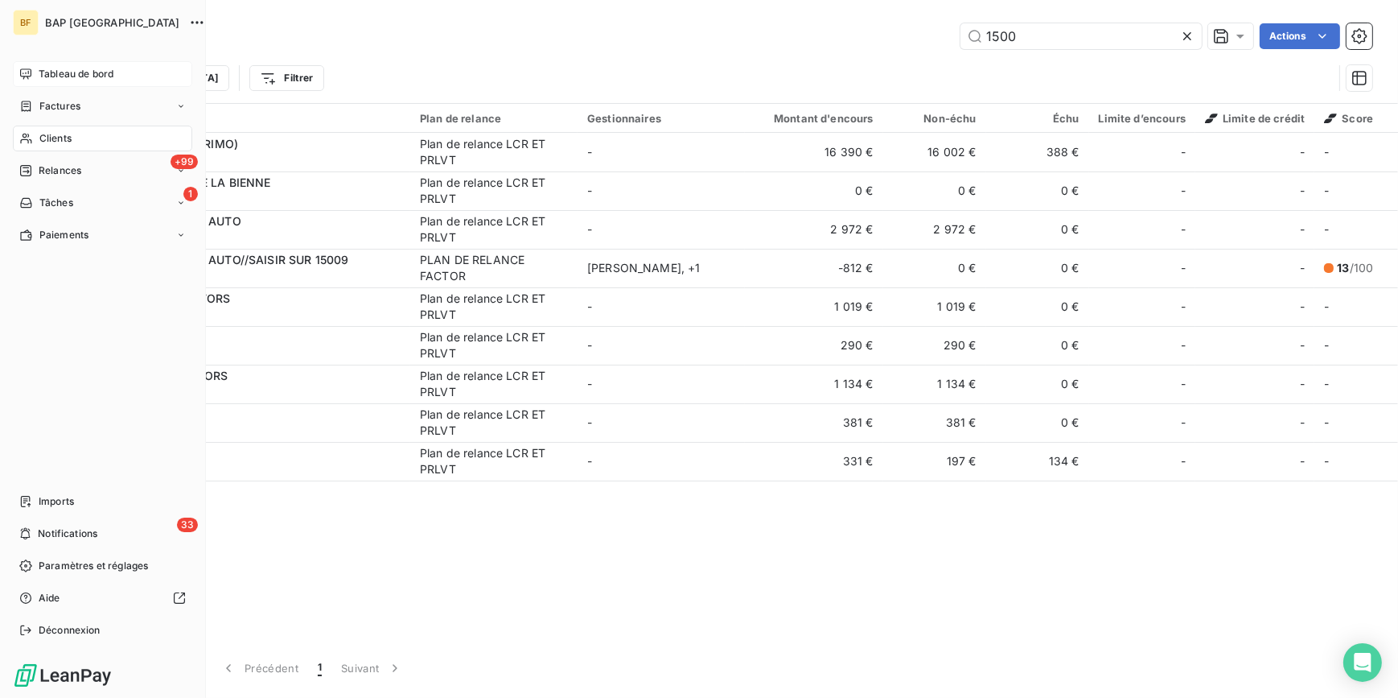
click at [55, 124] on nav "Tableau de bord Factures Clients +99 Relances 1 Tâches Paiements" at bounding box center [102, 154] width 179 height 187
click at [55, 134] on span "Clients" at bounding box center [55, 138] width 32 height 14
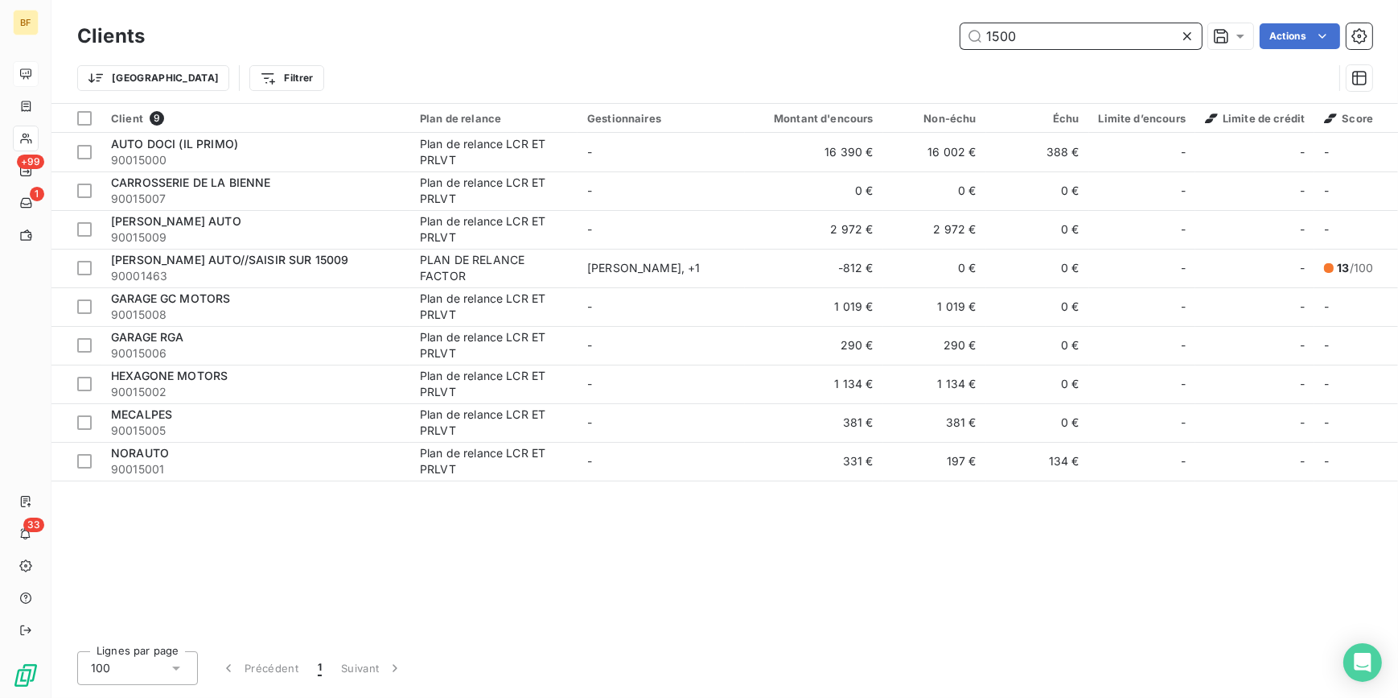
click at [1052, 39] on input "1500" at bounding box center [1081, 36] width 241 height 26
drag, startPoint x: 1052, startPoint y: 39, endPoint x: 926, endPoint y: 47, distance: 126.6
click at [926, 47] on div "1500 Actions" at bounding box center [768, 36] width 1208 height 26
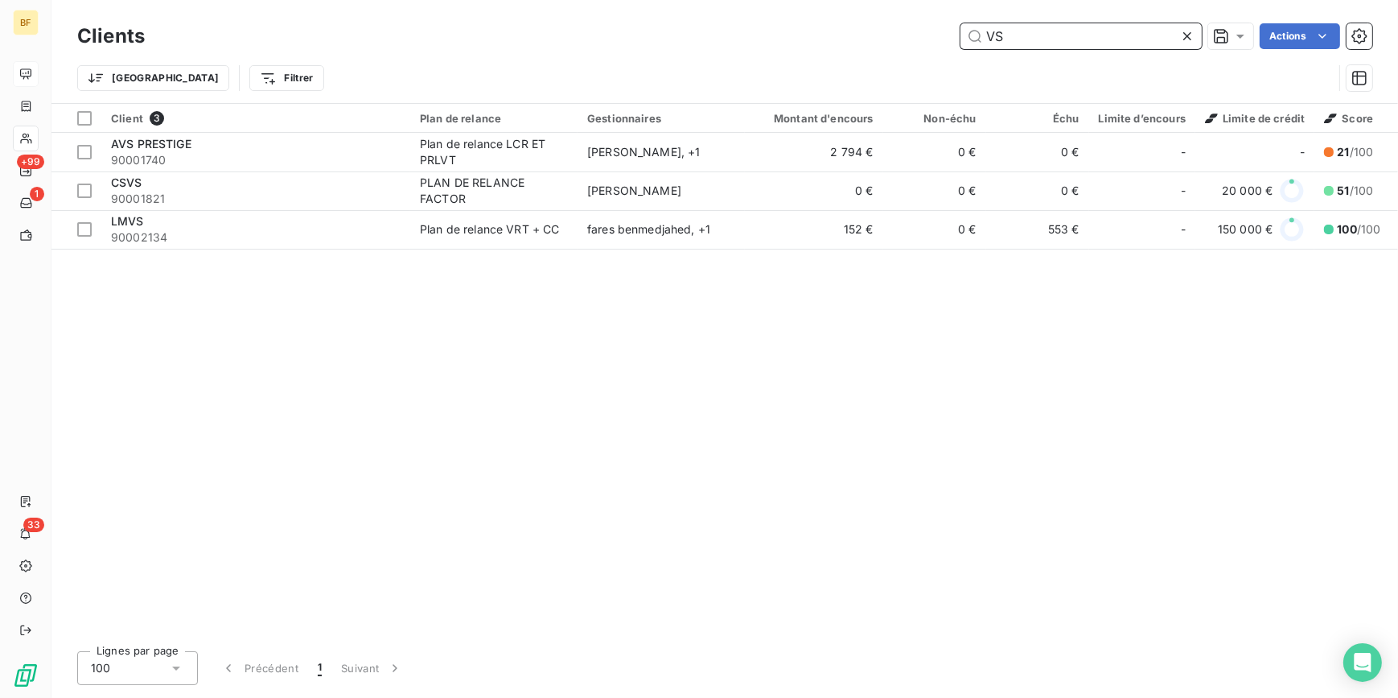
drag, startPoint x: 1024, startPoint y: 43, endPoint x: 1025, endPoint y: 32, distance: 10.5
click at [1023, 42] on input "VS" at bounding box center [1081, 36] width 241 height 26
drag, startPoint x: 1025, startPoint y: 32, endPoint x: 1006, endPoint y: 32, distance: 18.5
click at [1011, 32] on input "VS" at bounding box center [1081, 36] width 241 height 26
drag, startPoint x: 1034, startPoint y: 36, endPoint x: 971, endPoint y: 37, distance: 62.8
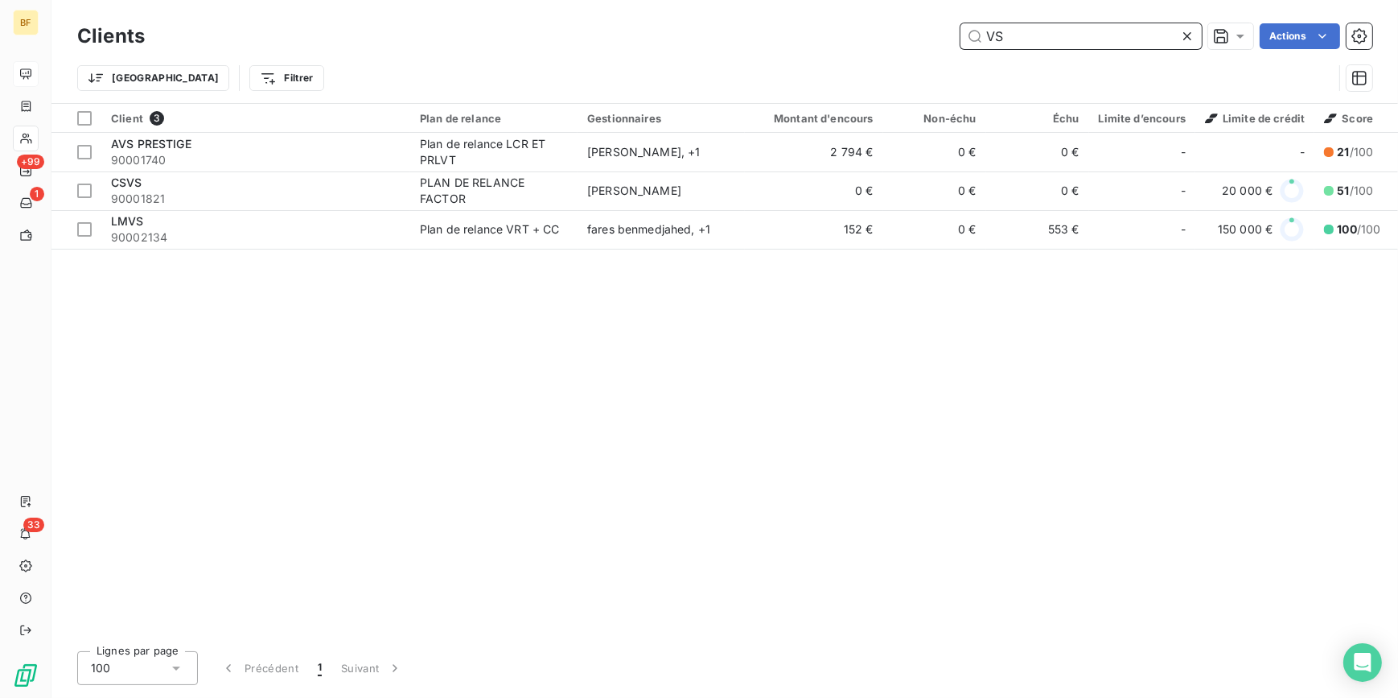
click at [971, 37] on input "VS" at bounding box center [1081, 36] width 241 height 26
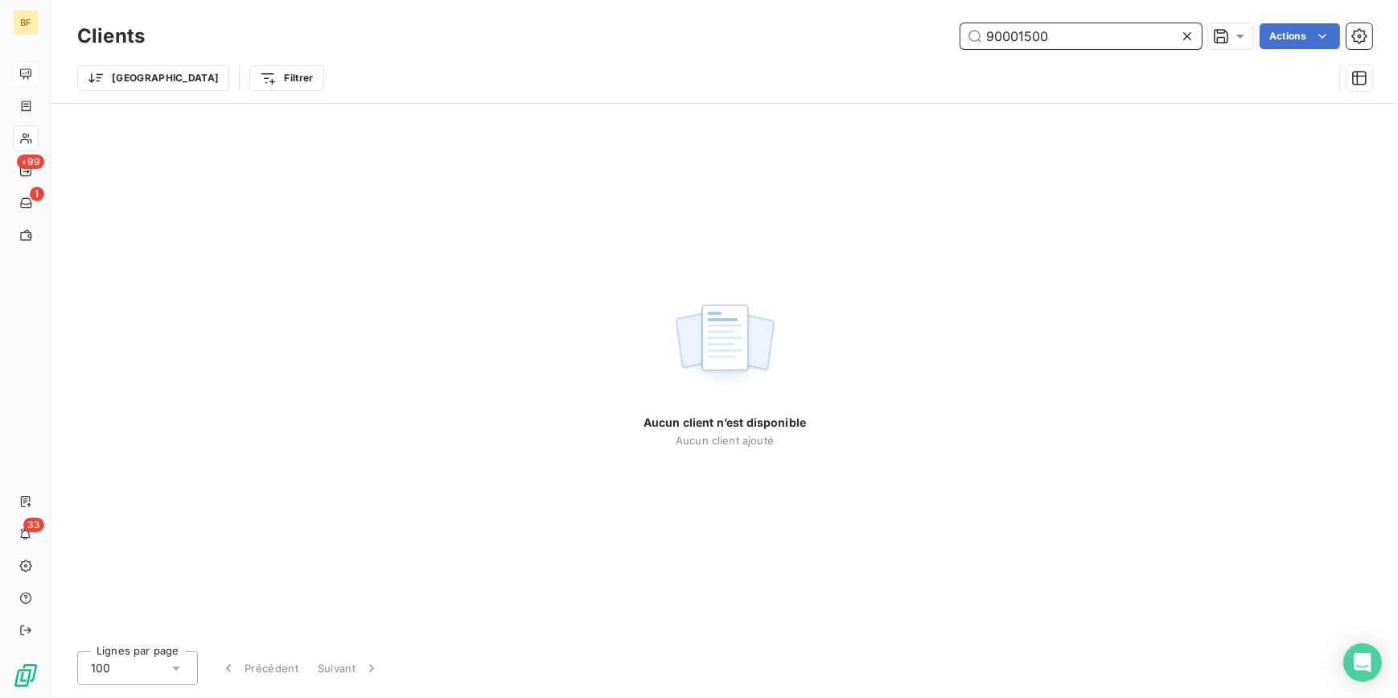
type input "90001500"
drag, startPoint x: 1056, startPoint y: 44, endPoint x: 1093, endPoint y: 32, distance: 39.7
click at [1056, 44] on input "90001500" at bounding box center [1081, 36] width 241 height 26
drag, startPoint x: 1093, startPoint y: 32, endPoint x: 985, endPoint y: 27, distance: 108.7
click at [985, 27] on input "90001500" at bounding box center [1081, 36] width 241 height 26
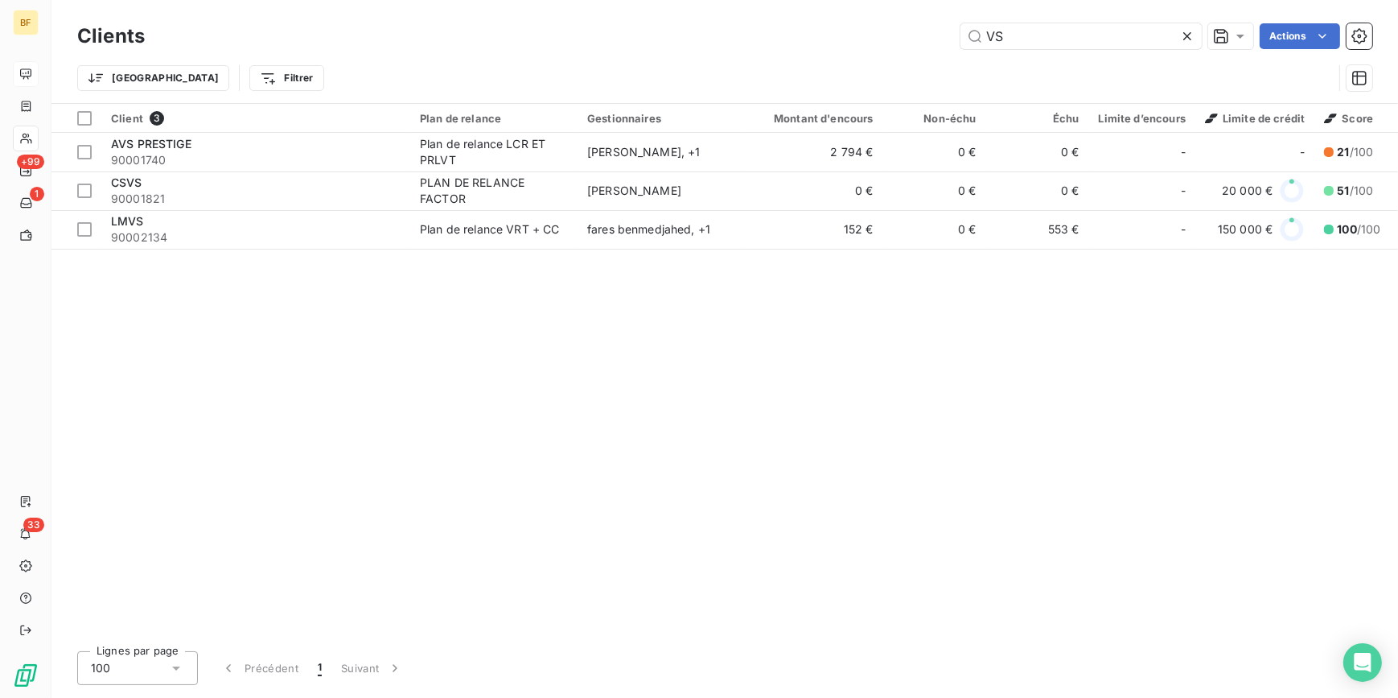
click at [877, 395] on div "Client 3 Plan de relance Gestionnaires Montant d'encours Non-échu Échu Limite d…" at bounding box center [724, 371] width 1347 height 534
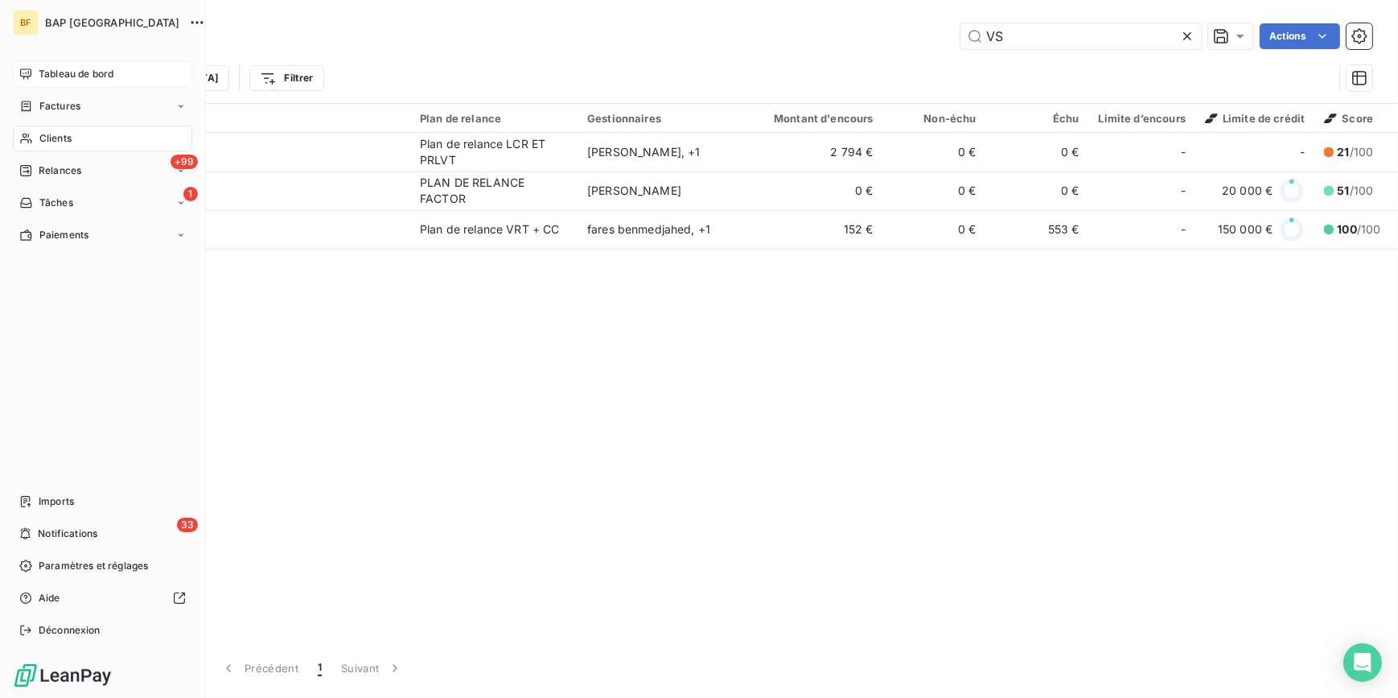
click at [40, 138] on span "Clients" at bounding box center [55, 138] width 32 height 14
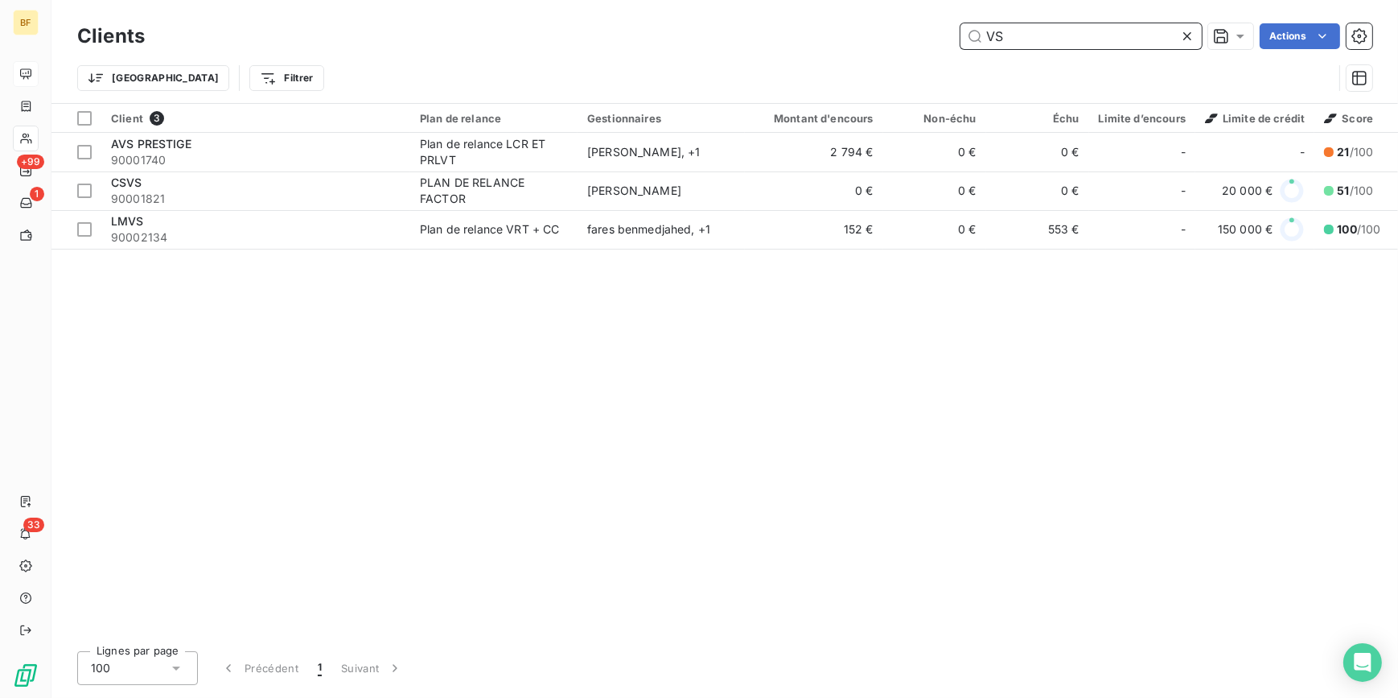
click at [1056, 28] on input "VS" at bounding box center [1081, 36] width 241 height 26
drag, startPoint x: 1056, startPoint y: 28, endPoint x: 901, endPoint y: 6, distance: 156.0
click at [901, 6] on div "Clients VS Actions Trier Filtrer" at bounding box center [724, 51] width 1347 height 103
click at [1094, 44] on input "VS" at bounding box center [1081, 36] width 241 height 26
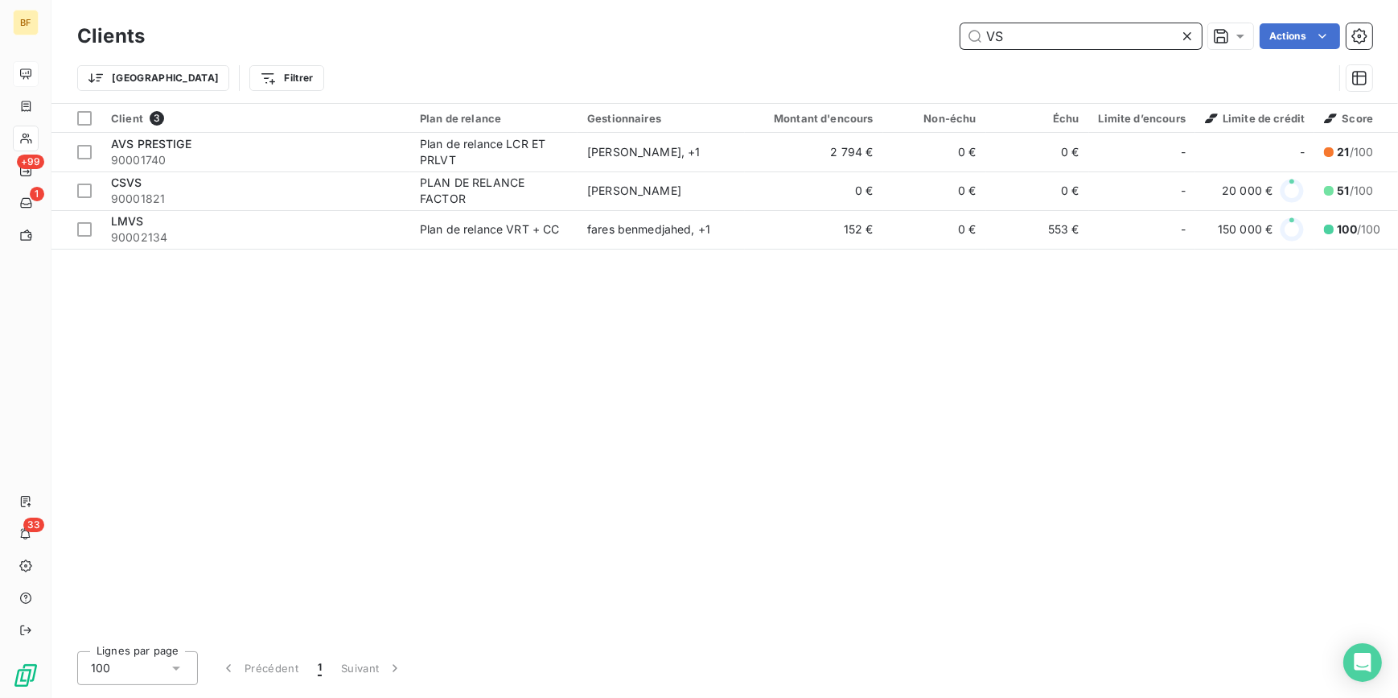
click at [1056, 27] on input "VS" at bounding box center [1081, 36] width 241 height 26
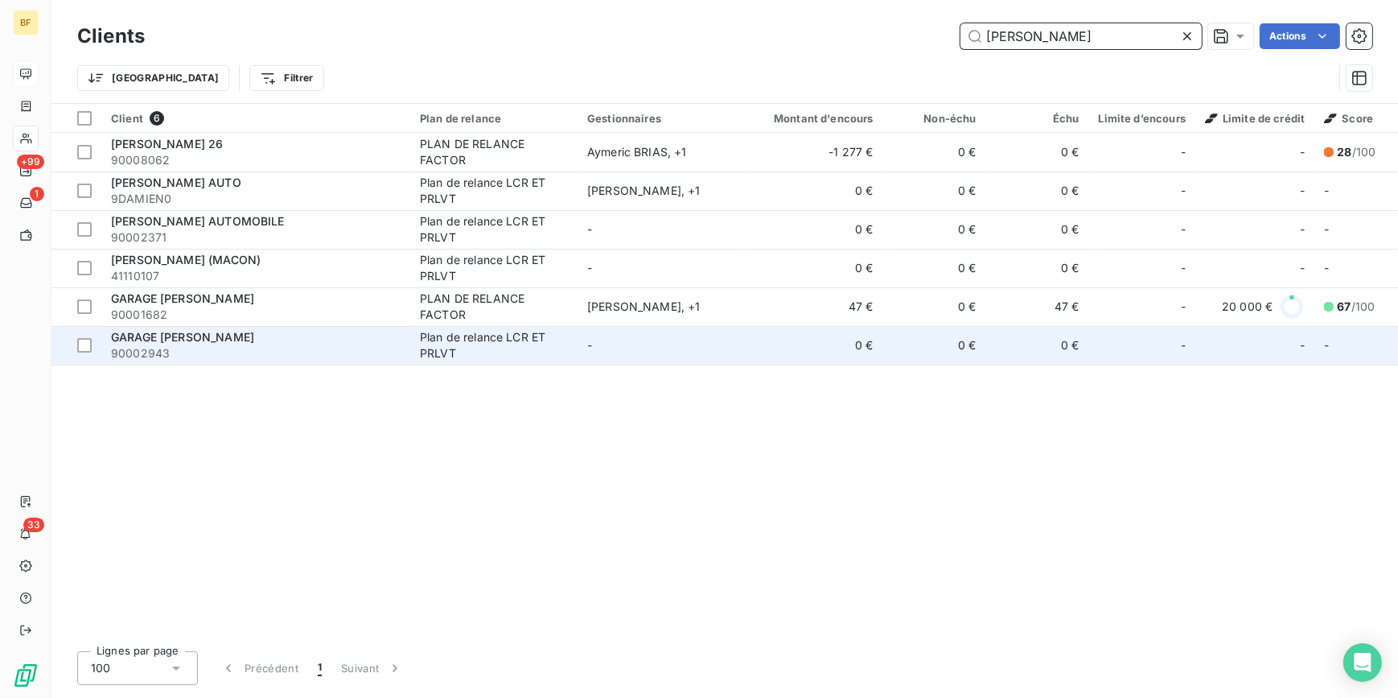
type input "[PERSON_NAME]"
click at [256, 346] on span "90002943" at bounding box center [256, 353] width 290 height 16
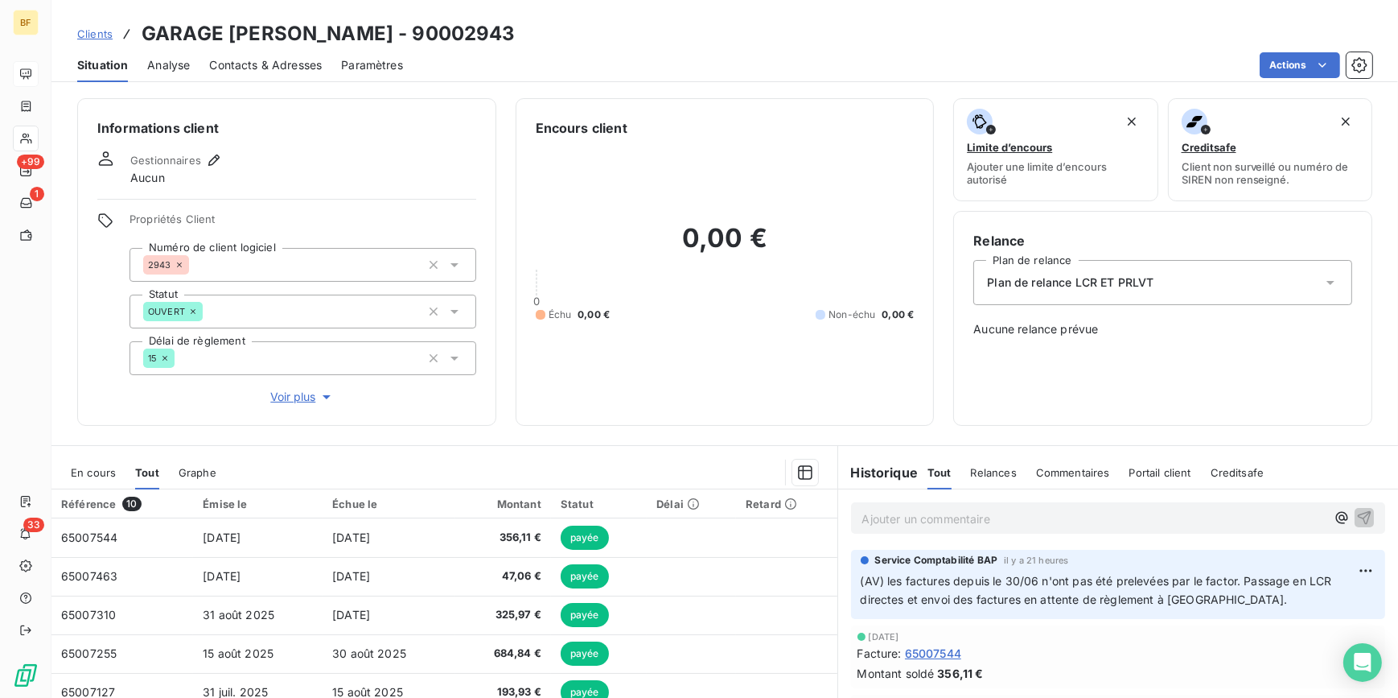
drag, startPoint x: 315, startPoint y: 35, endPoint x: 479, endPoint y: 39, distance: 164.2
click at [315, 35] on h3 "GARAGE [PERSON_NAME] - 90002943" at bounding box center [329, 33] width 374 height 29
drag, startPoint x: 579, startPoint y: 31, endPoint x: 137, endPoint y: 29, distance: 442.5
click at [137, 29] on div "Clients GARAGE [PERSON_NAME] - 90002943" at bounding box center [724, 33] width 1347 height 29
copy h3 "GARAGE [PERSON_NAME] - 90002943"
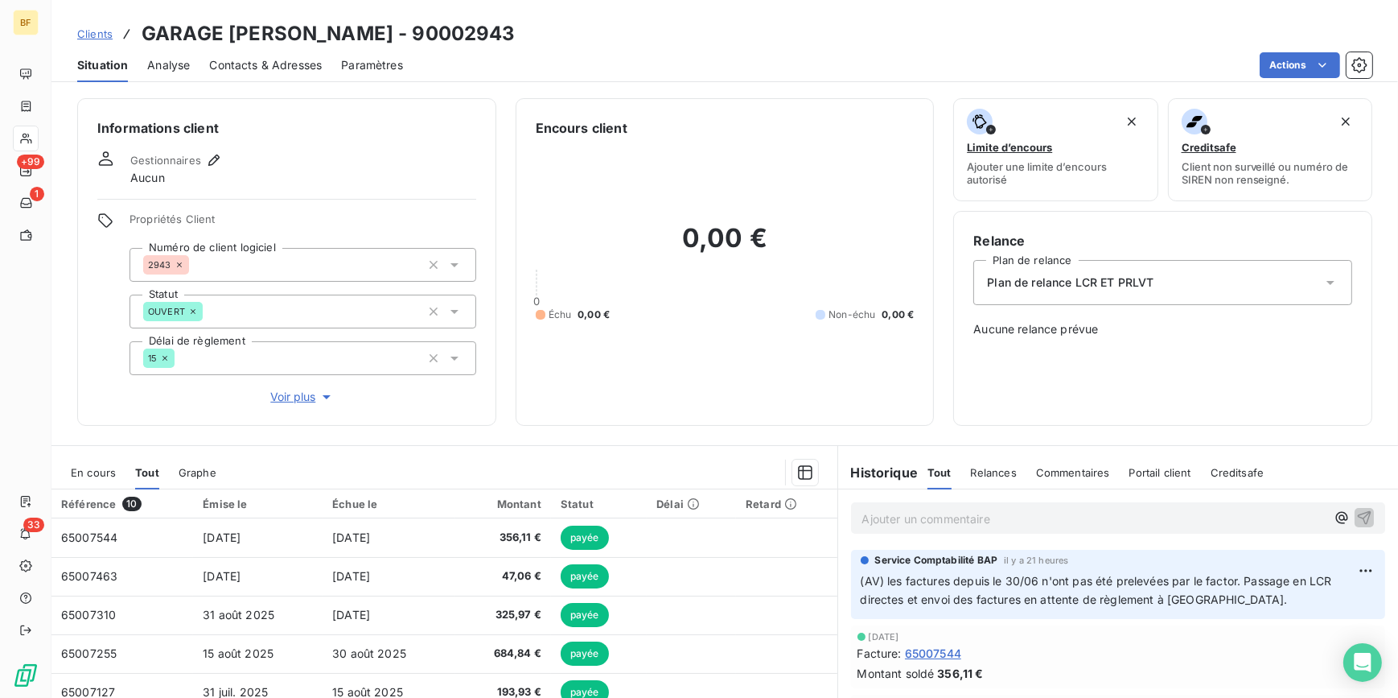
click at [768, 25] on div "Clients GARAGE [PERSON_NAME] - 90002943" at bounding box center [724, 33] width 1347 height 29
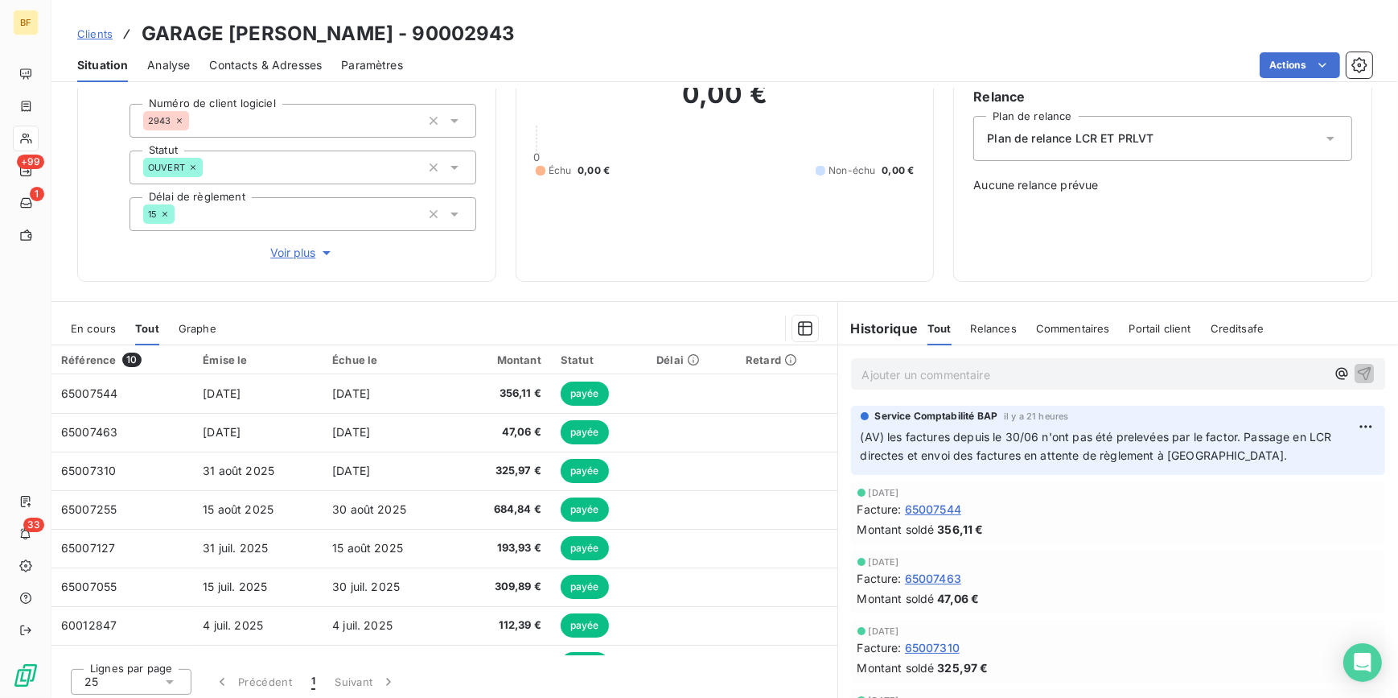
scroll to position [149, 0]
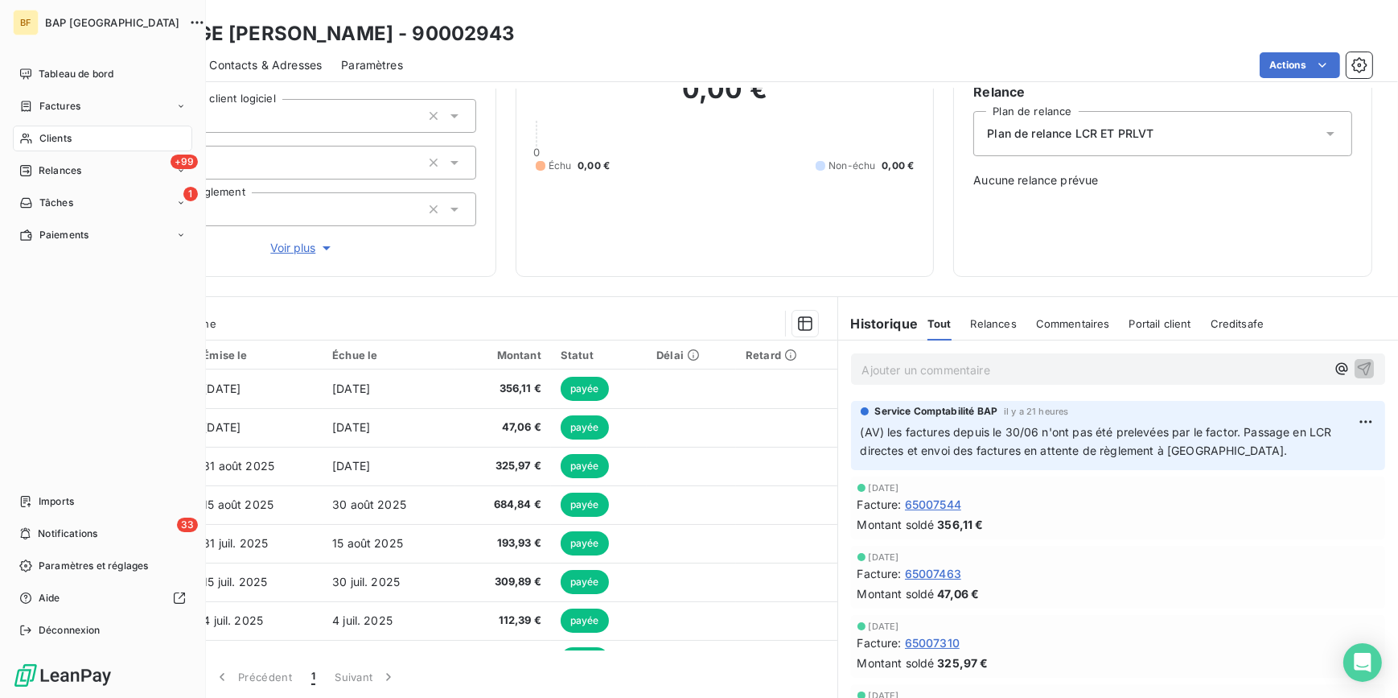
drag, startPoint x: 49, startPoint y: 133, endPoint x: 57, endPoint y: 135, distance: 8.4
click at [49, 133] on span "Clients" at bounding box center [55, 138] width 32 height 14
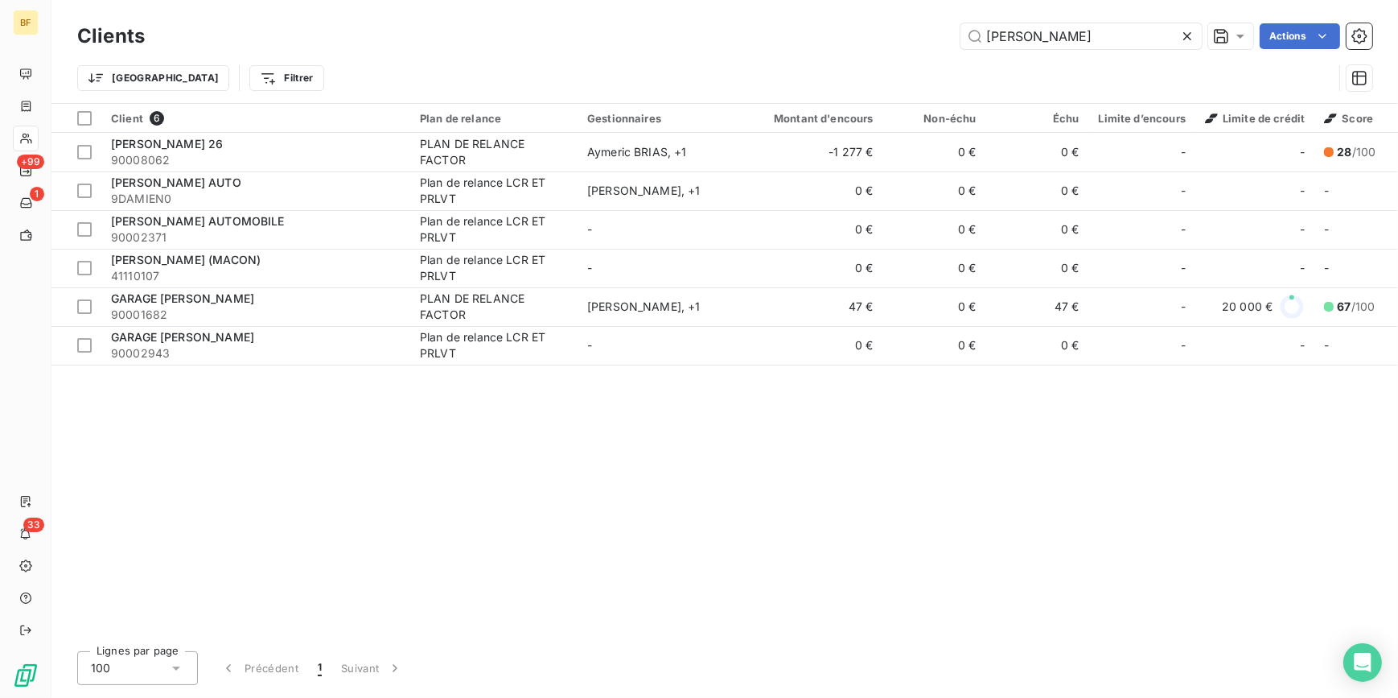
drag, startPoint x: 1046, startPoint y: 34, endPoint x: 932, endPoint y: 34, distance: 113.4
click at [932, 34] on div "DAMIEN Actions" at bounding box center [768, 36] width 1208 height 26
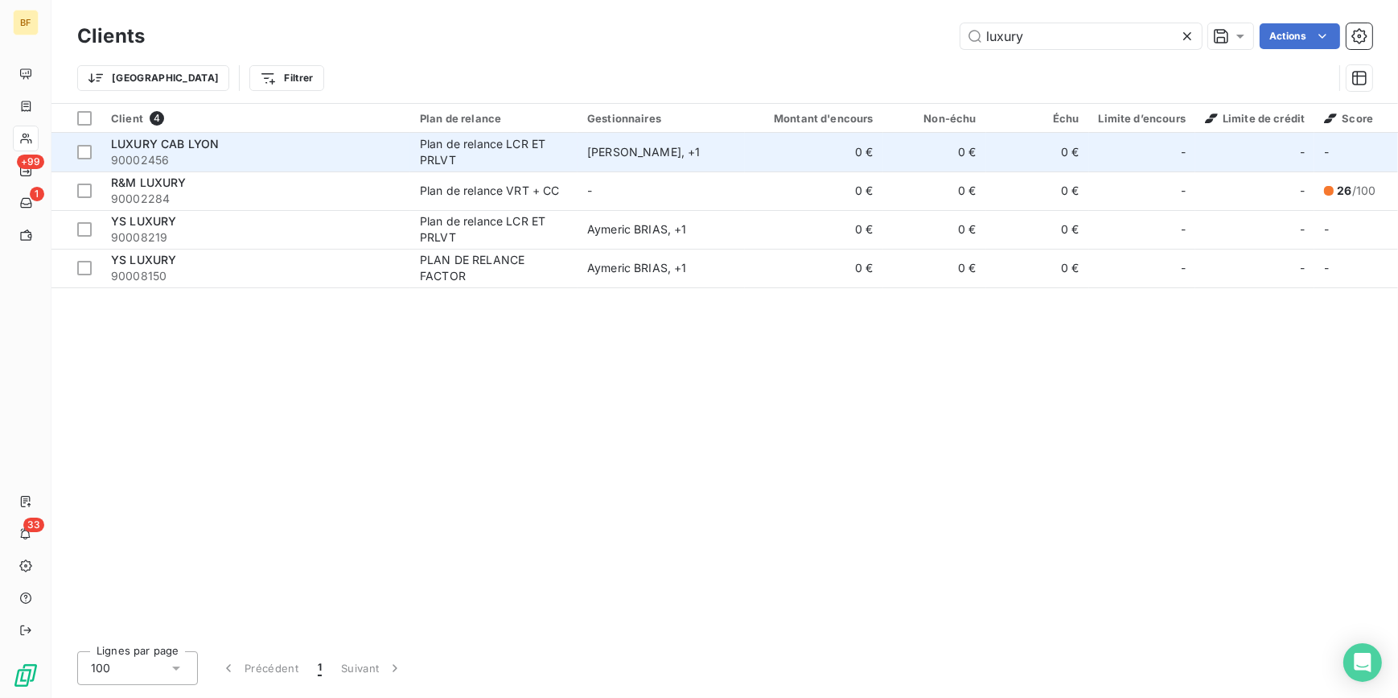
type input "luxury"
click at [179, 142] on span "LUXURY CAB LYON" at bounding box center [165, 144] width 108 height 14
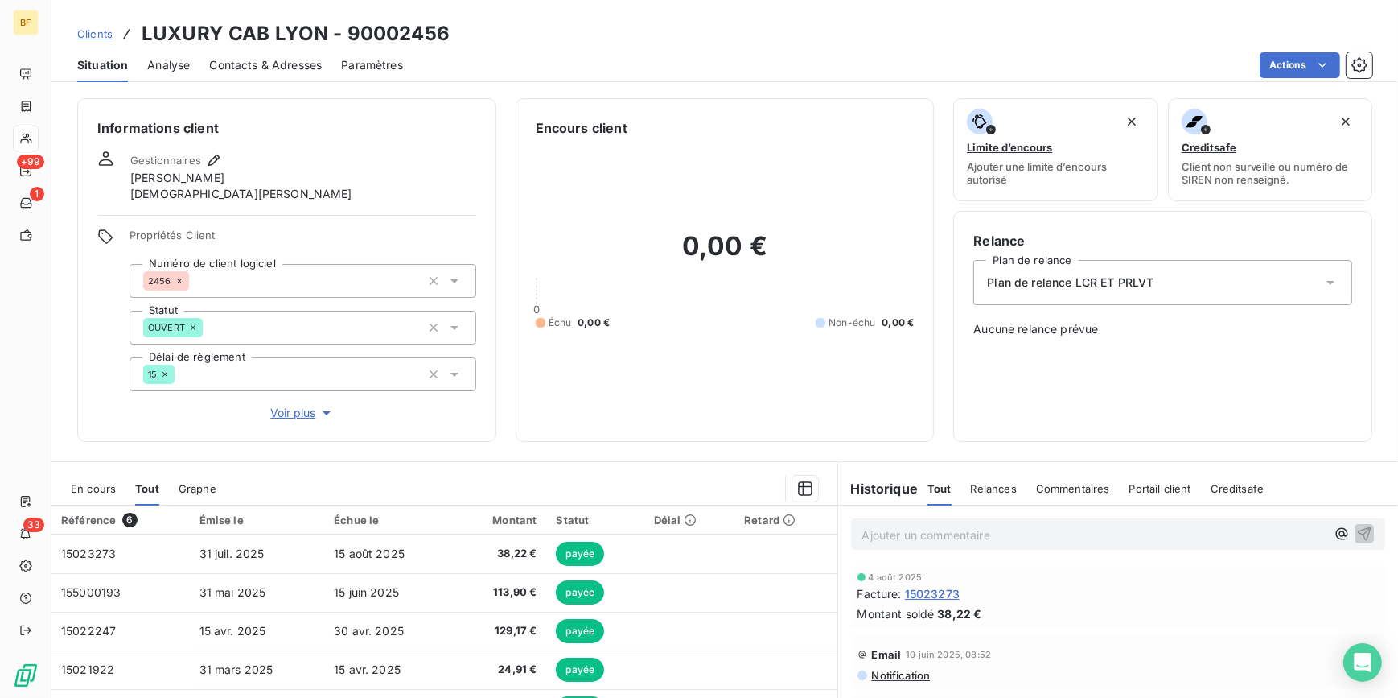
click at [267, 65] on span "Contacts & Adresses" at bounding box center [265, 65] width 113 height 16
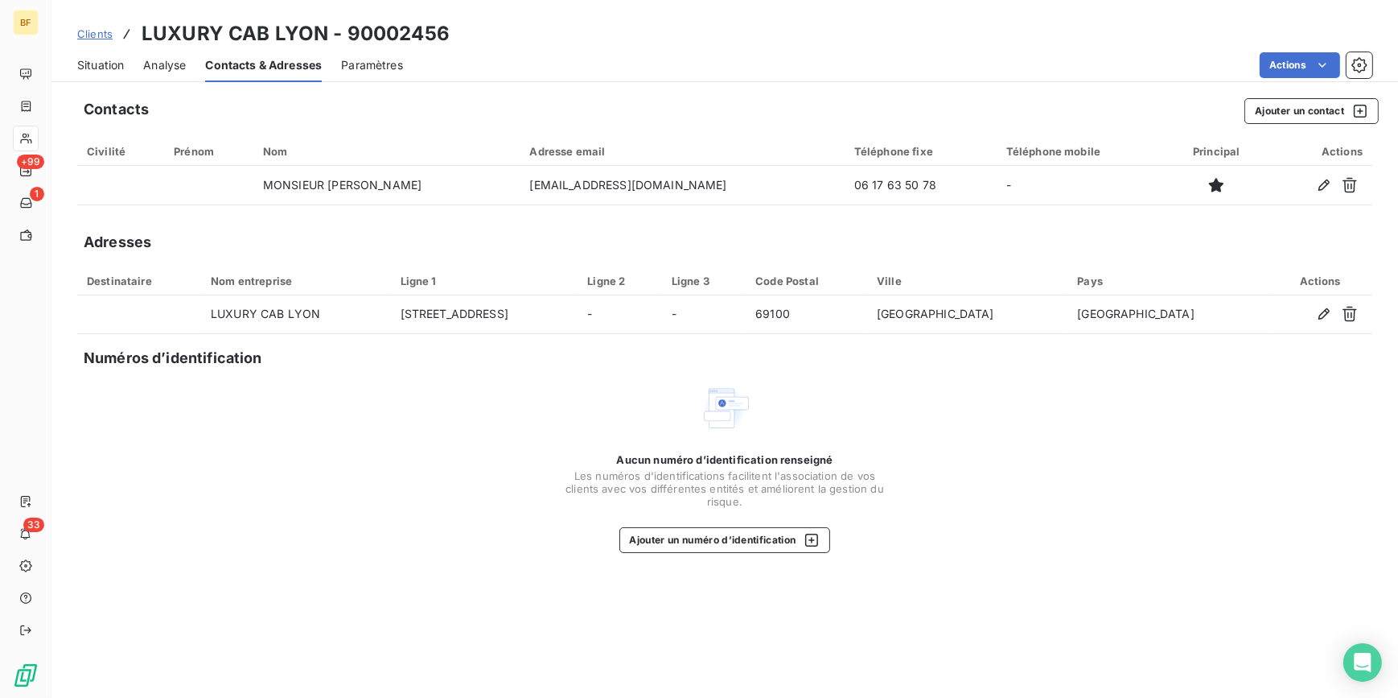
click at [142, 66] on div "Situation Analyse Contacts & Adresses Paramètres Actions" at bounding box center [724, 65] width 1347 height 34
click at [86, 64] on span "Situation" at bounding box center [100, 65] width 47 height 16
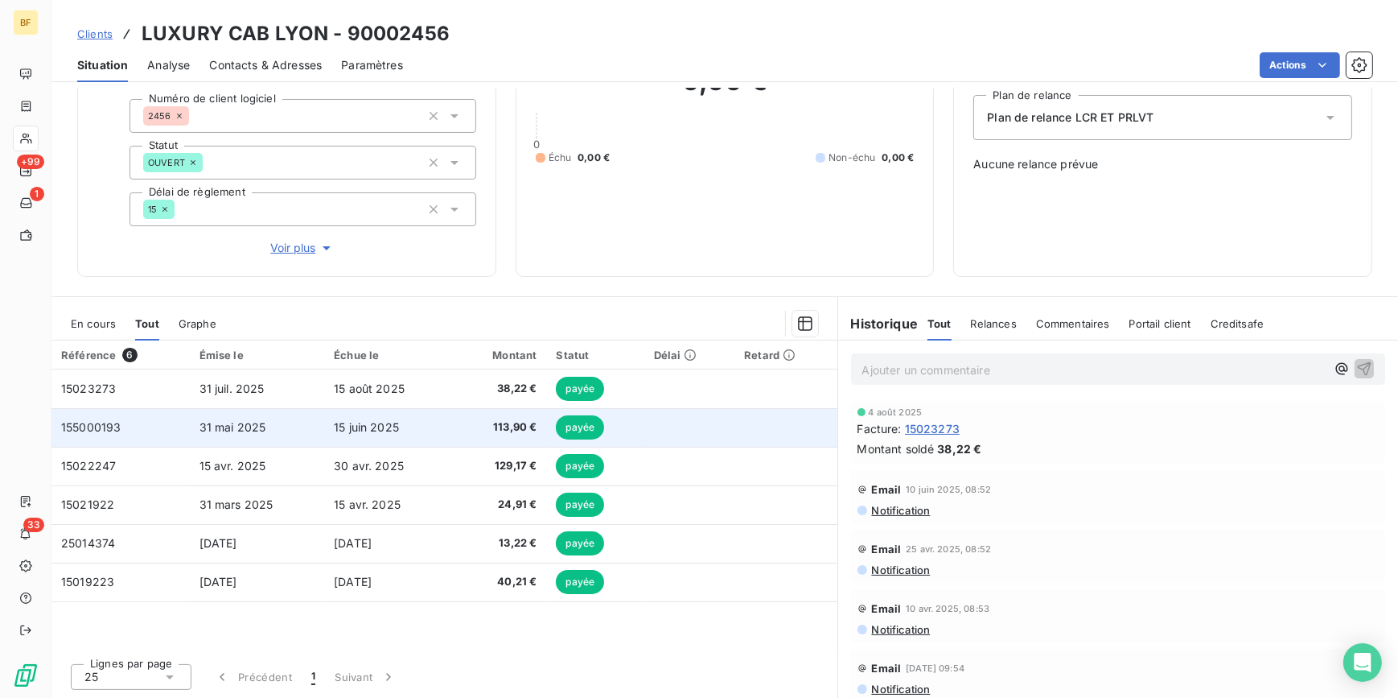
scroll to position [164, 0]
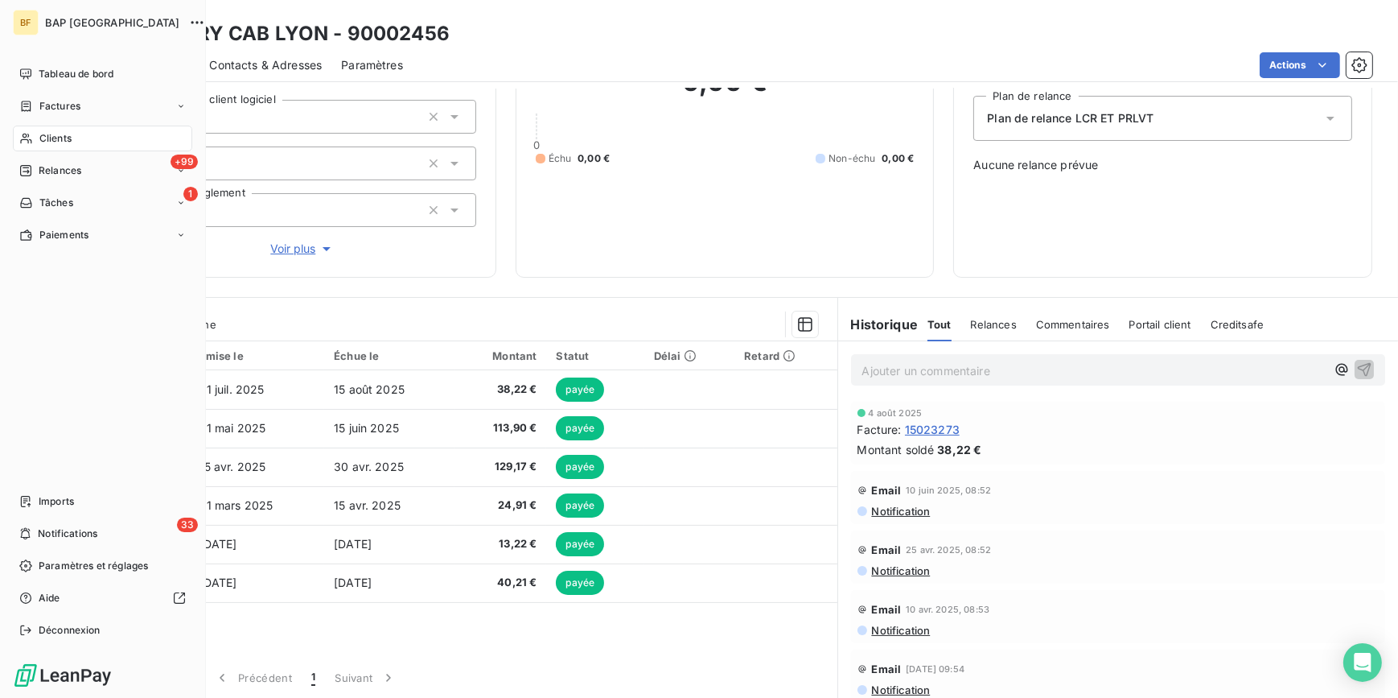
click at [34, 129] on div "Clients" at bounding box center [102, 139] width 179 height 26
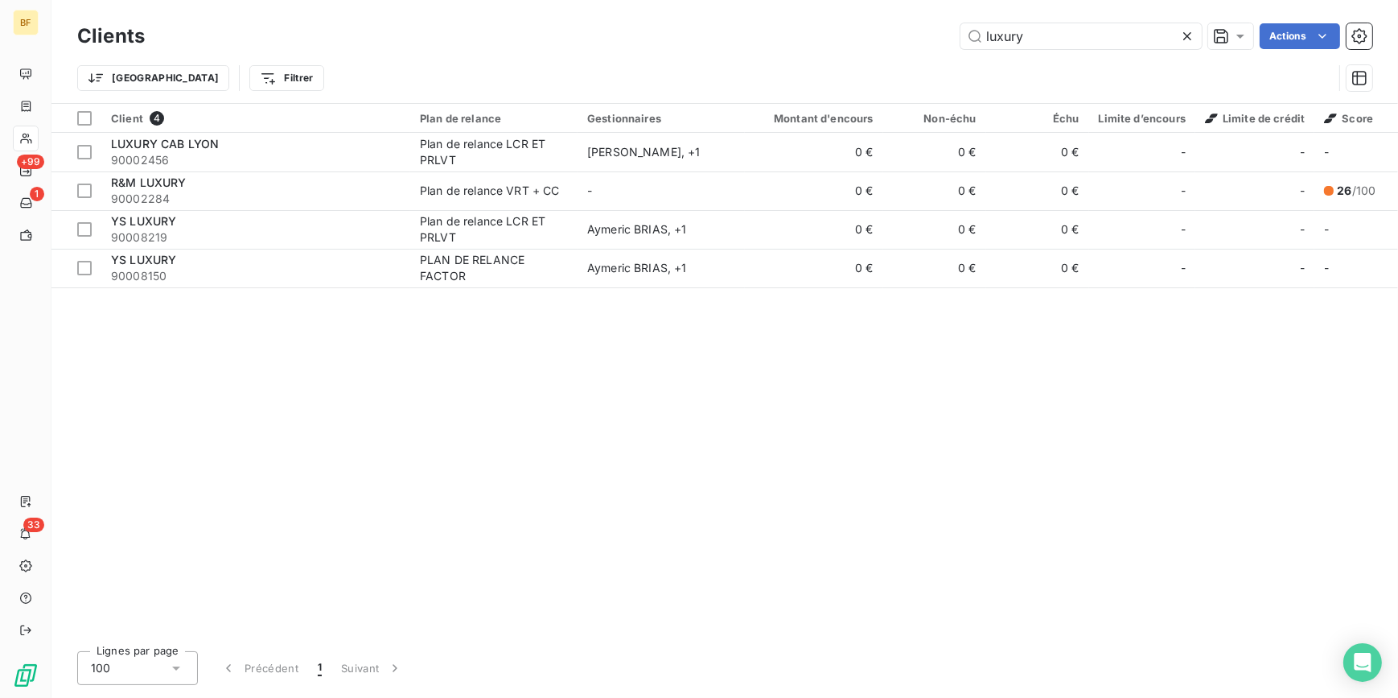
drag, startPoint x: 1057, startPoint y: 28, endPoint x: 924, endPoint y: 26, distance: 133.6
click at [924, 26] on div "luxury Actions" at bounding box center [768, 36] width 1208 height 26
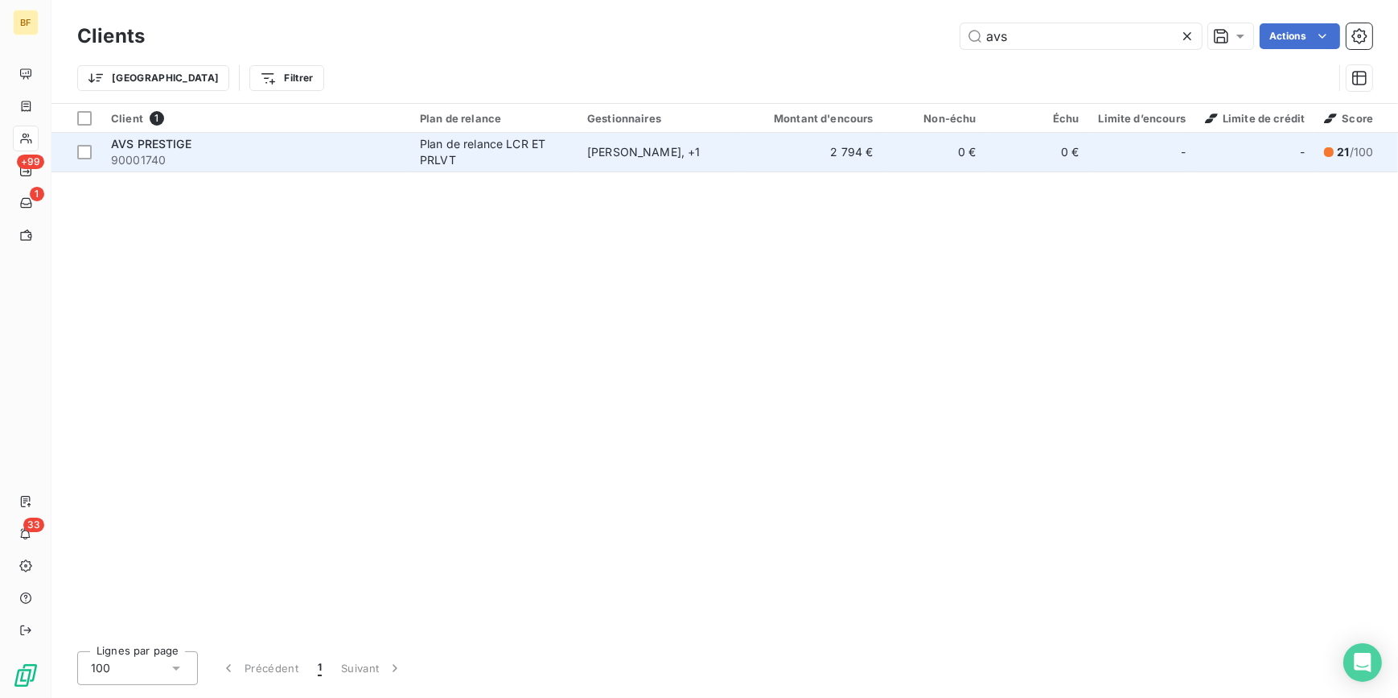
type input "avs"
click at [495, 158] on div "Plan de relance LCR ET PRLVT" at bounding box center [494, 152] width 148 height 32
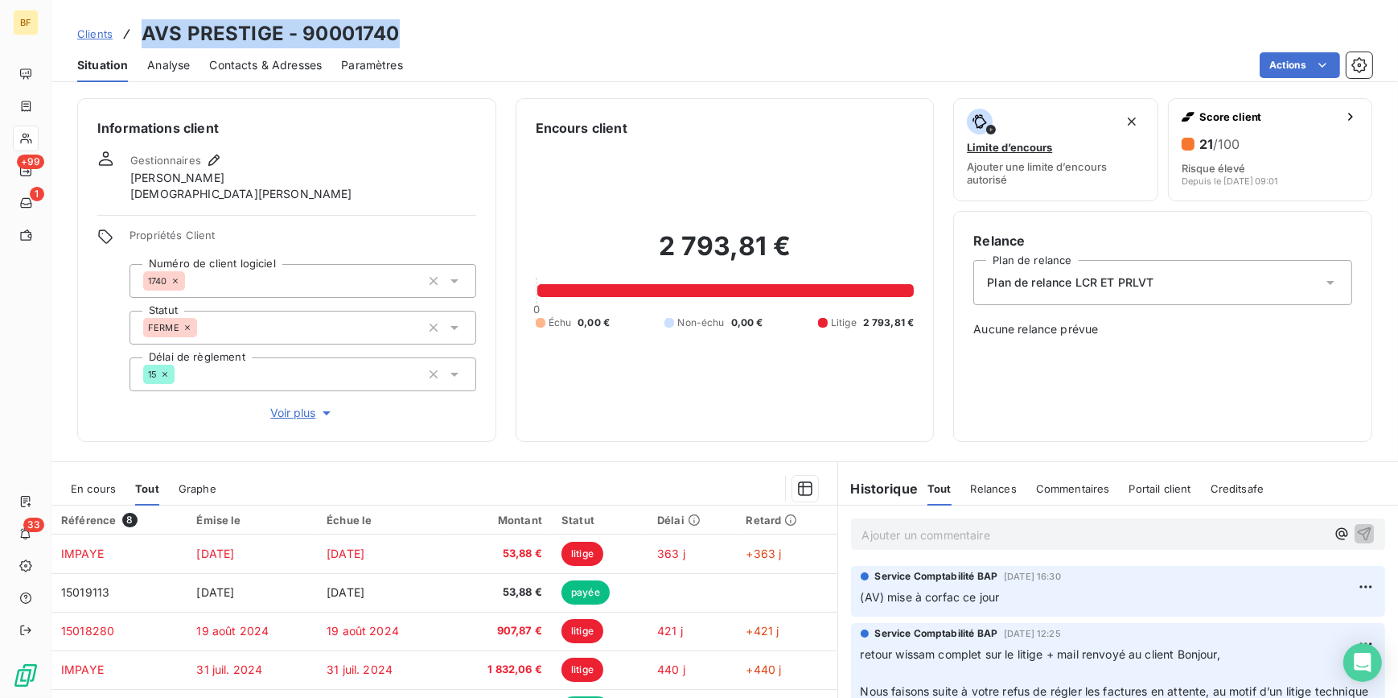
drag, startPoint x: 412, startPoint y: 27, endPoint x: 142, endPoint y: 40, distance: 270.7
click at [142, 40] on div "Clients AVS PRESTIGE - 90001740" at bounding box center [724, 33] width 1347 height 29
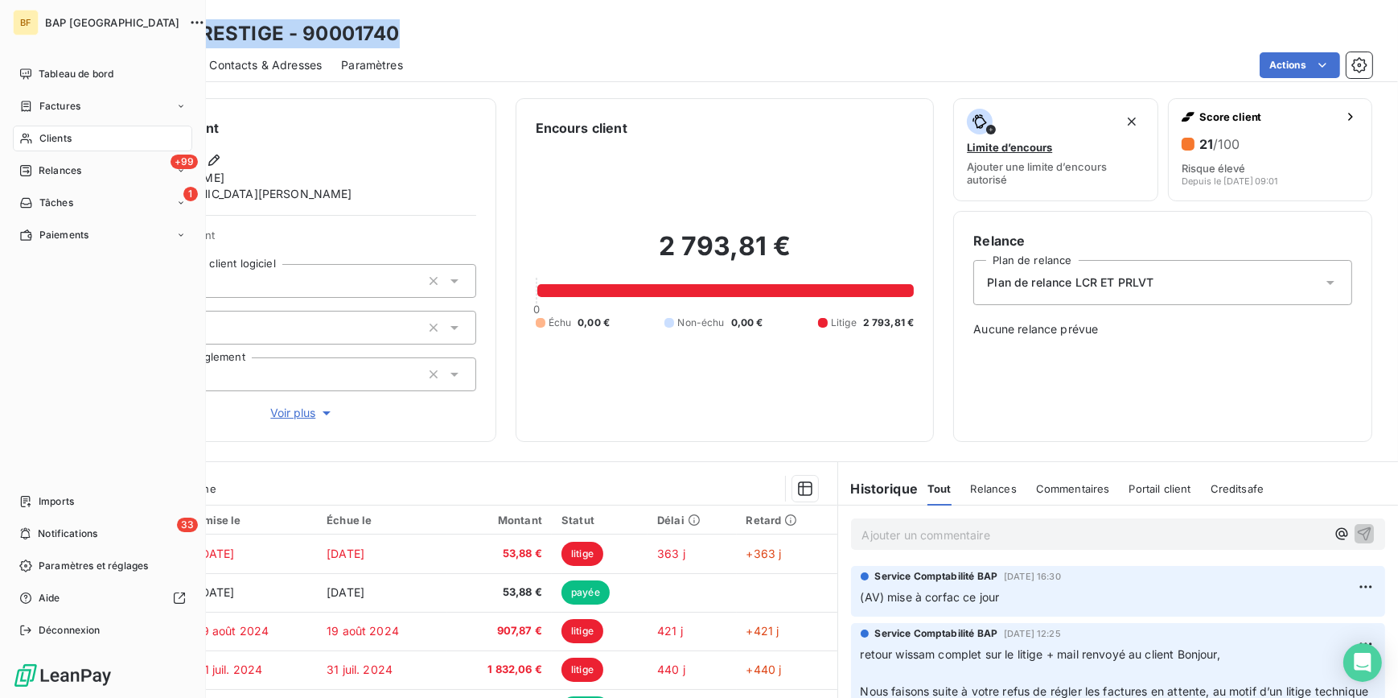
click at [41, 138] on span "Clients" at bounding box center [55, 138] width 32 height 14
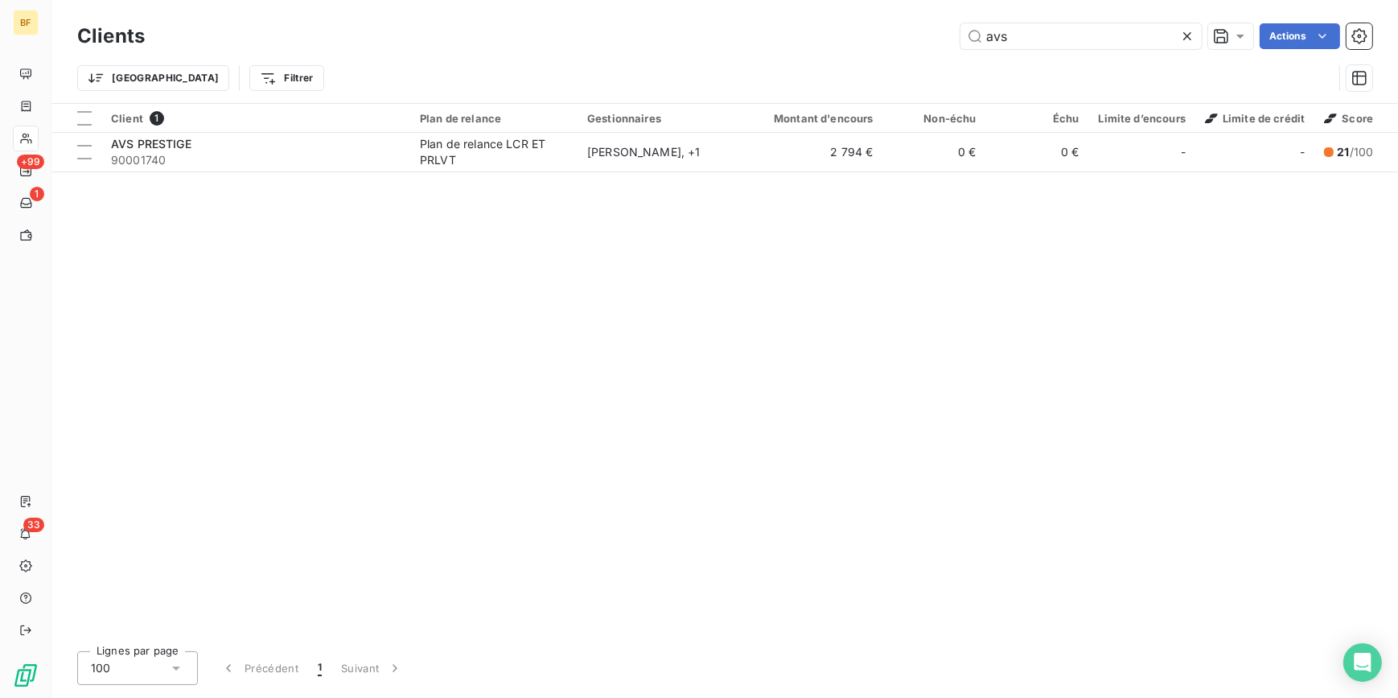
drag, startPoint x: 998, startPoint y: 36, endPoint x: 917, endPoint y: 36, distance: 80.5
click at [917, 36] on div "avs Actions" at bounding box center [768, 36] width 1208 height 26
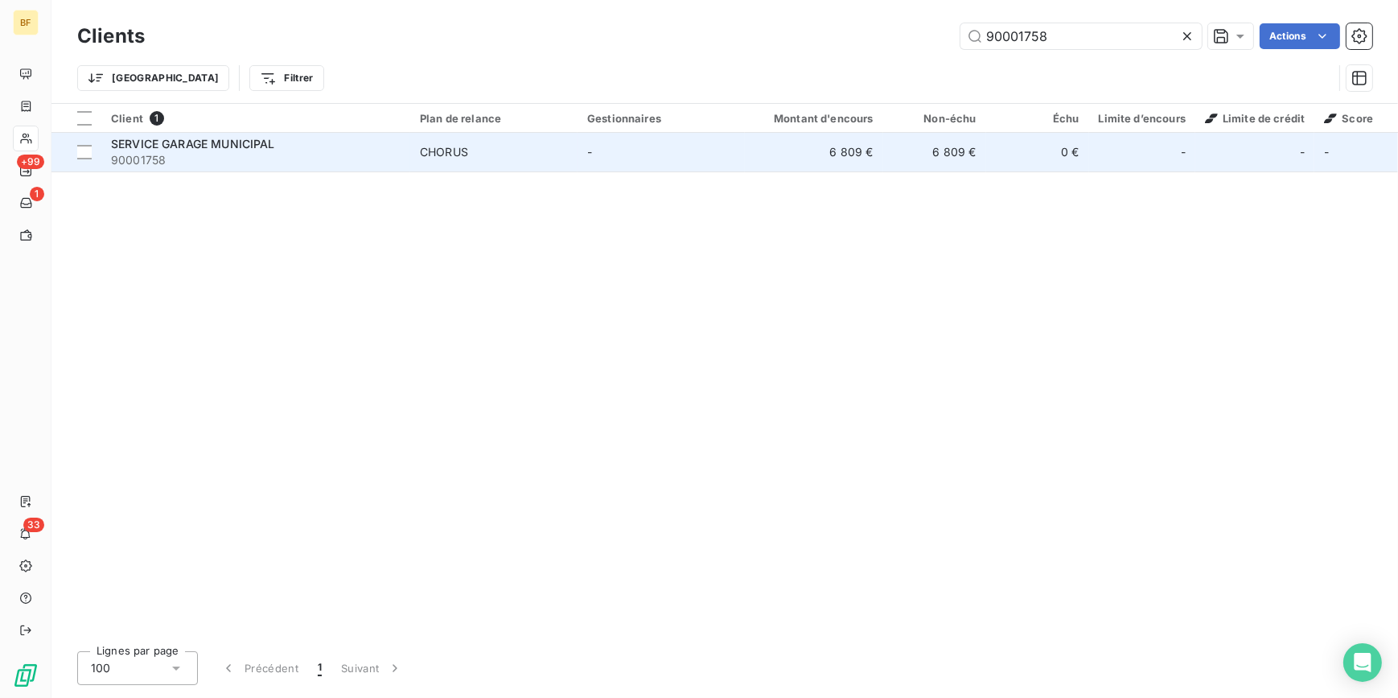
type input "90001758"
click at [414, 152] on td "CHORUS" at bounding box center [493, 152] width 167 height 39
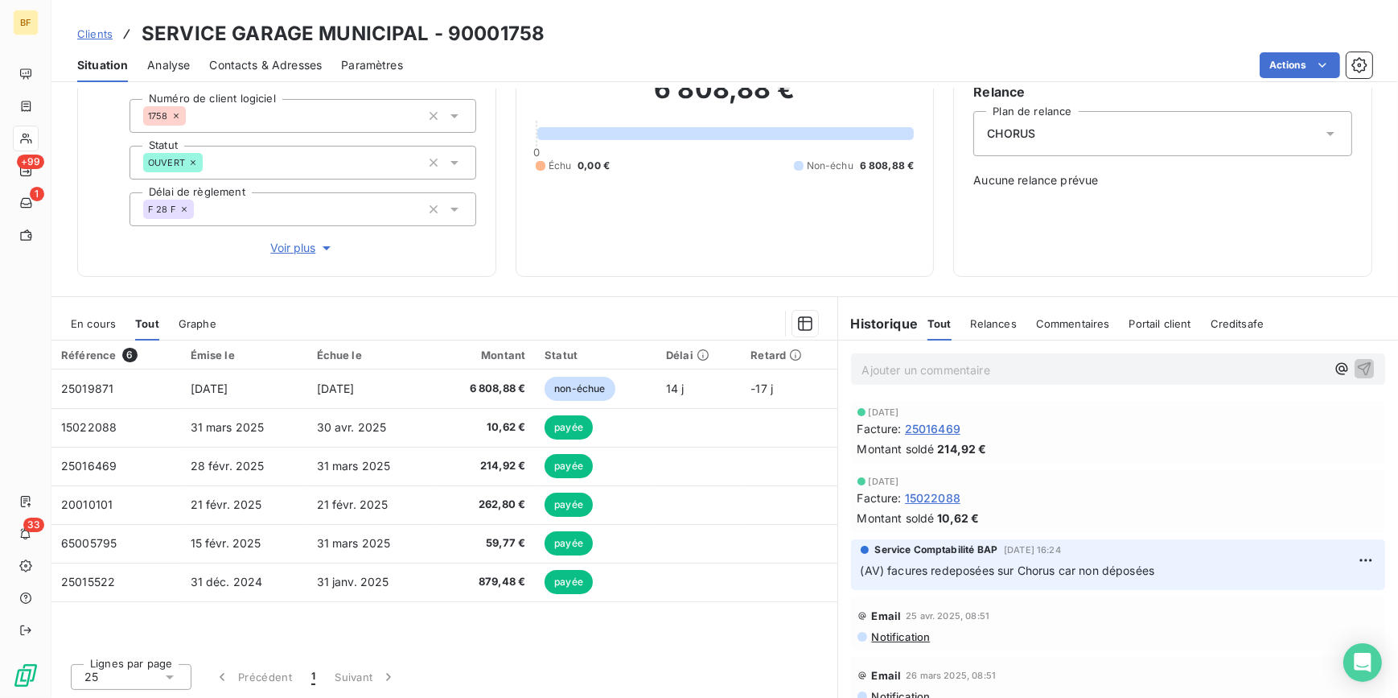
drag, startPoint x: 527, startPoint y: 252, endPoint x: 467, endPoint y: 289, distance: 70.1
click at [527, 252] on div "Encours client 6 808,88 € 0 Échu 0,00 € Non-échu 6 808,88 €" at bounding box center [725, 112] width 419 height 327
click at [737, 241] on div "6 808,88 € 0 Échu 0,00 € Non-échu 6 808,88 €" at bounding box center [725, 123] width 379 height 268
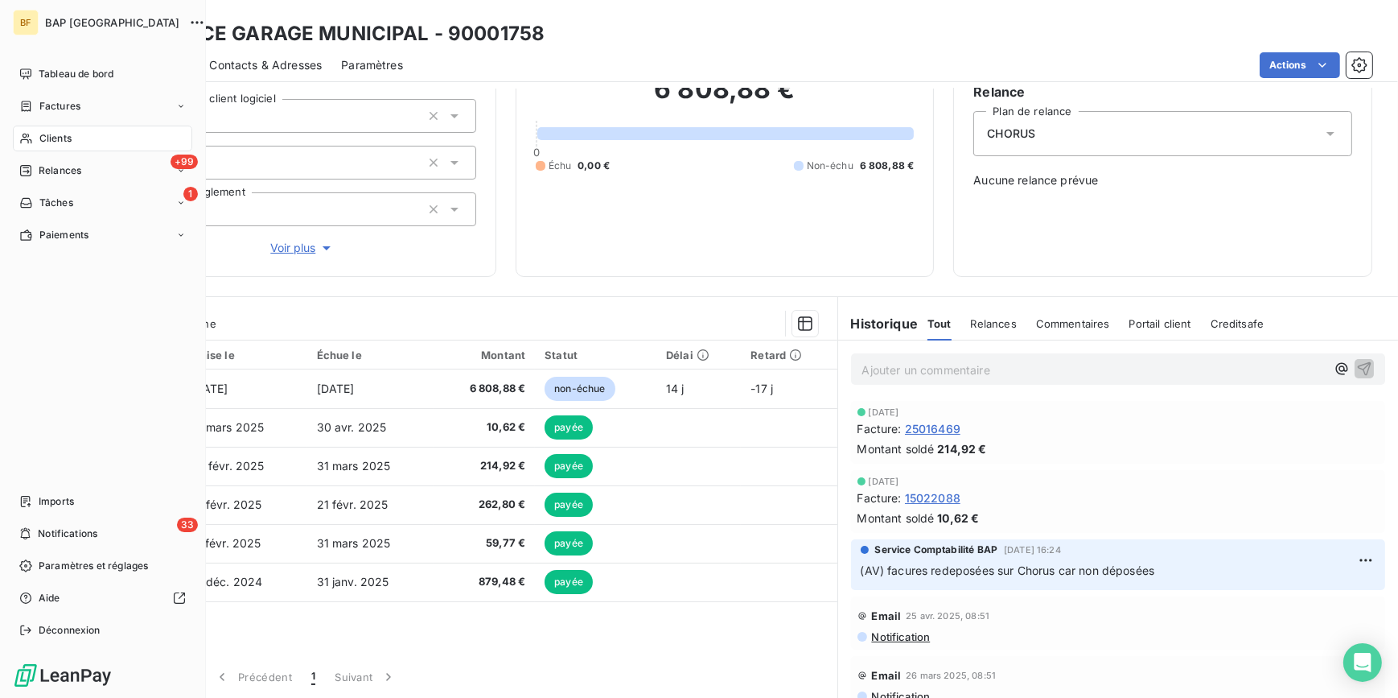
drag, startPoint x: 32, startPoint y: 137, endPoint x: 100, endPoint y: 125, distance: 68.6
click at [32, 134] on icon at bounding box center [26, 138] width 14 height 13
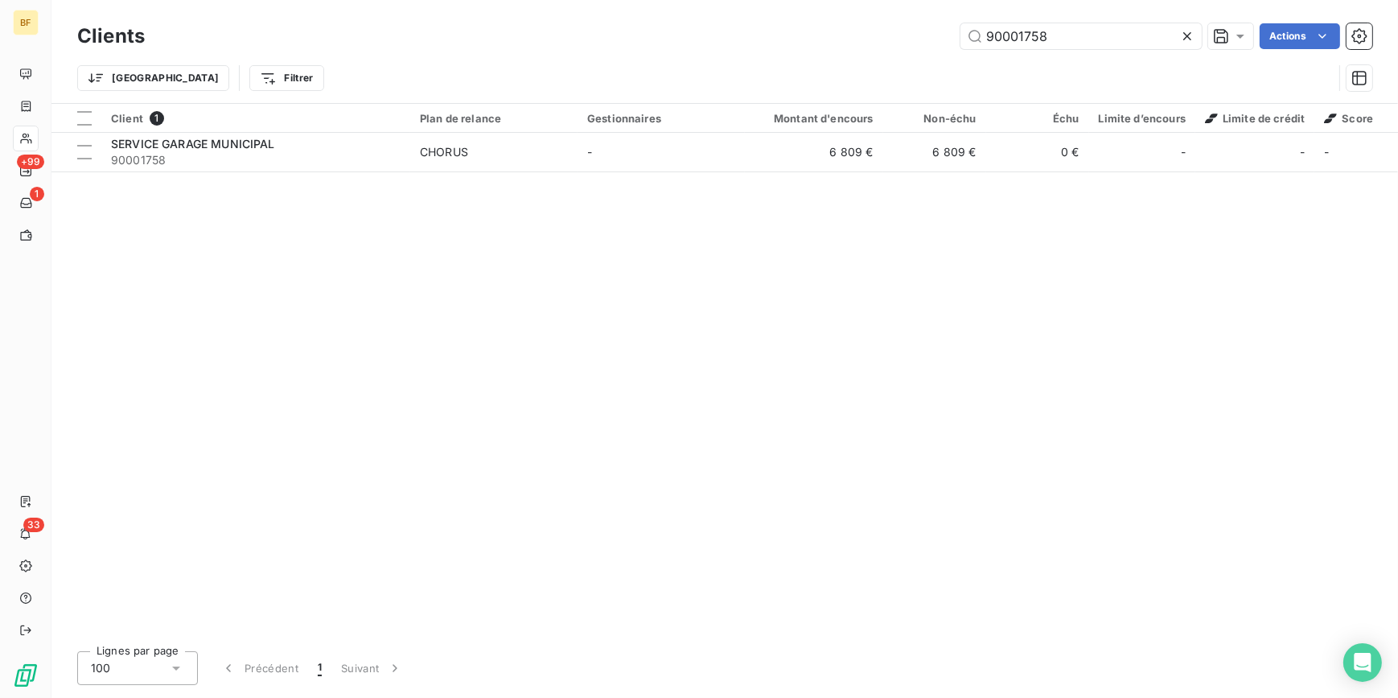
drag, startPoint x: 1014, startPoint y: 40, endPoint x: 904, endPoint y: 32, distance: 110.5
click at [904, 32] on div "90001758 Actions" at bounding box center [768, 36] width 1208 height 26
drag, startPoint x: 1027, startPoint y: 43, endPoint x: 983, endPoint y: 37, distance: 44.6
click at [983, 37] on input "eddy" at bounding box center [1081, 36] width 241 height 26
type input "eddy"
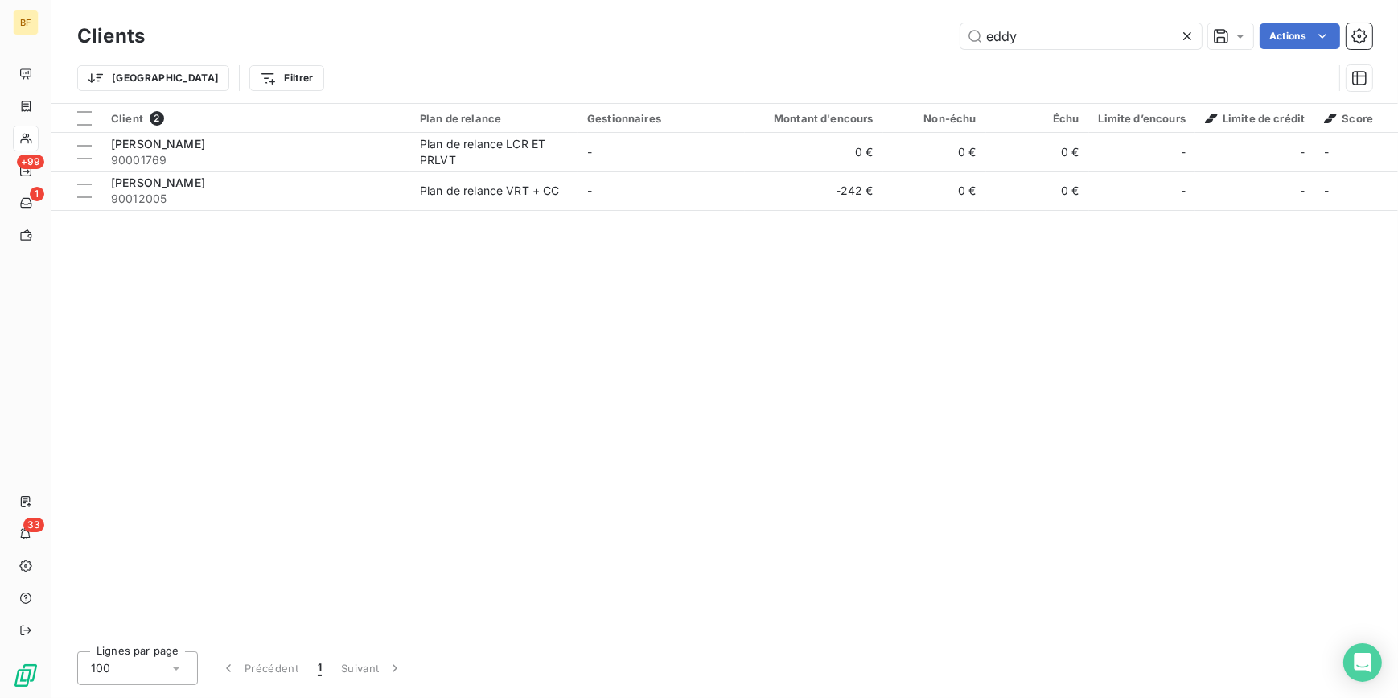
drag, startPoint x: 710, startPoint y: 293, endPoint x: 739, endPoint y: 184, distance: 112.6
click at [710, 293] on div "Client 2 Plan de relance Gestionnaires Montant d'encours Non-échu Échu Limite d…" at bounding box center [724, 371] width 1347 height 534
click at [208, 280] on div "Client 2 Plan de relance Gestionnaires Montant d'encours Non-échu Échu Limite d…" at bounding box center [724, 371] width 1347 height 534
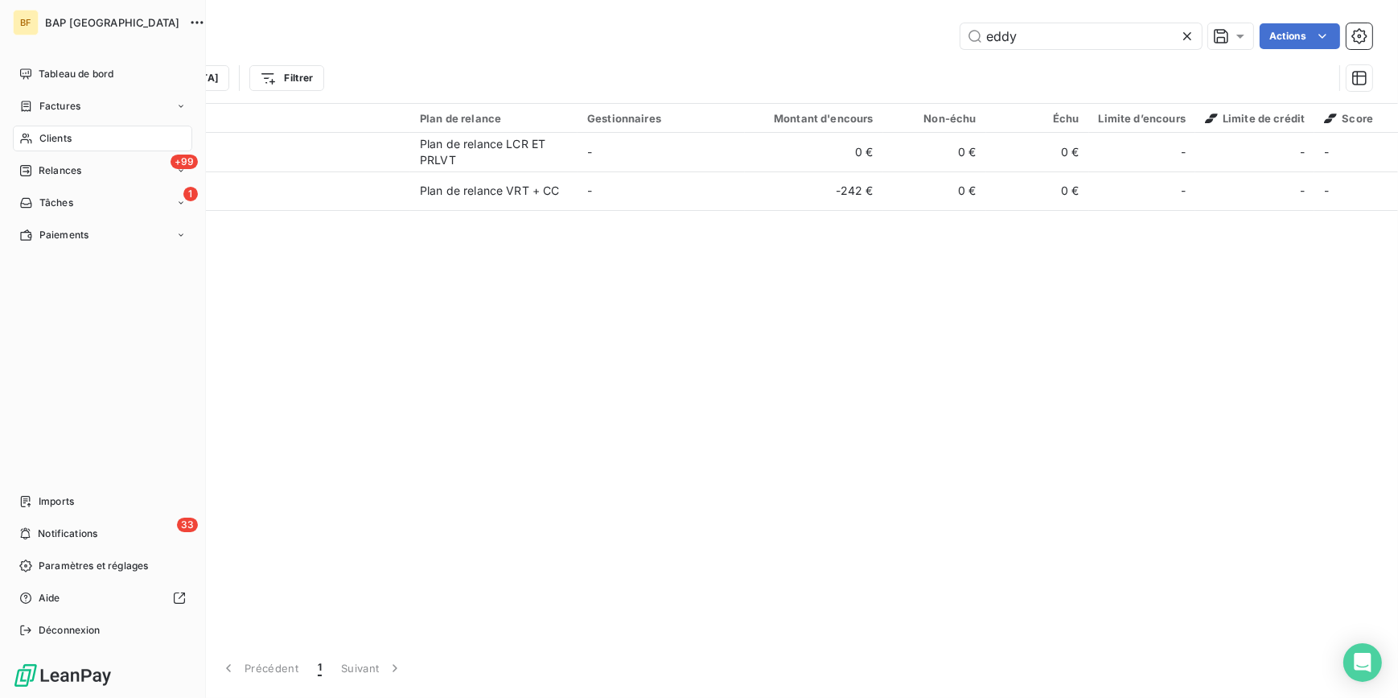
click at [44, 137] on span "Clients" at bounding box center [55, 138] width 32 height 14
click at [35, 71] on div "Tableau de bord" at bounding box center [102, 74] width 179 height 26
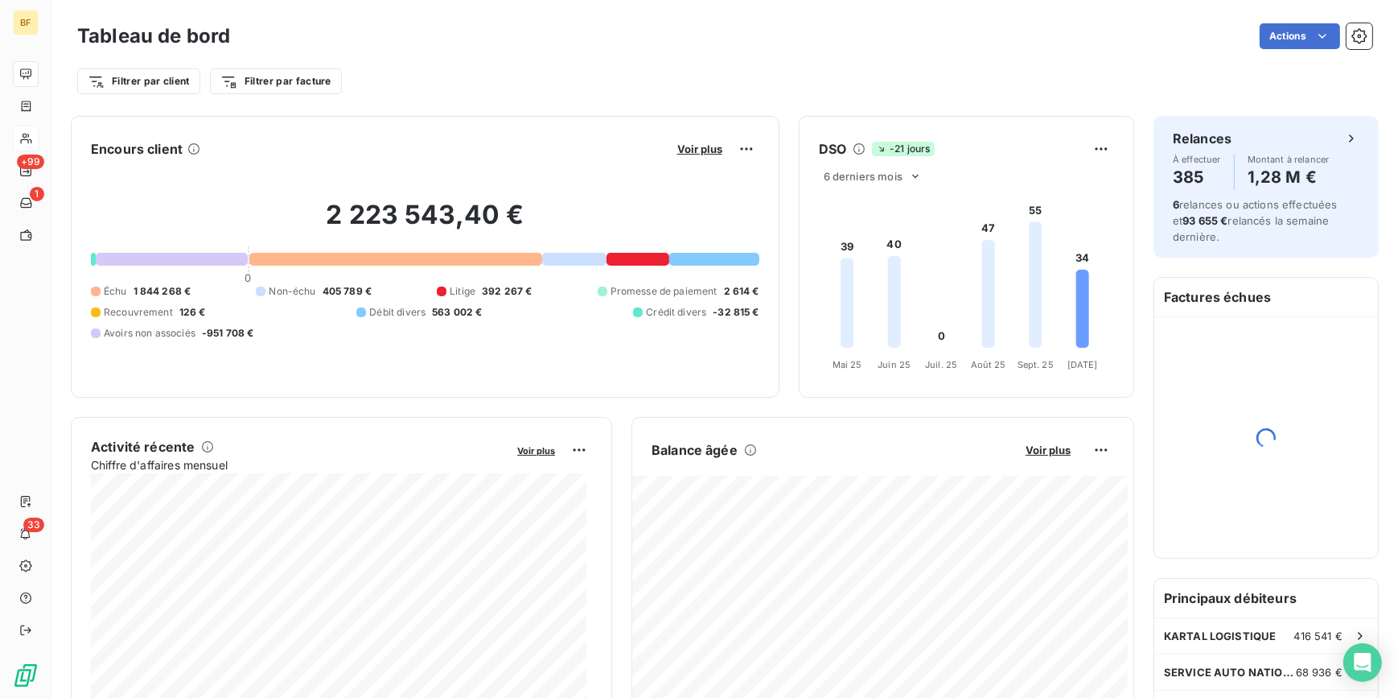
click at [941, 67] on div "Filtrer par client Filtrer par facture" at bounding box center [724, 81] width 1295 height 31
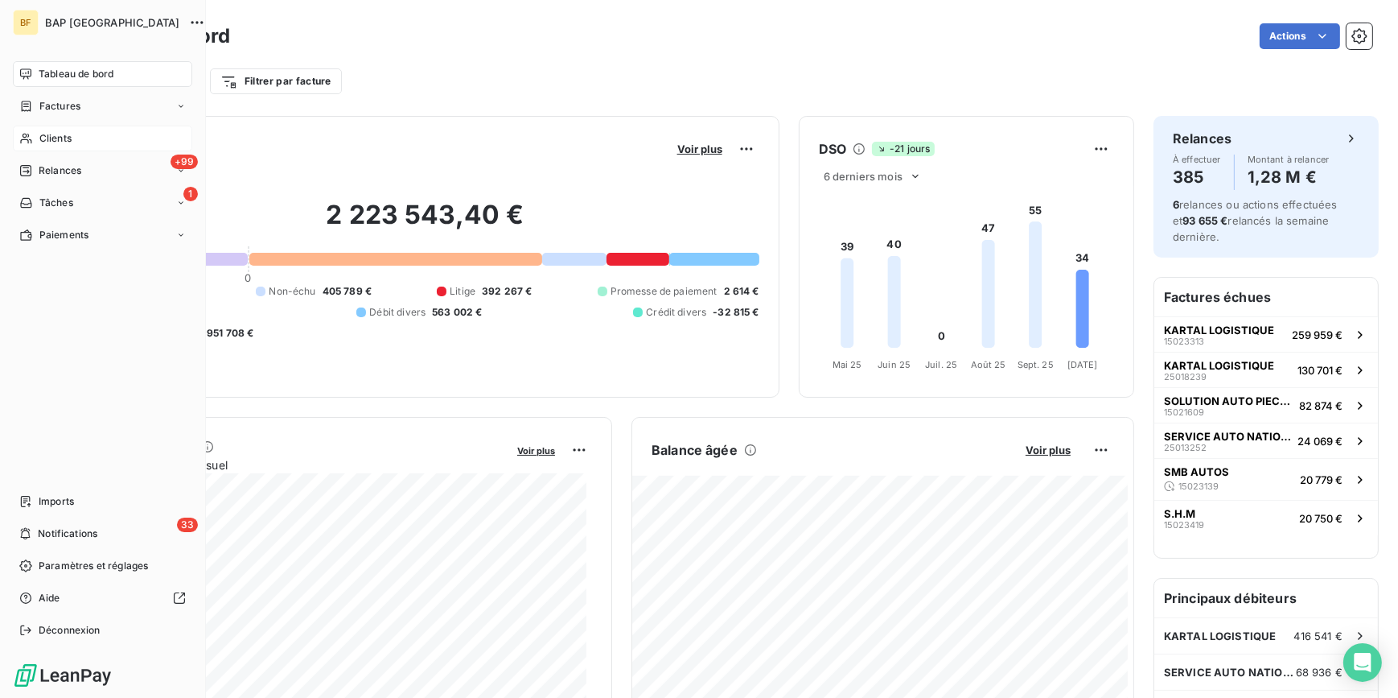
click at [23, 144] on icon at bounding box center [26, 138] width 14 height 13
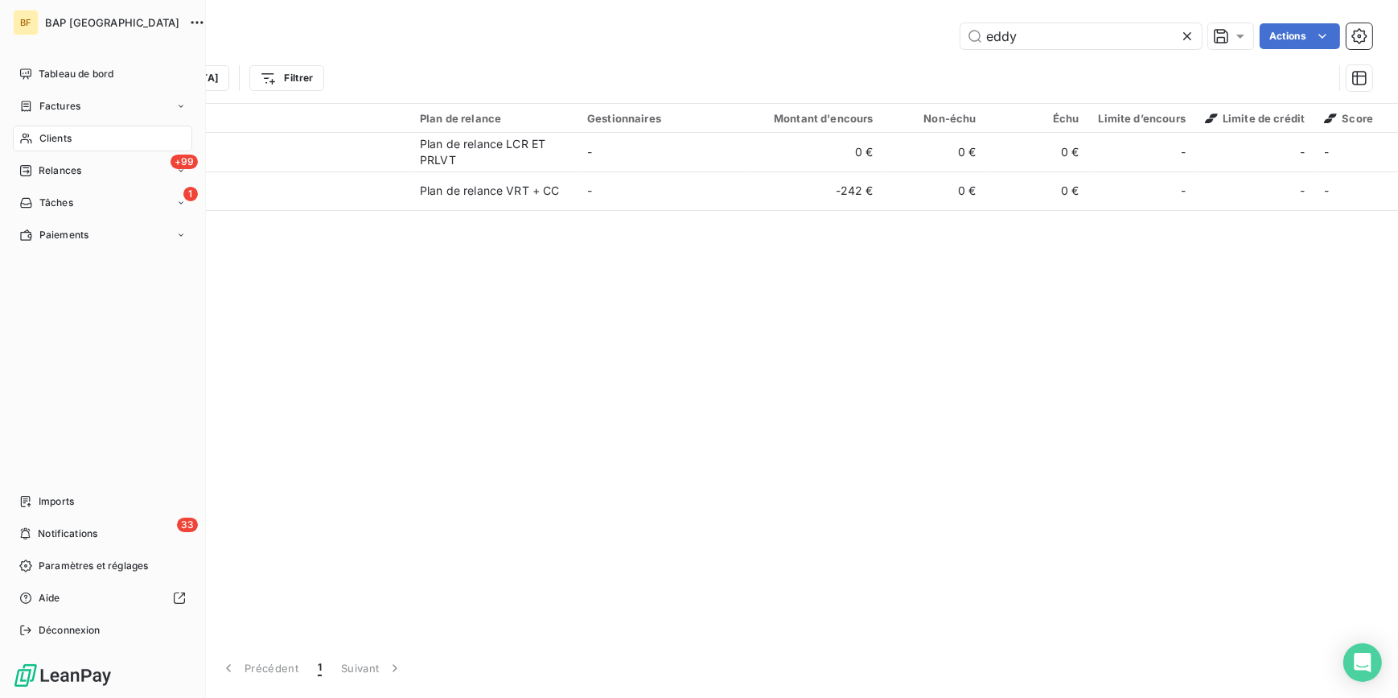
click at [56, 140] on span "Clients" at bounding box center [55, 138] width 32 height 14
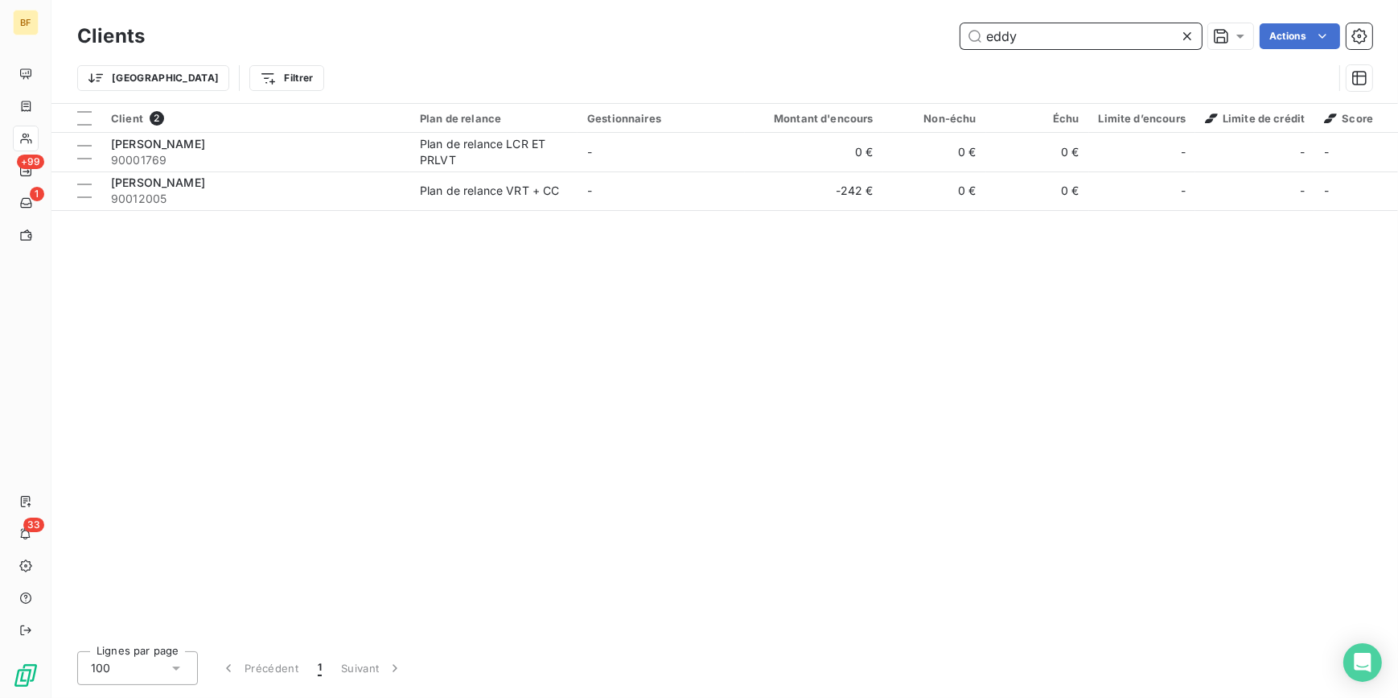
click at [1075, 40] on input "eddy" at bounding box center [1081, 36] width 241 height 26
drag, startPoint x: 1087, startPoint y: 43, endPoint x: 865, endPoint y: -6, distance: 227.2
click at [865, 0] on html "BF +99 1 33 Clients eddy Actions Trier Filtrer Client 2 Plan de relance Gestion…" at bounding box center [699, 349] width 1398 height 698
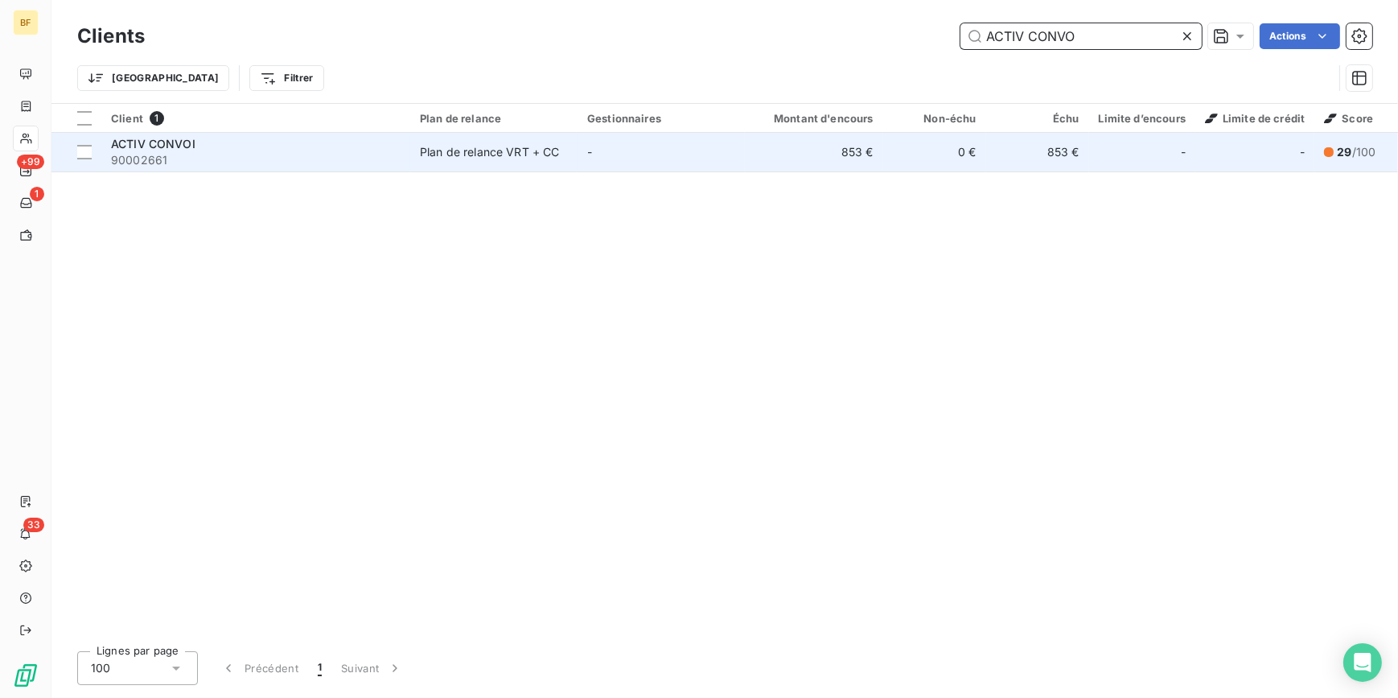
type input "ACTIV CONVO"
click at [261, 153] on span "90002661" at bounding box center [256, 160] width 290 height 16
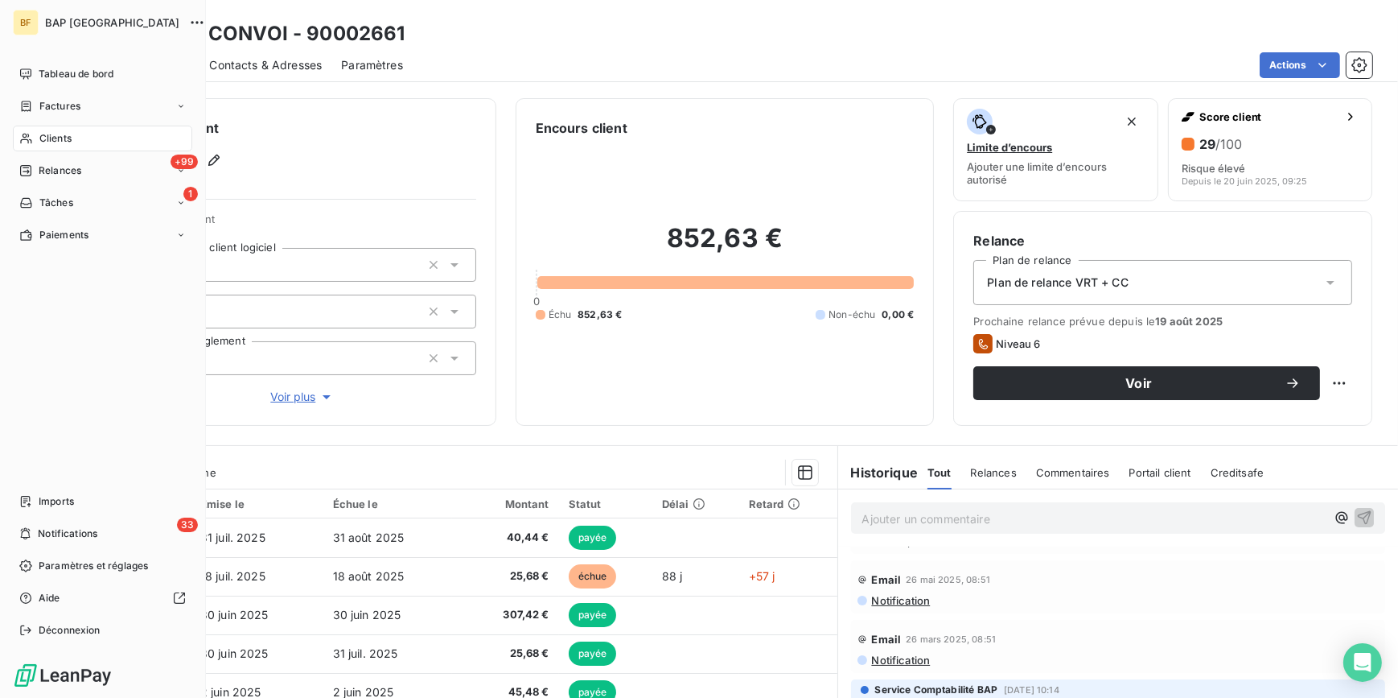
click at [51, 139] on span "Clients" at bounding box center [55, 138] width 32 height 14
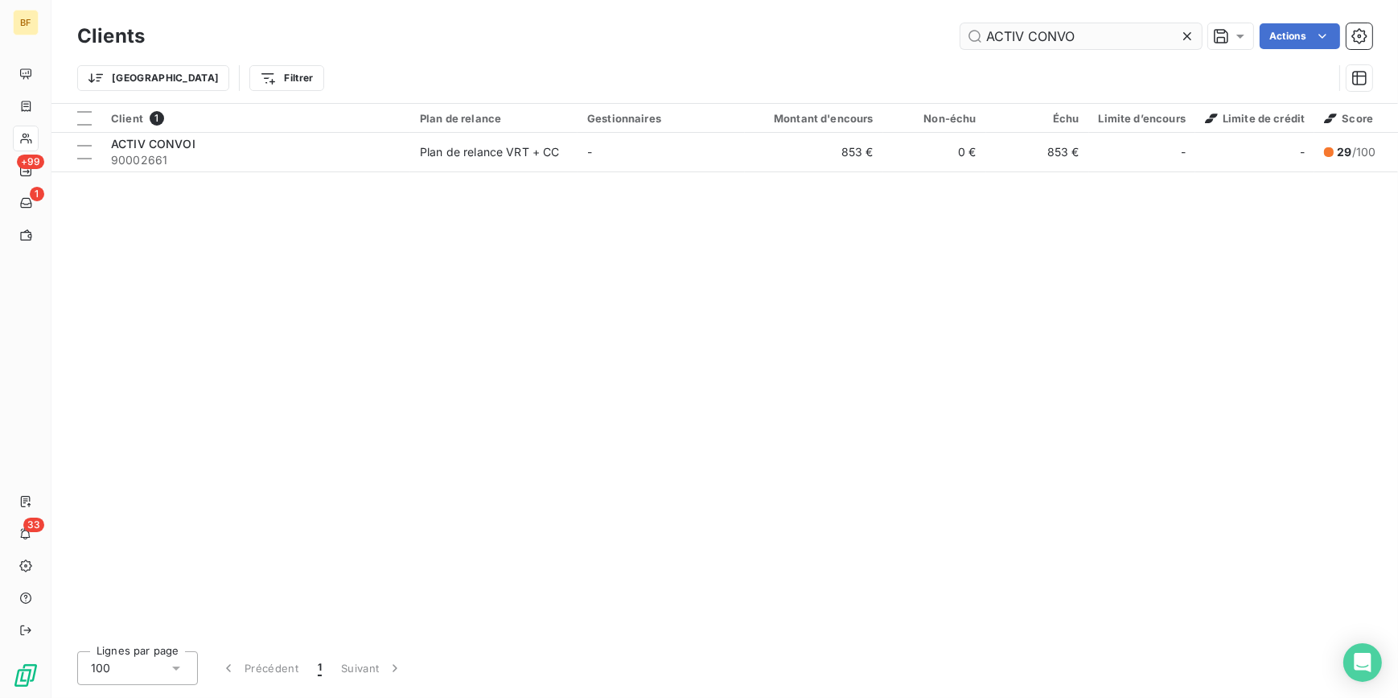
drag, startPoint x: 1078, startPoint y: 29, endPoint x: 982, endPoint y: 35, distance: 96.7
click at [982, 35] on input "ACTIV CONVO" at bounding box center [1081, 36] width 241 height 26
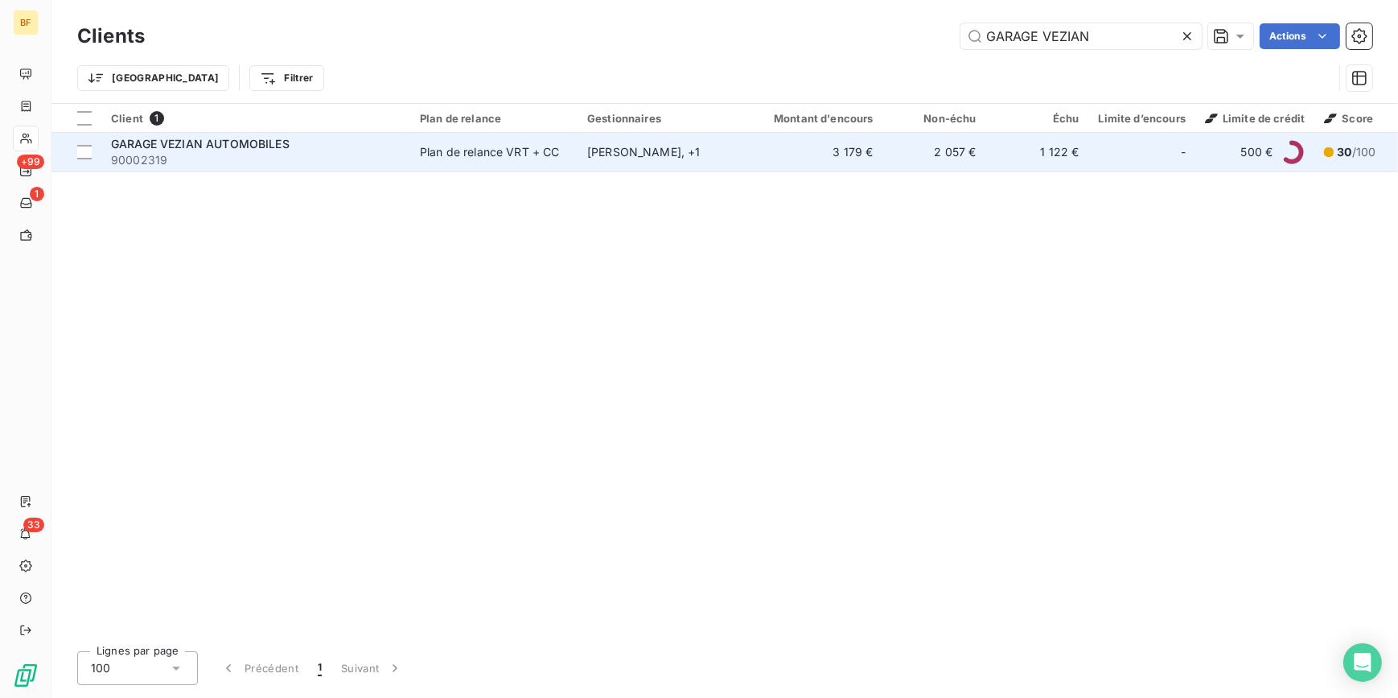
type input "GARAGE VEZIAN"
click at [469, 148] on div "Plan de relance VRT + CC" at bounding box center [490, 152] width 140 height 16
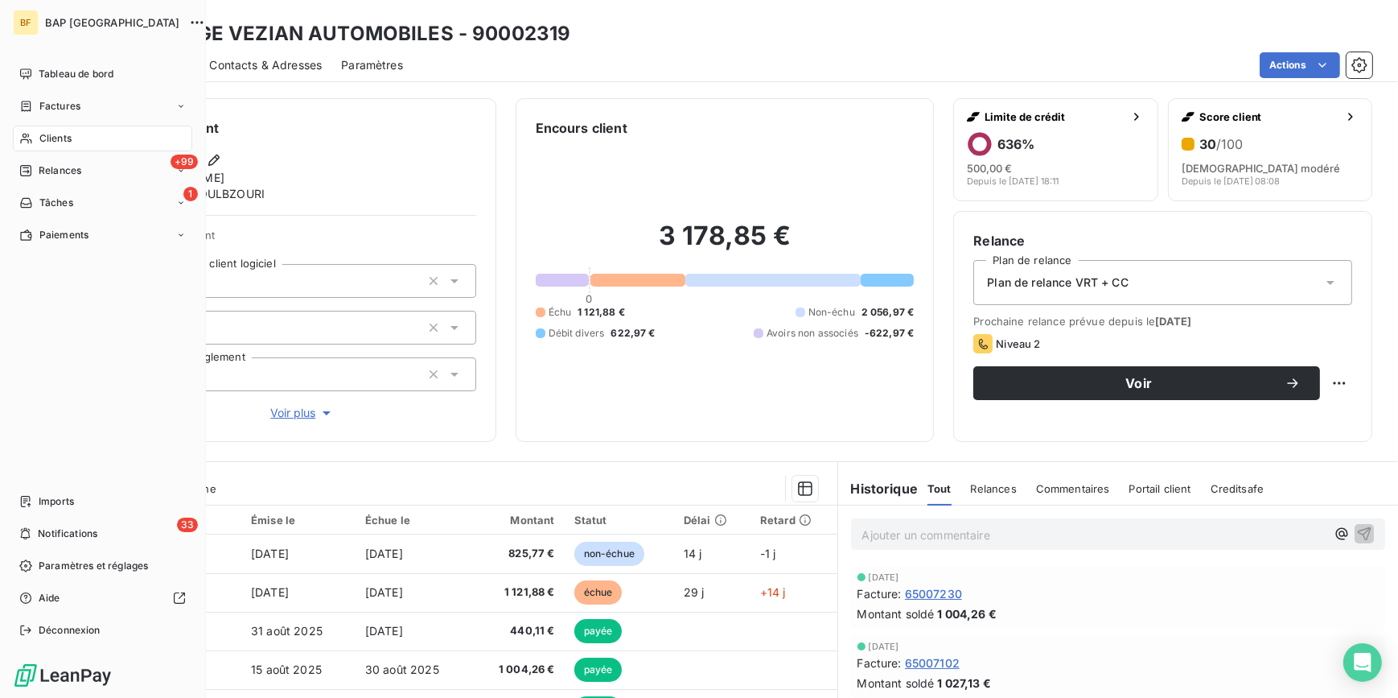
click at [35, 130] on div "Clients" at bounding box center [102, 139] width 179 height 26
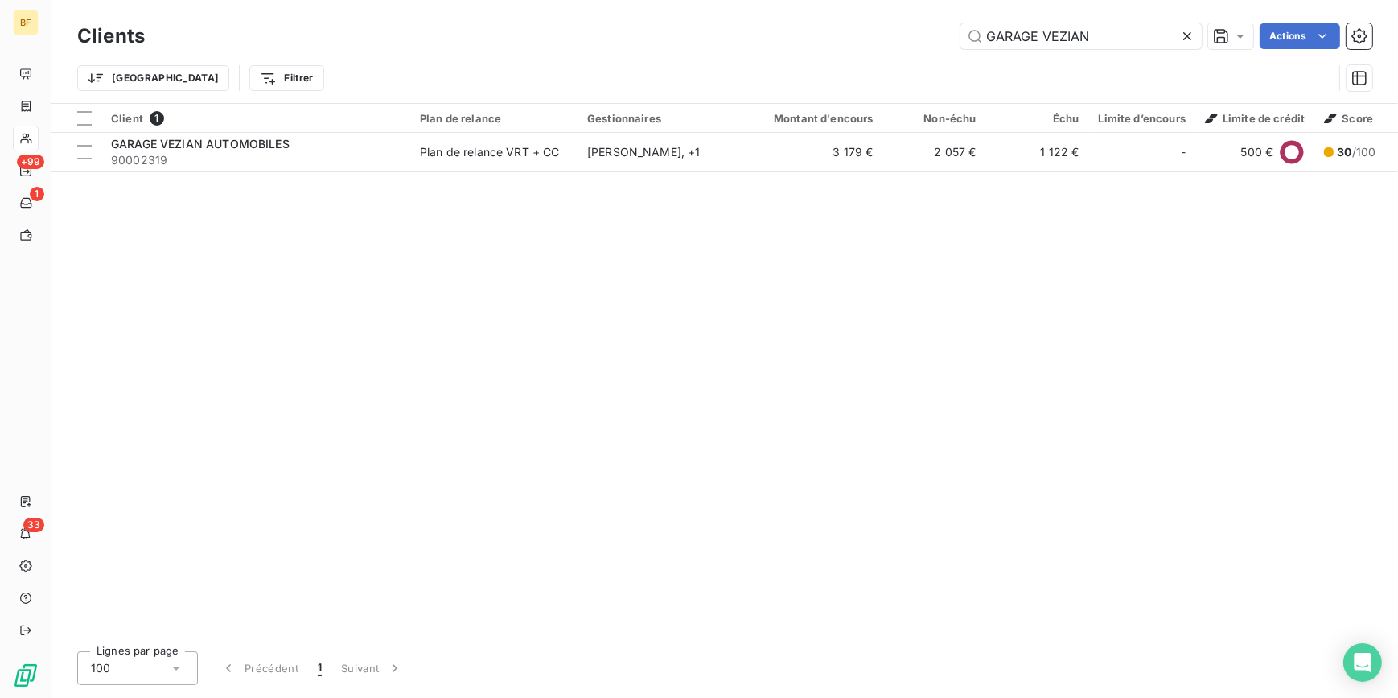
drag, startPoint x: 1132, startPoint y: 42, endPoint x: 939, endPoint y: 35, distance: 193.2
click at [939, 35] on div "GARAGE VEZIAN Actions" at bounding box center [768, 36] width 1208 height 26
click at [1124, 36] on input "GARAGE VEZIAN" at bounding box center [1081, 36] width 241 height 26
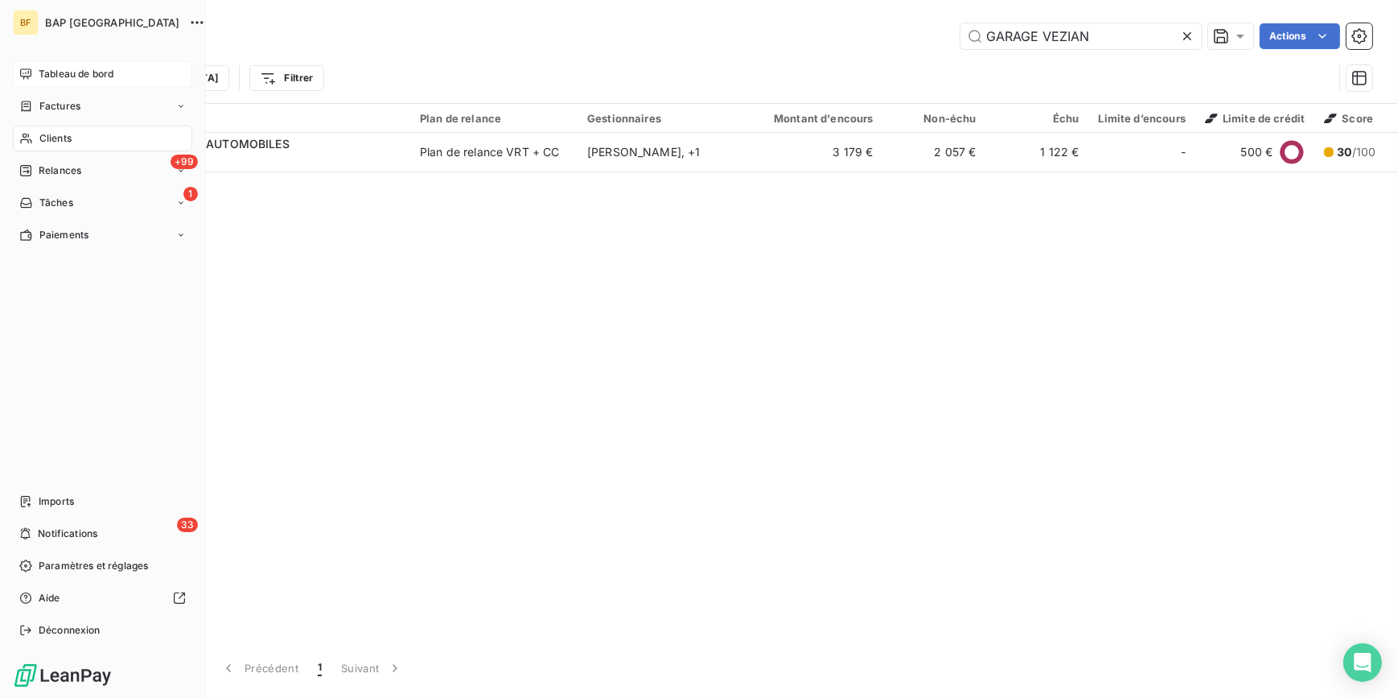
click at [35, 68] on div "Tableau de bord" at bounding box center [102, 74] width 179 height 26
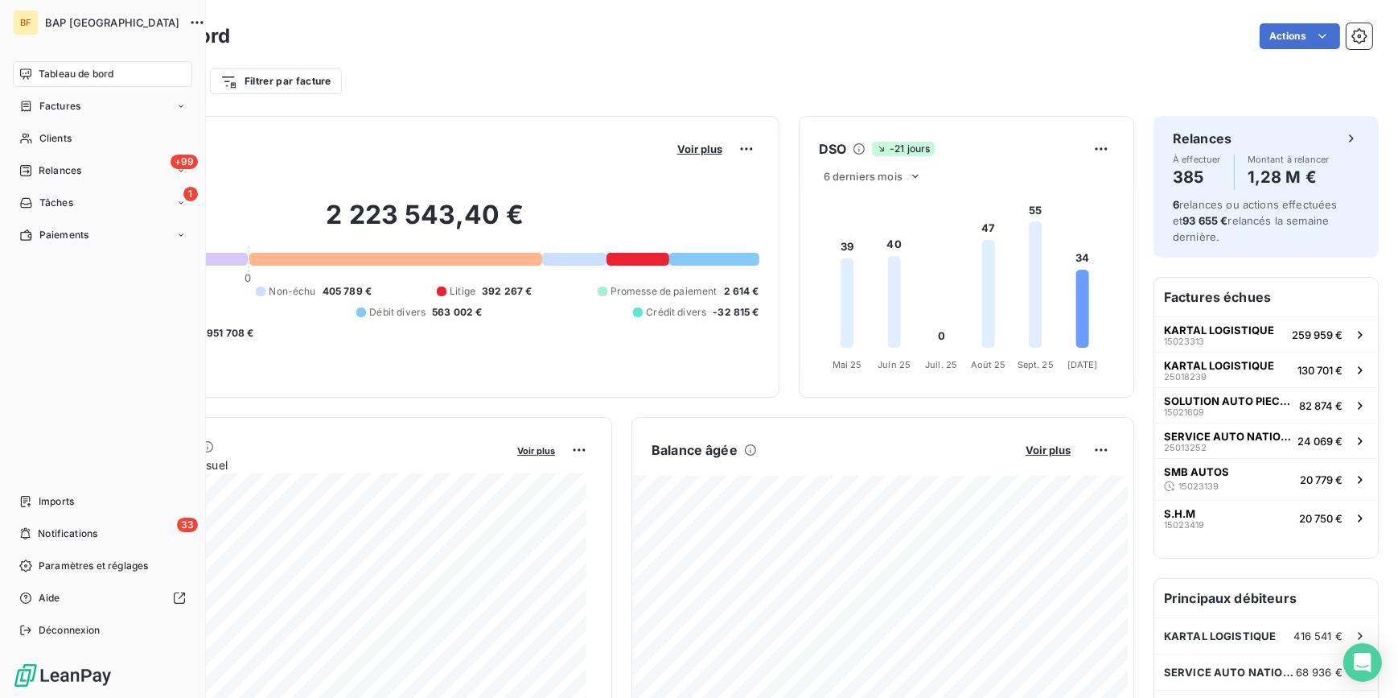
click at [39, 76] on span "Tableau de bord" at bounding box center [76, 74] width 75 height 14
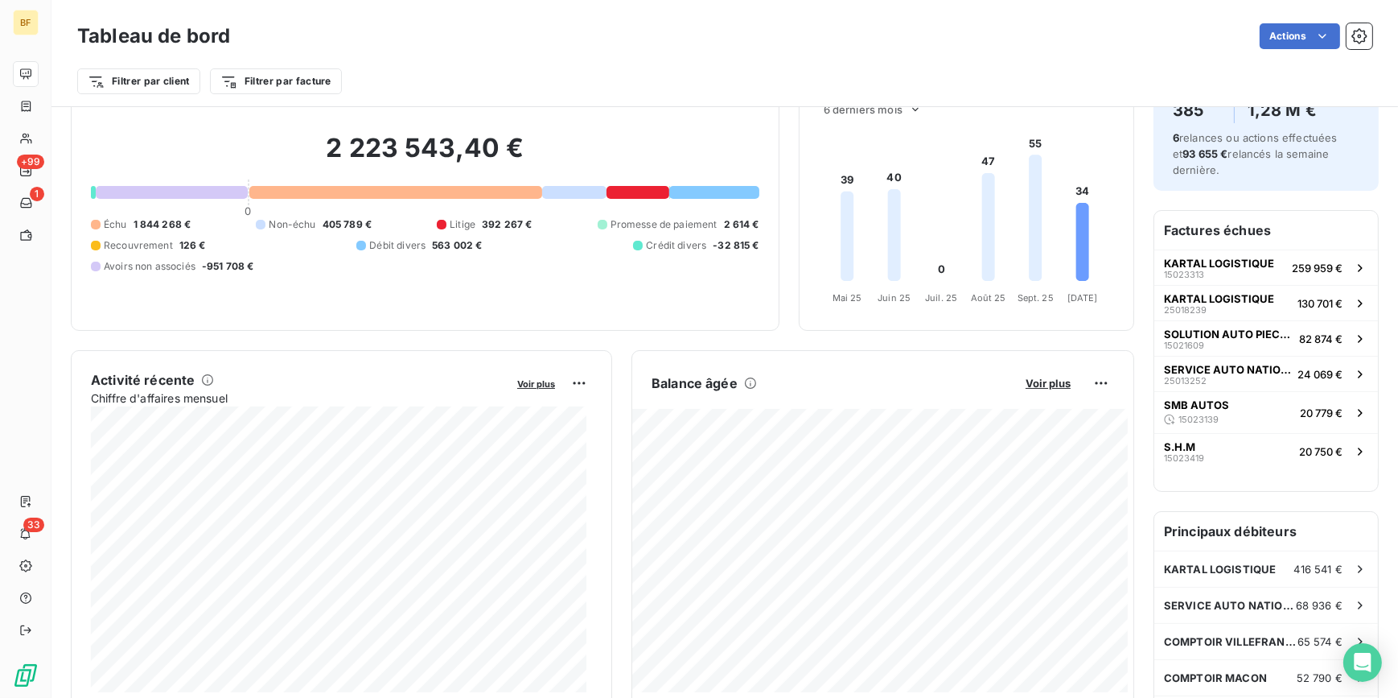
scroll to position [74, 0]
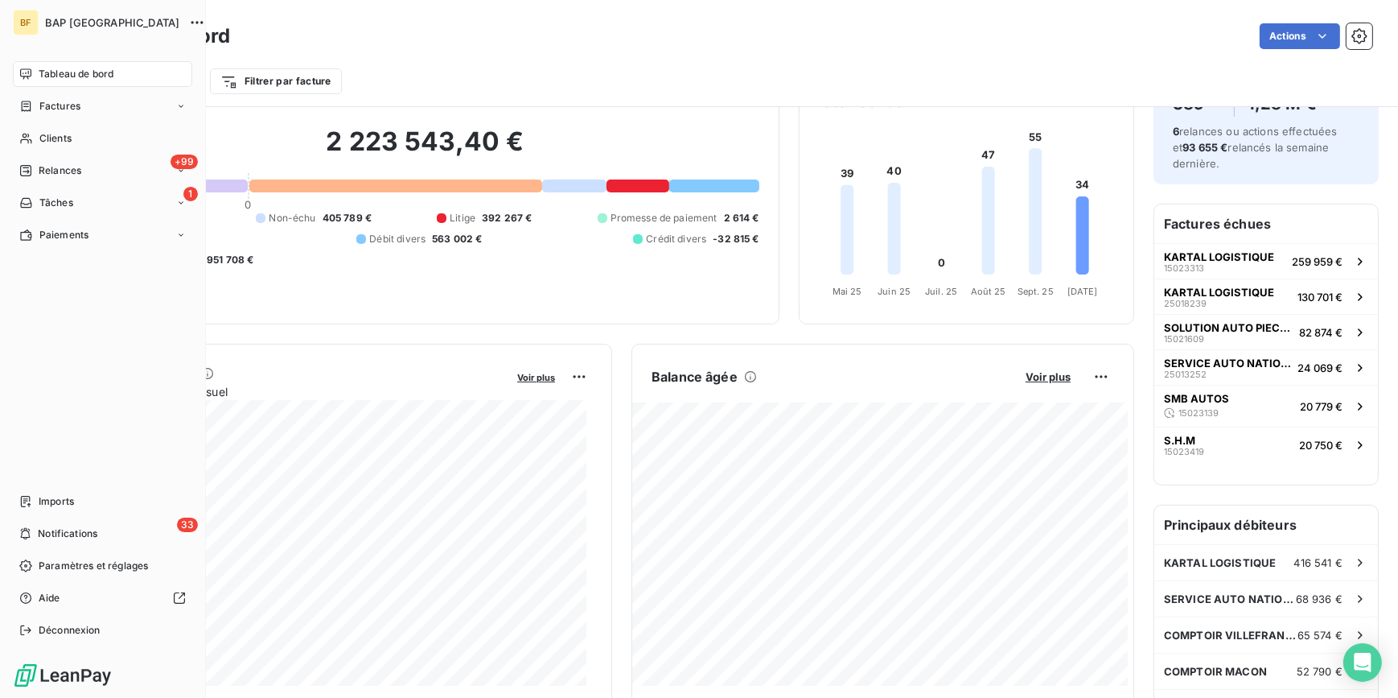
click at [44, 67] on span "Tableau de bord" at bounding box center [76, 74] width 75 height 14
click at [113, 530] on div "33 Notifications" at bounding box center [102, 534] width 179 height 26
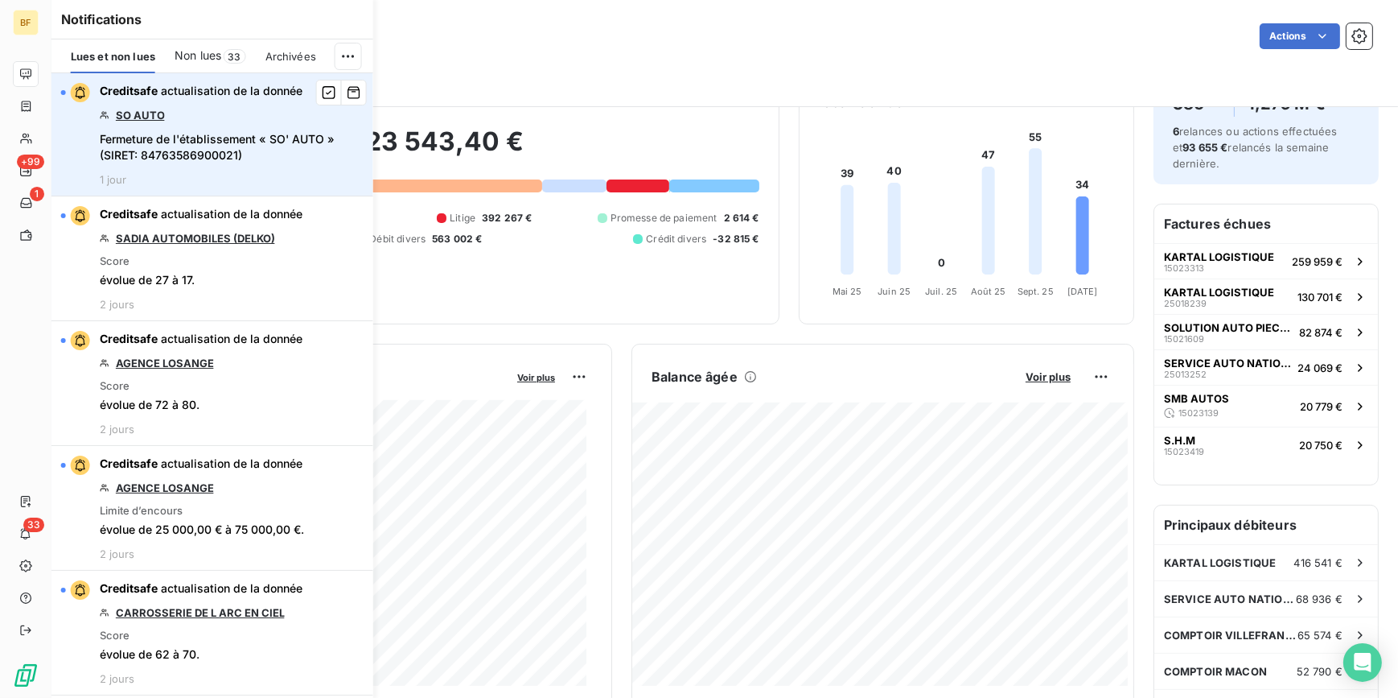
click at [147, 112] on link "SO AUTO" at bounding box center [140, 115] width 49 height 13
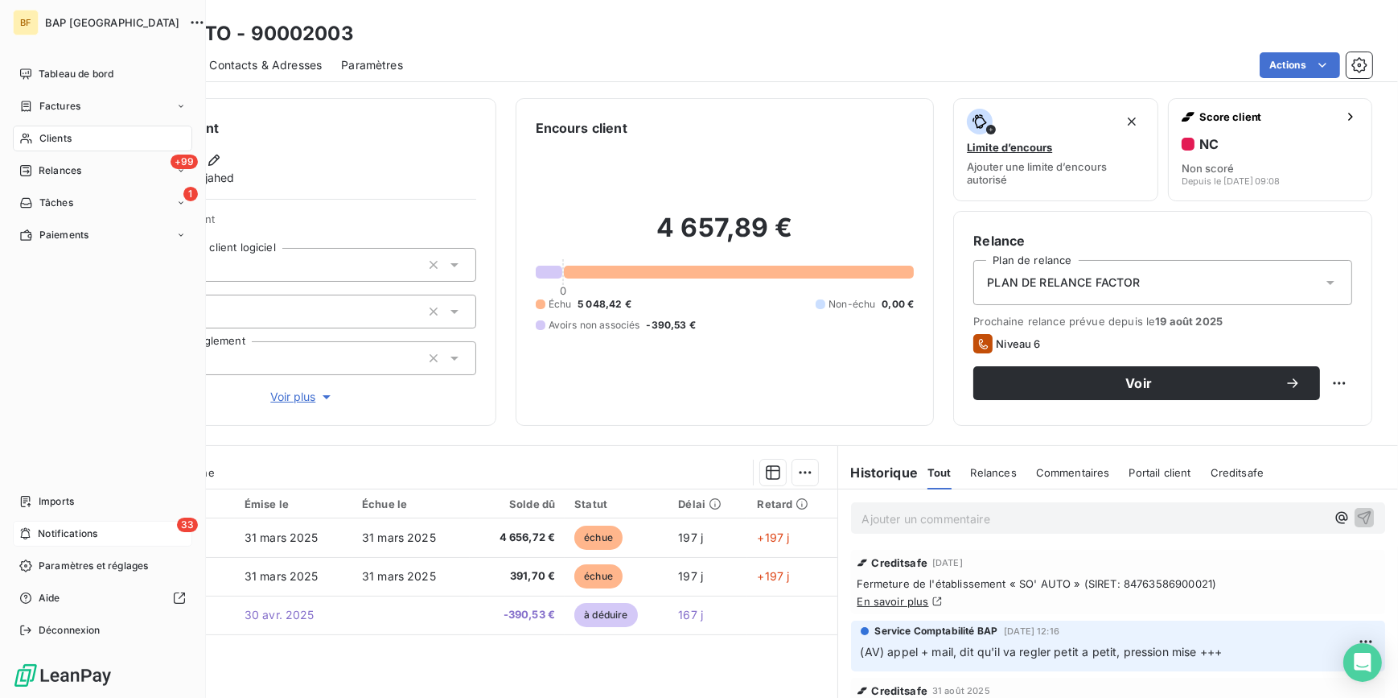
click at [61, 531] on span "Notifications" at bounding box center [68, 533] width 60 height 14
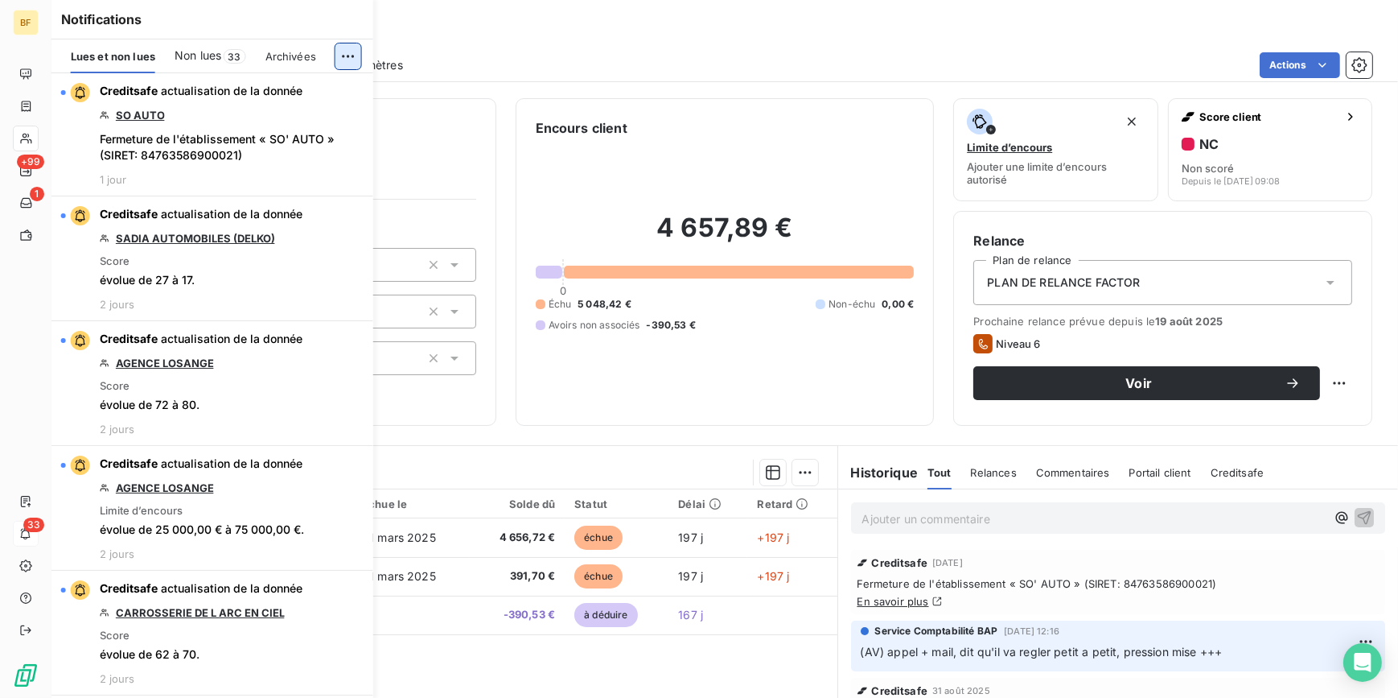
click at [351, 56] on html "BF +99 1 33 Clients SO AUTO - 90002003 Situation Analyse Contacts & Adresses Pa…" at bounding box center [699, 349] width 1398 height 698
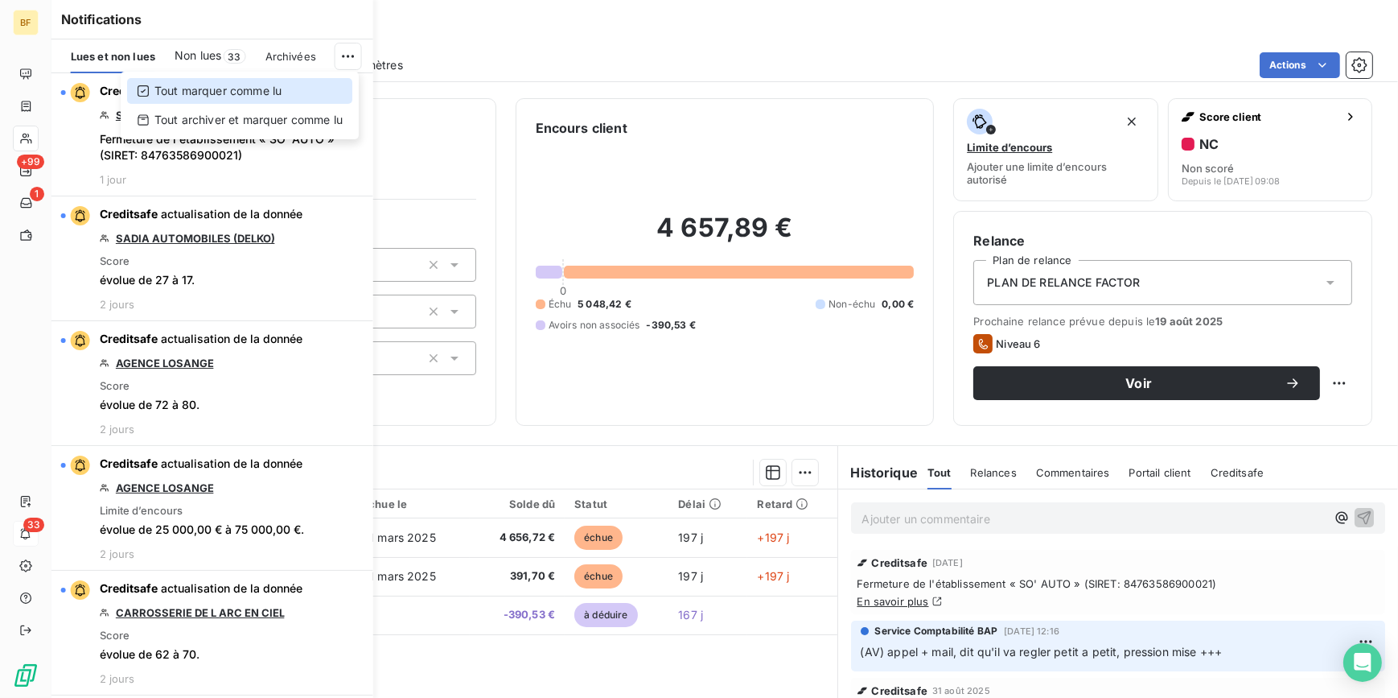
click at [222, 91] on div "Tout marquer comme lu" at bounding box center [239, 91] width 225 height 26
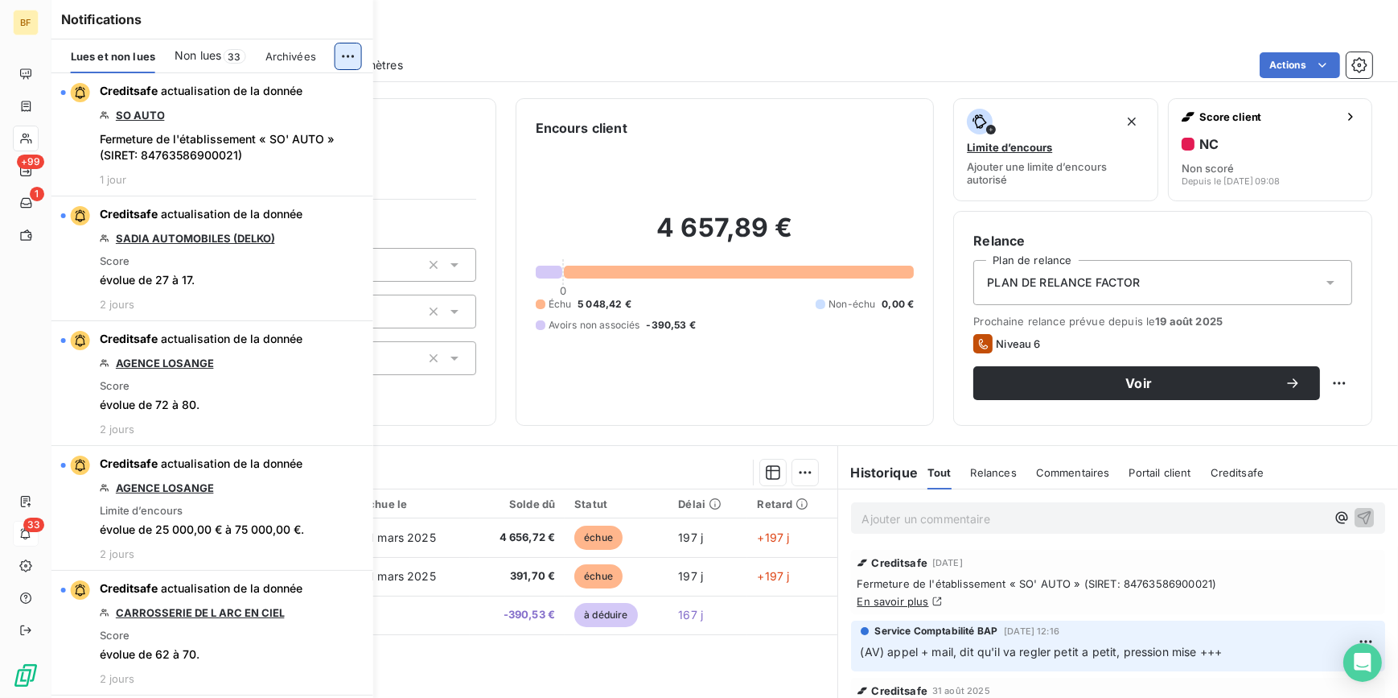
click at [347, 53] on html "BF +99 1 33 Clients SO AUTO - 90002003 Situation Analyse Contacts & Adresses Pa…" at bounding box center [699, 349] width 1398 height 698
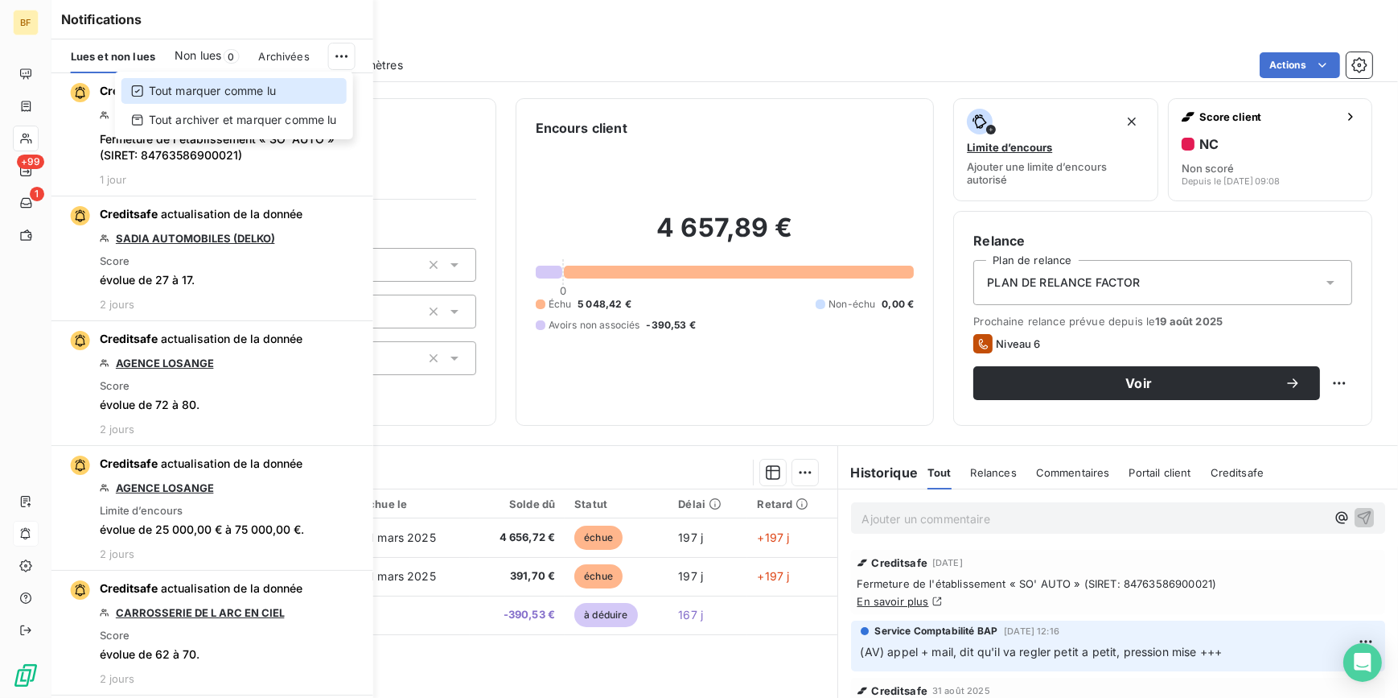
click at [228, 88] on div "Tout marquer comme lu" at bounding box center [233, 91] width 225 height 26
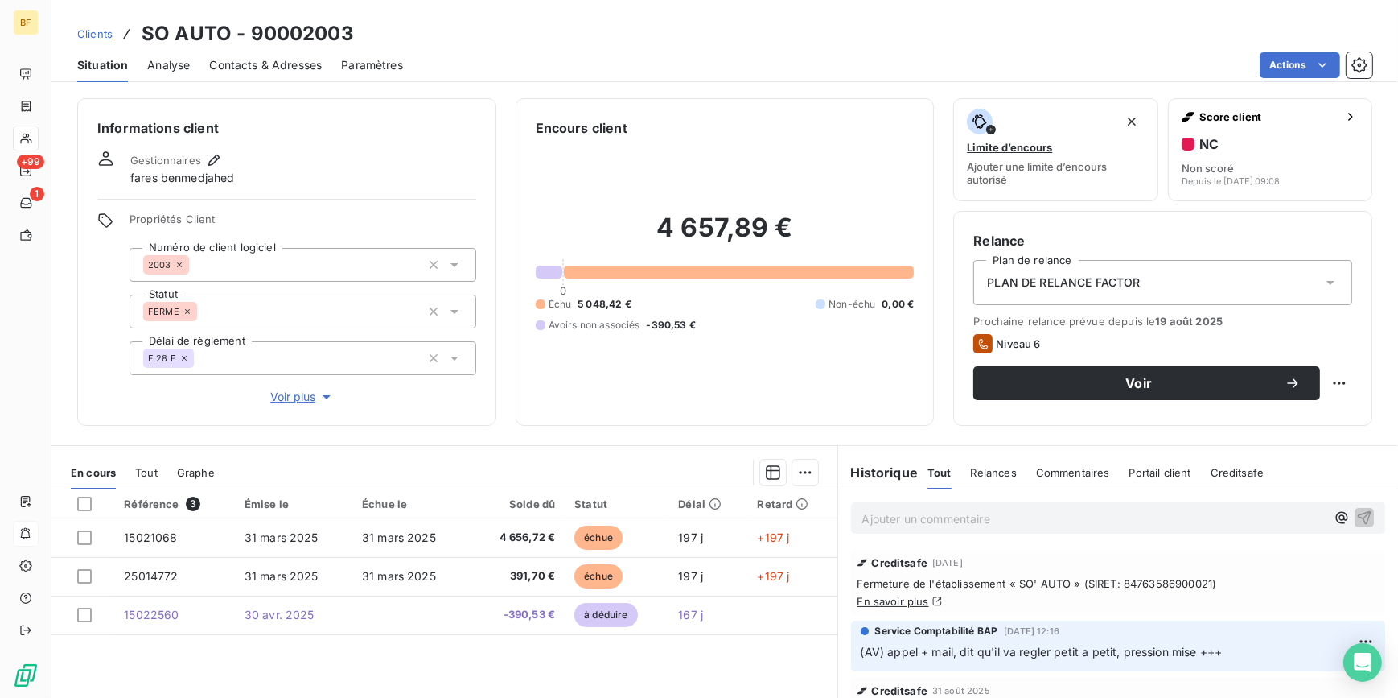
click at [644, 39] on div "Clients SO AUTO - 90002003" at bounding box center [724, 33] width 1347 height 29
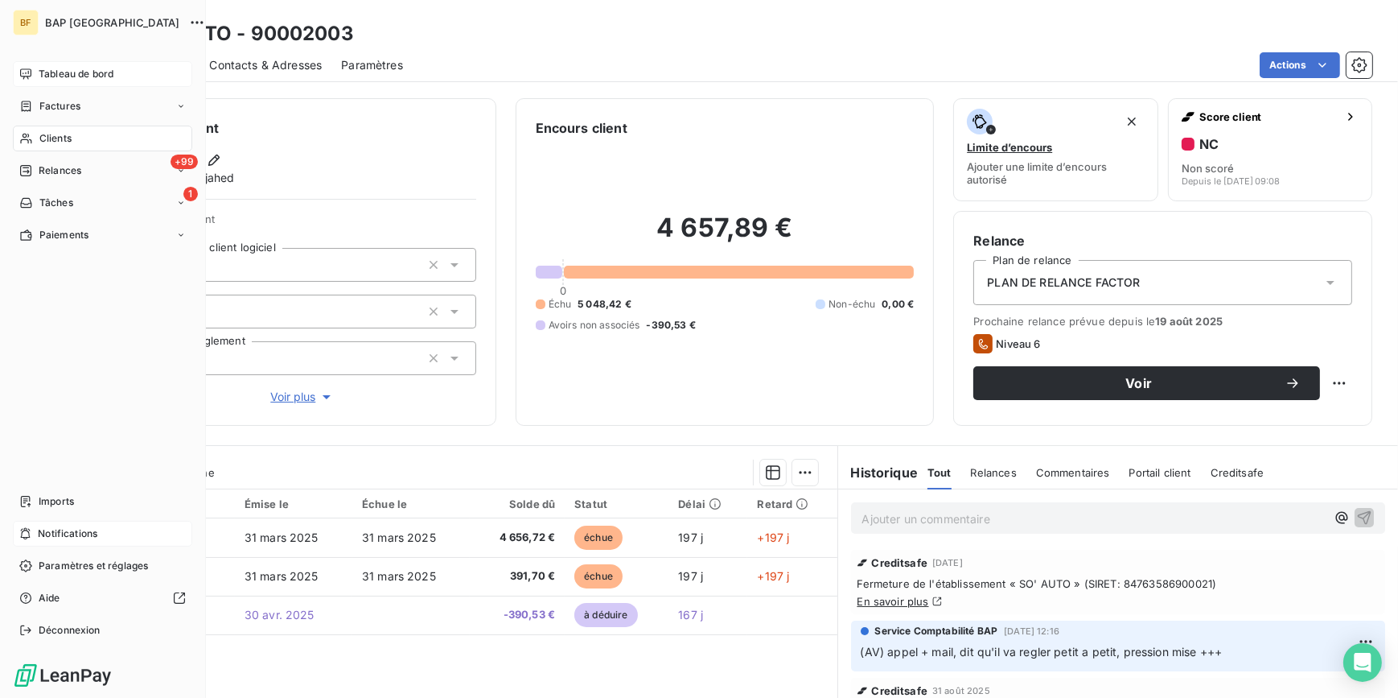
click at [32, 72] on div "Tableau de bord" at bounding box center [102, 74] width 179 height 26
